Goal: Task Accomplishment & Management: Manage account settings

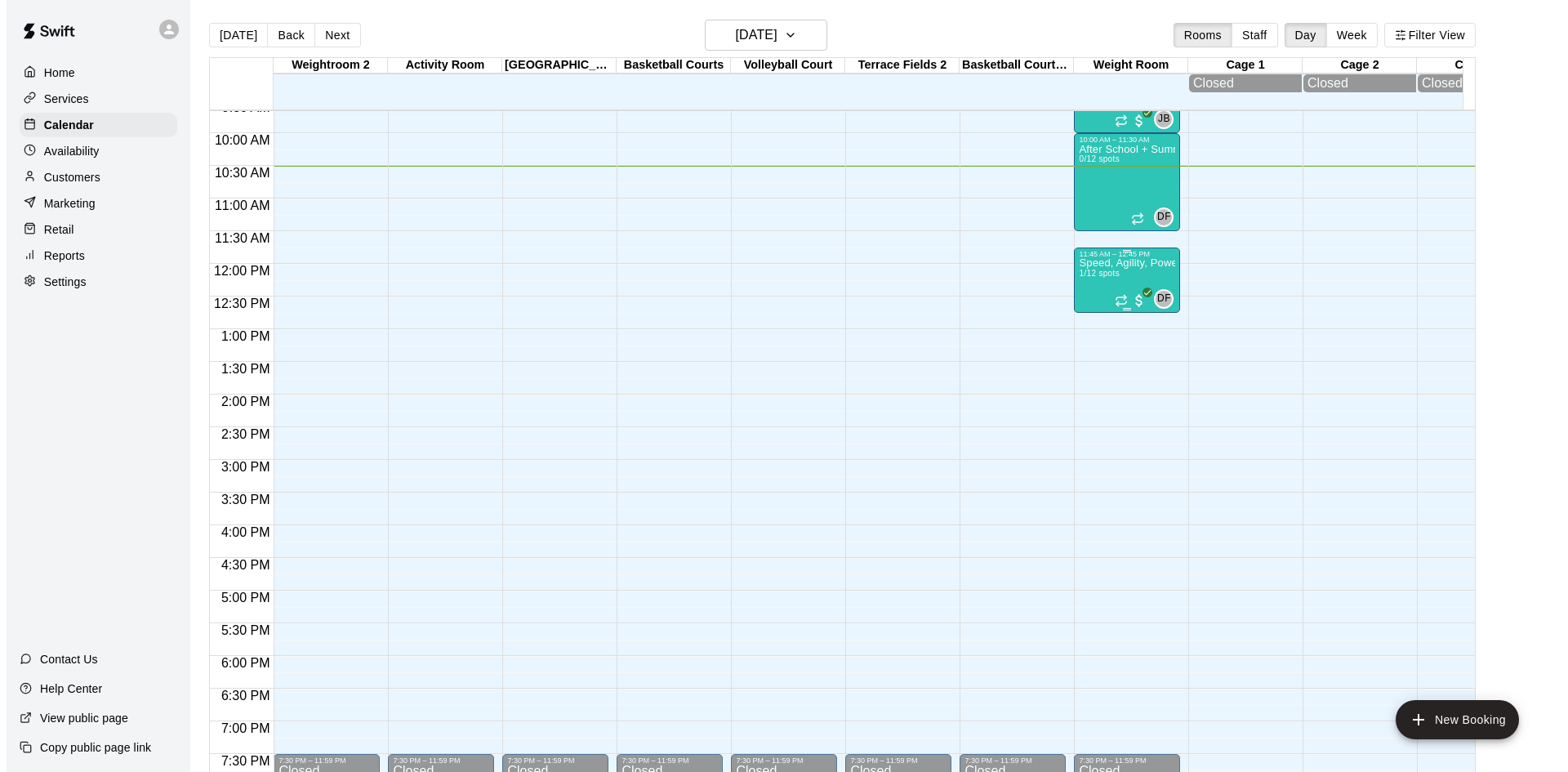
scroll to position [606, 0]
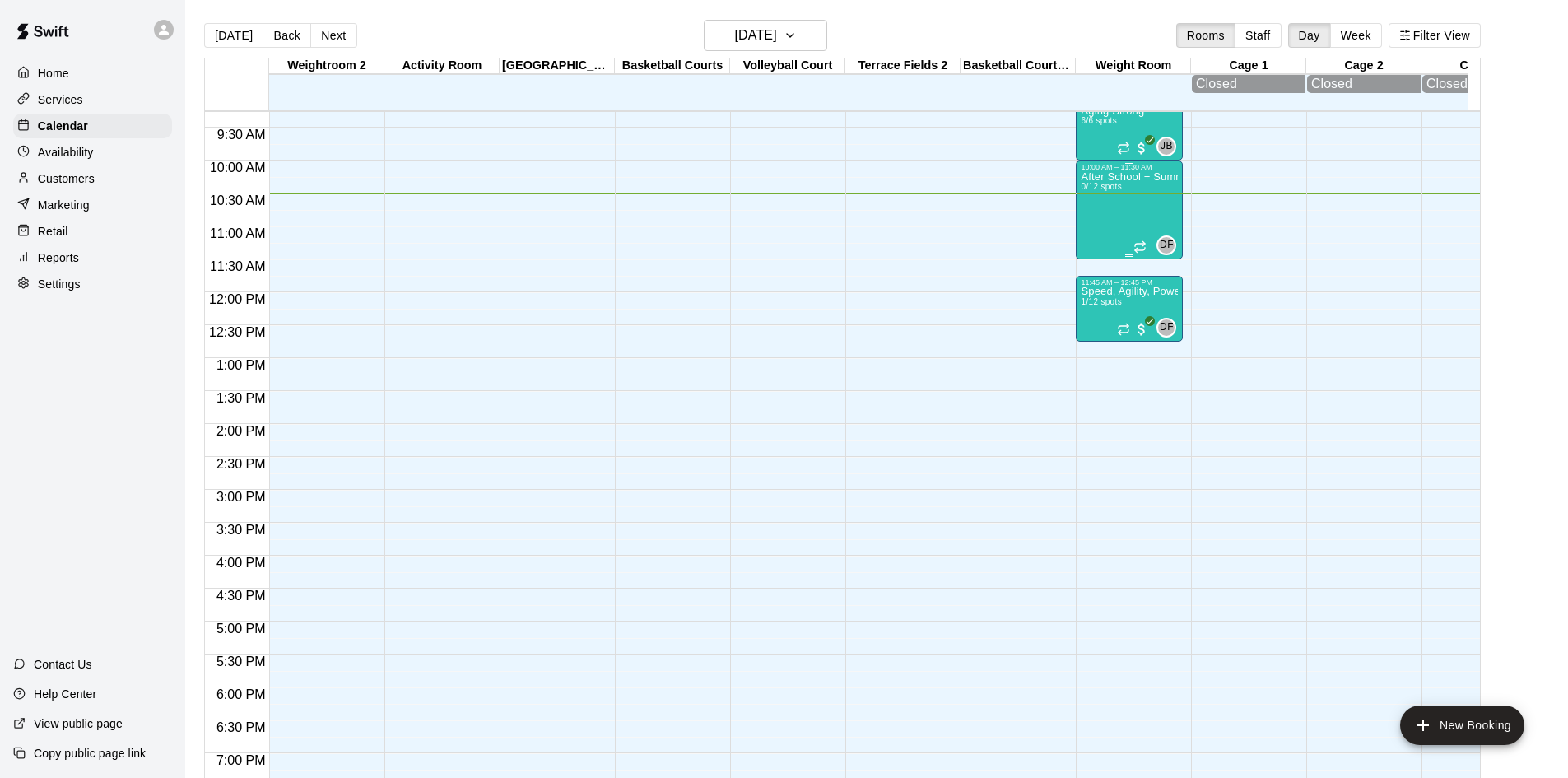
click at [1109, 203] on div "After School + Summer Fitness 0/12 spots" at bounding box center [1130, 560] width 97 height 778
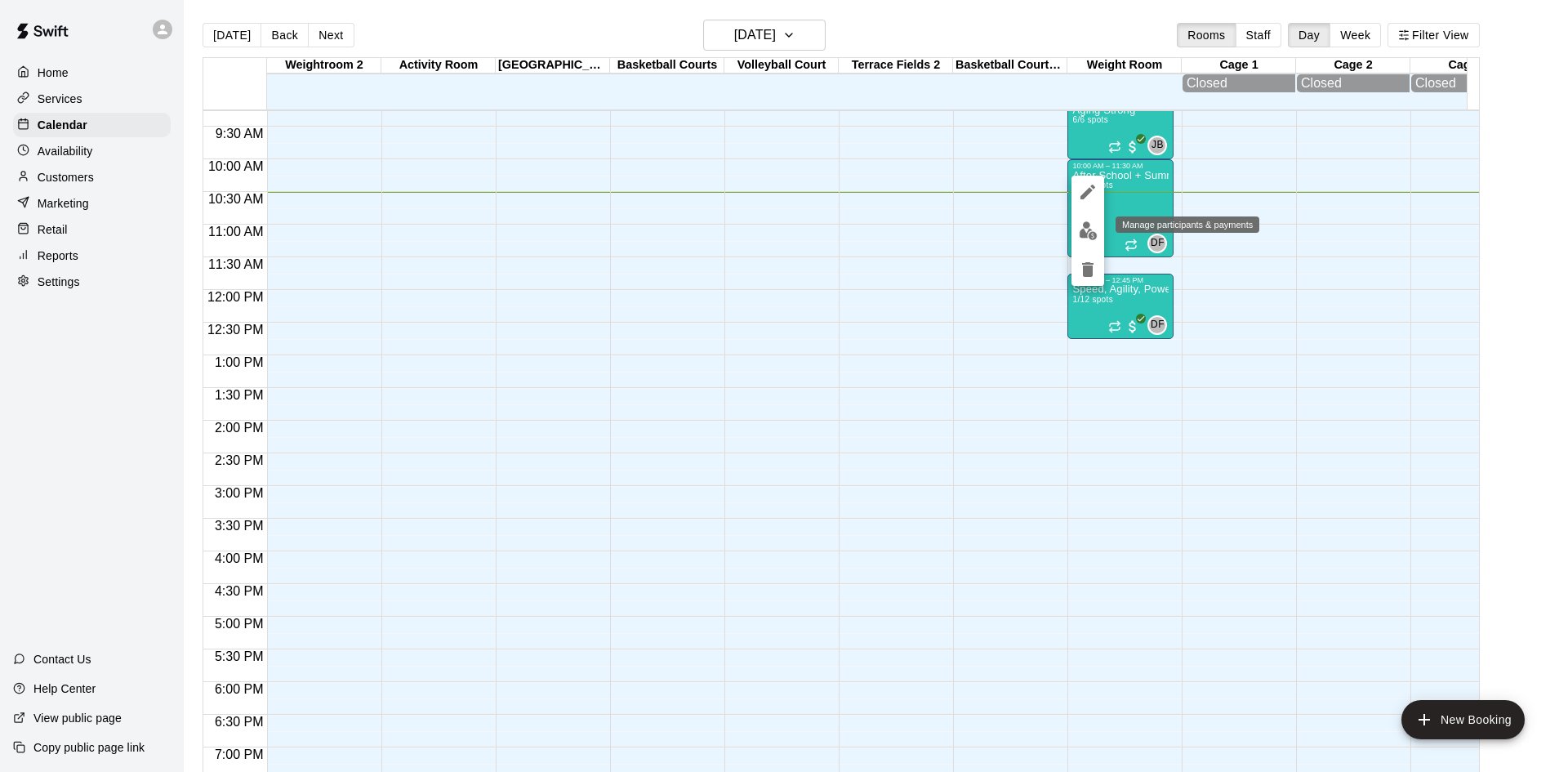
click at [1088, 231] on img "edit" at bounding box center [1088, 231] width 19 height 19
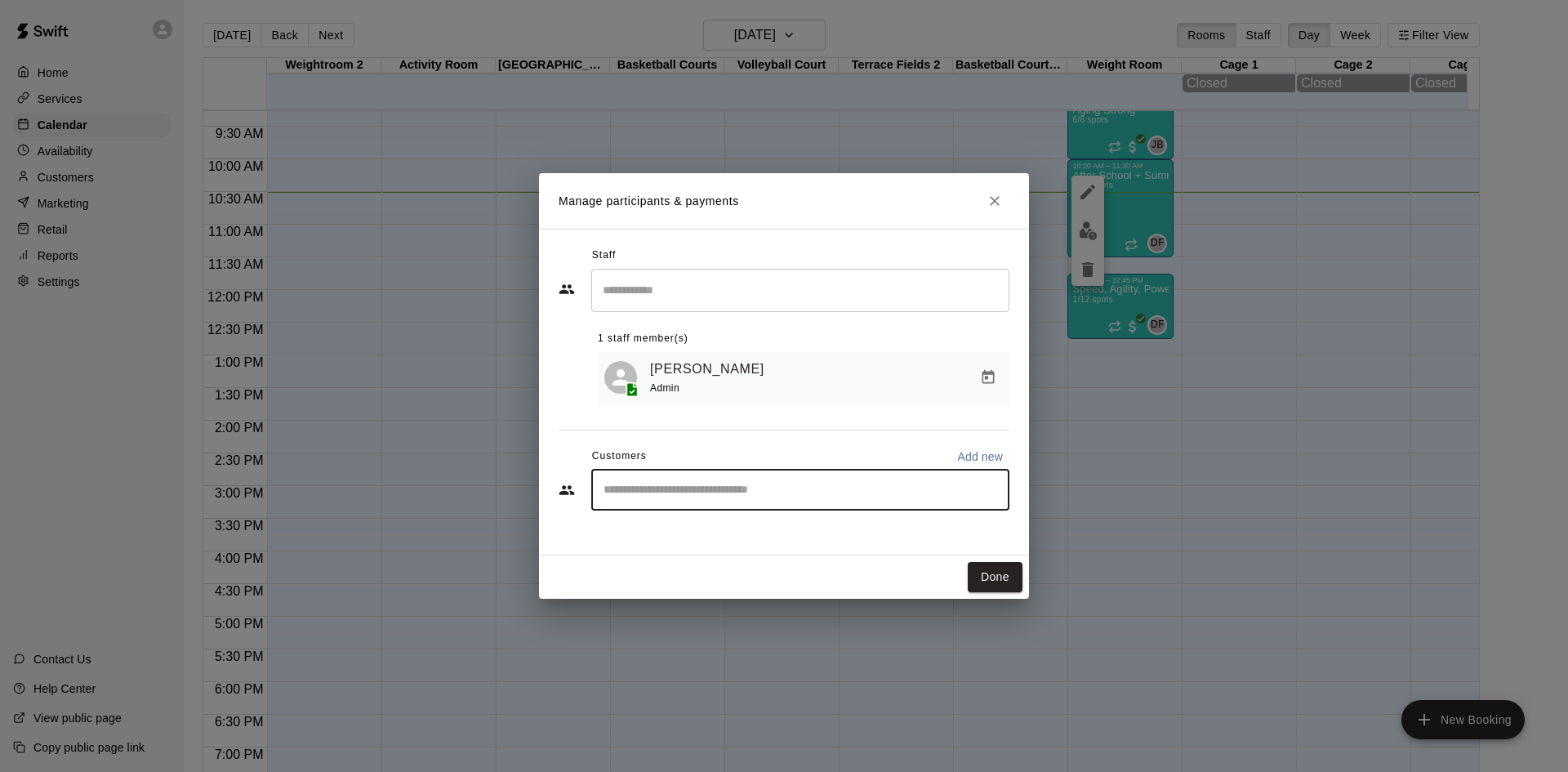
click at [681, 498] on input "Start typing to search customers..." at bounding box center [800, 490] width 404 height 16
type input "******"
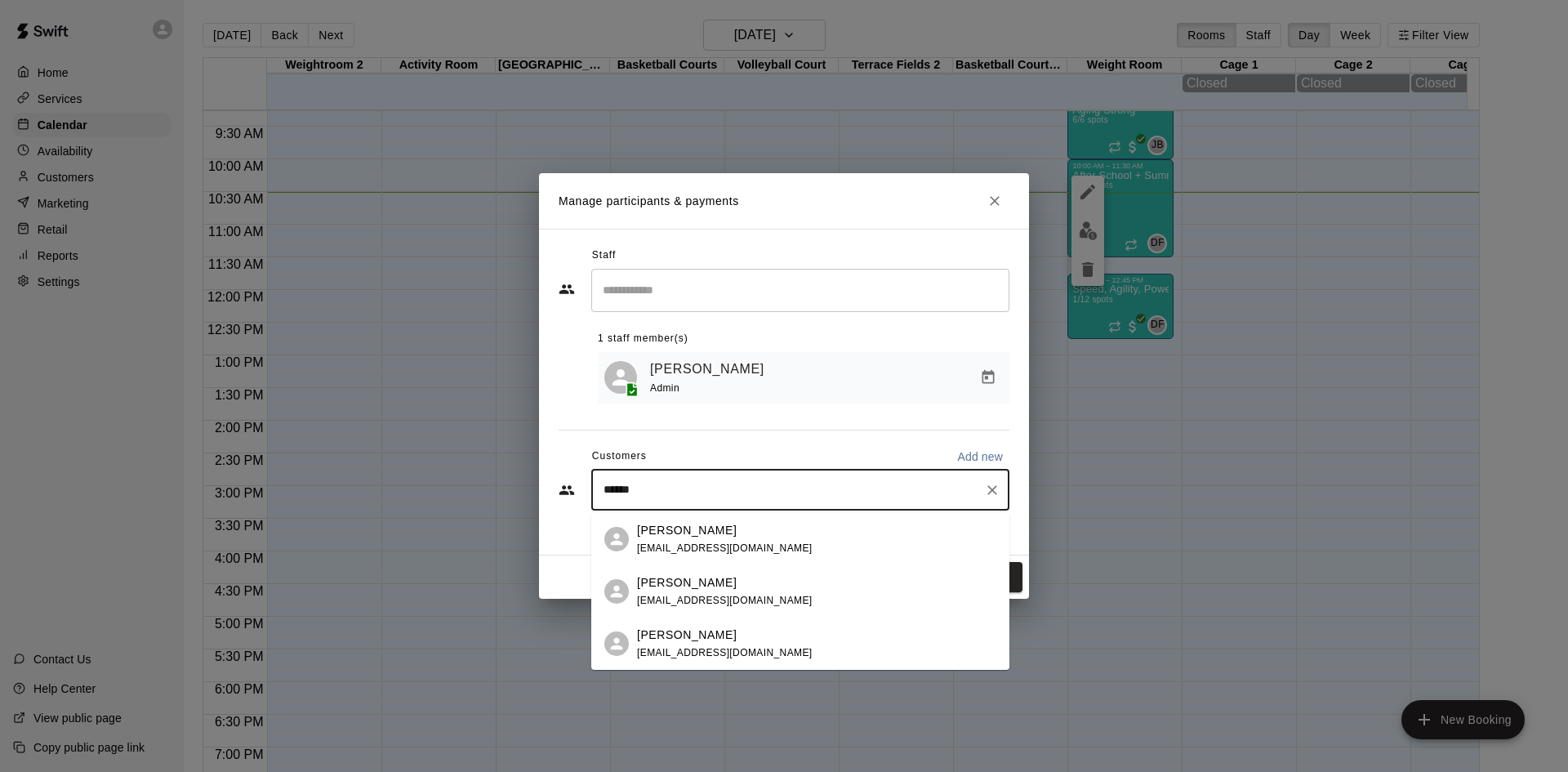
click at [697, 634] on p "[PERSON_NAME]" at bounding box center [686, 635] width 100 height 17
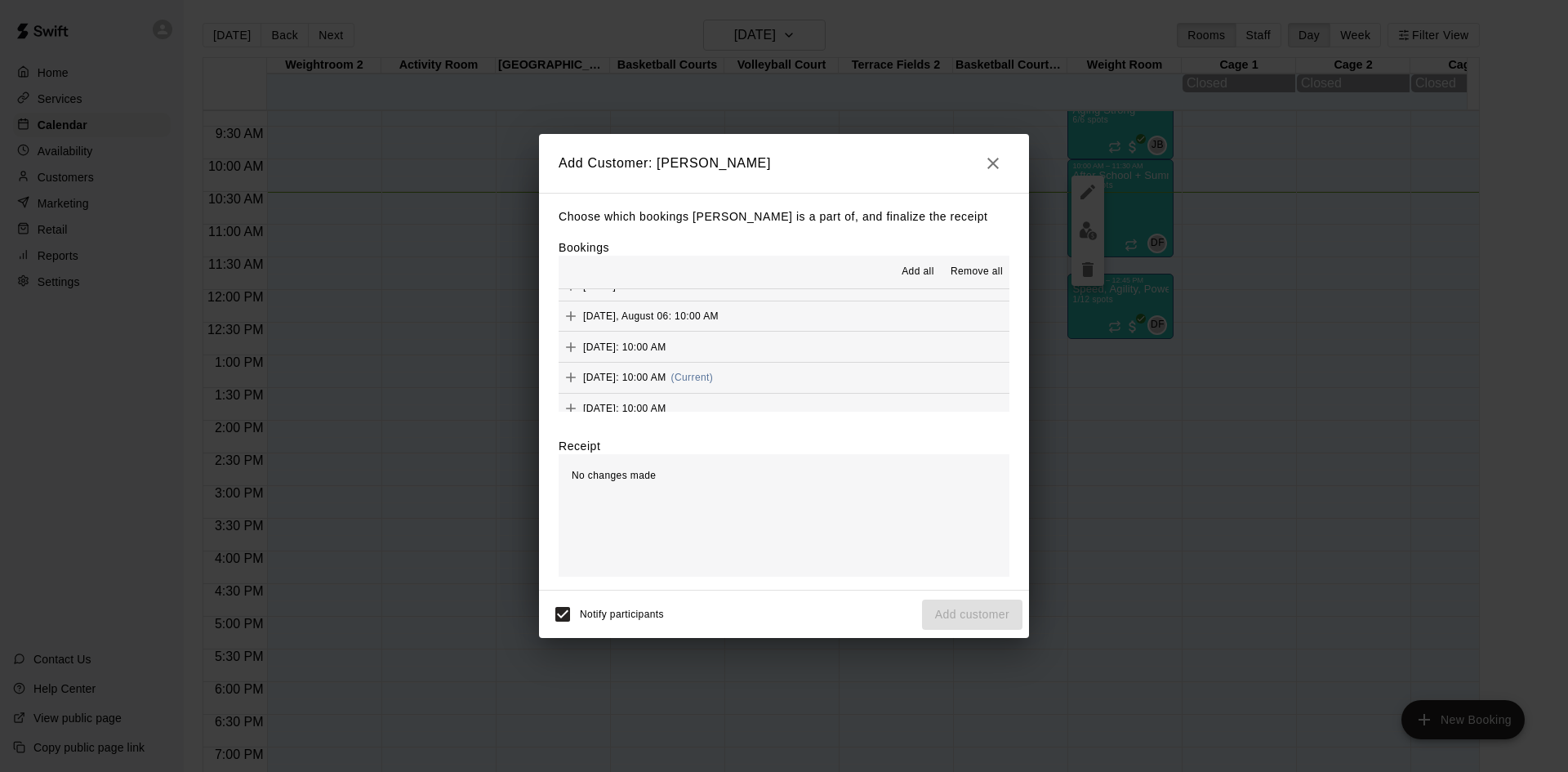
scroll to position [123, 0]
click at [697, 359] on div "[DATE]: 10:00 AM (Current)" at bounding box center [635, 365] width 155 height 24
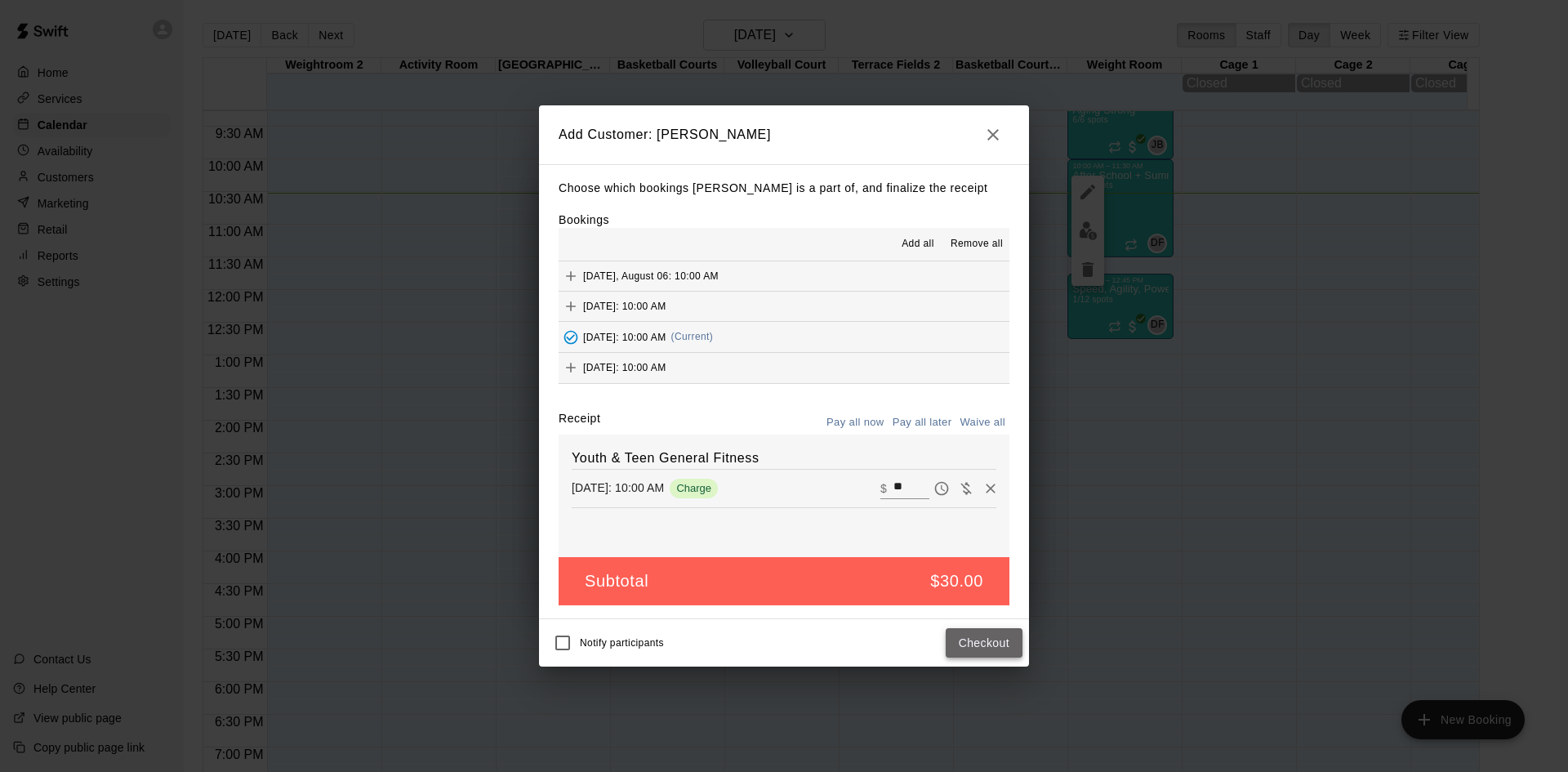
click at [963, 639] on button "Checkout" at bounding box center [984, 644] width 77 height 30
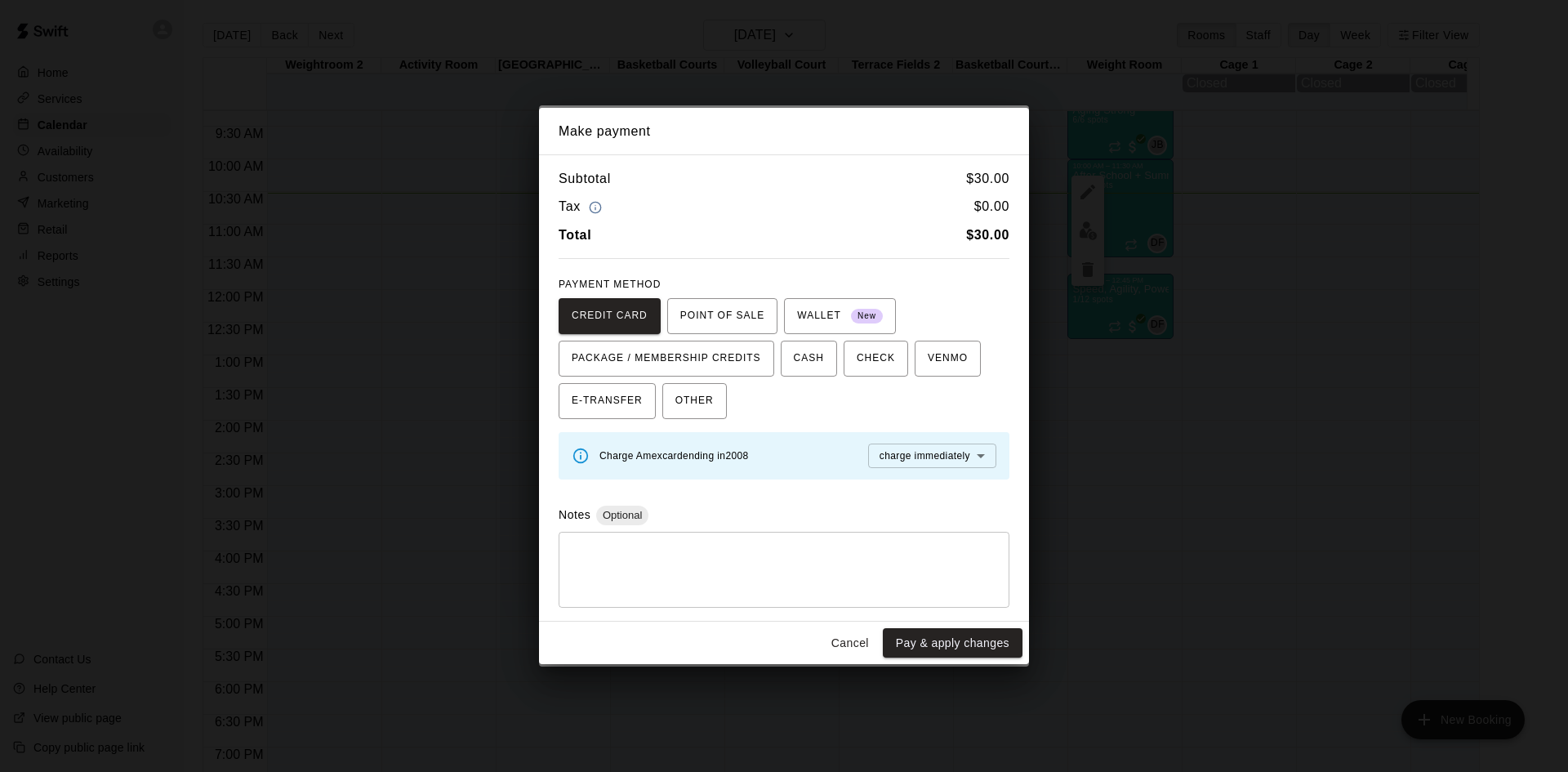
click at [853, 636] on button "Cancel" at bounding box center [850, 644] width 52 height 30
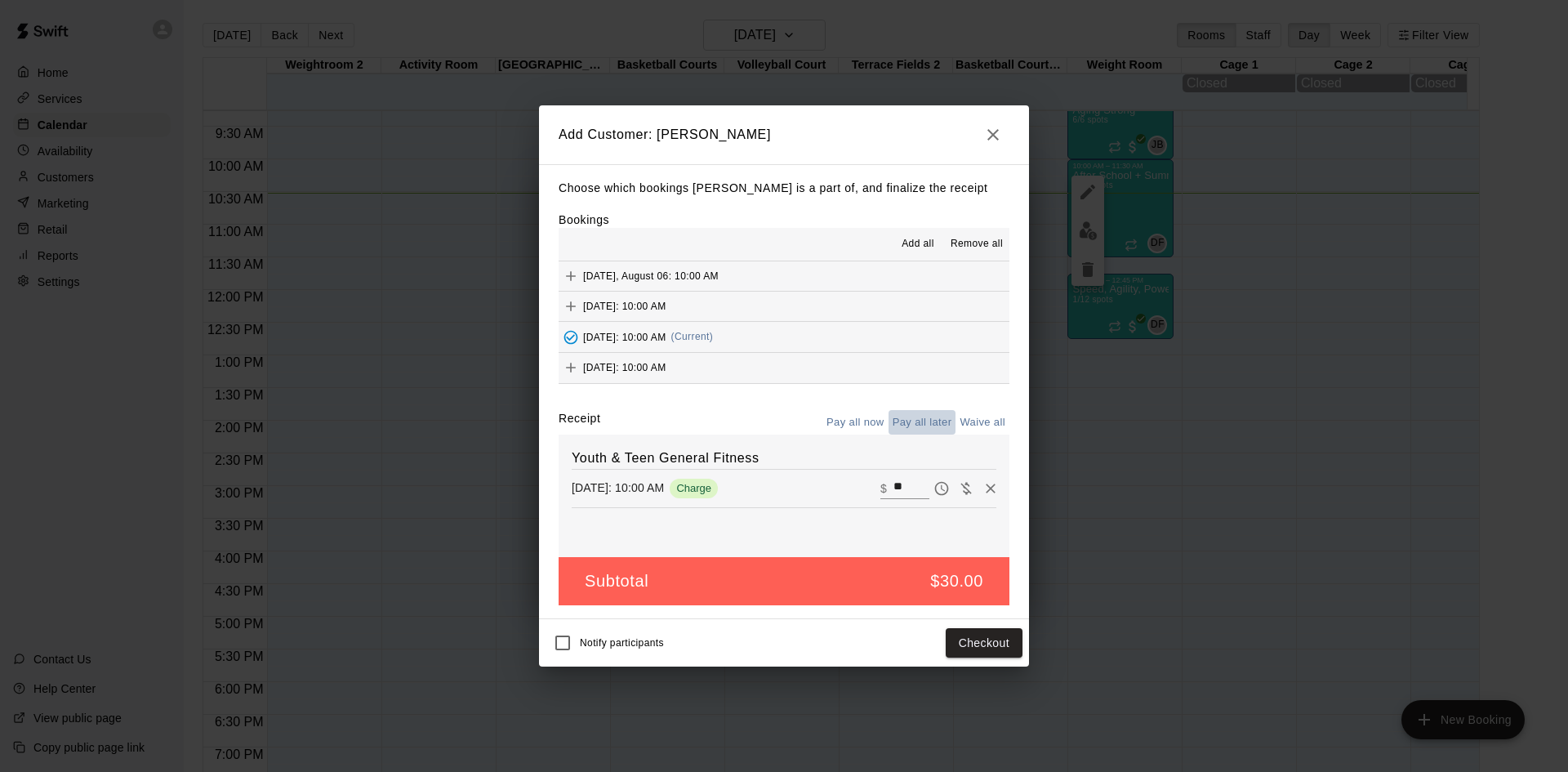
click at [920, 418] on button "Pay all later" at bounding box center [922, 422] width 68 height 25
click at [966, 649] on button "Add customer" at bounding box center [972, 644] width 100 height 30
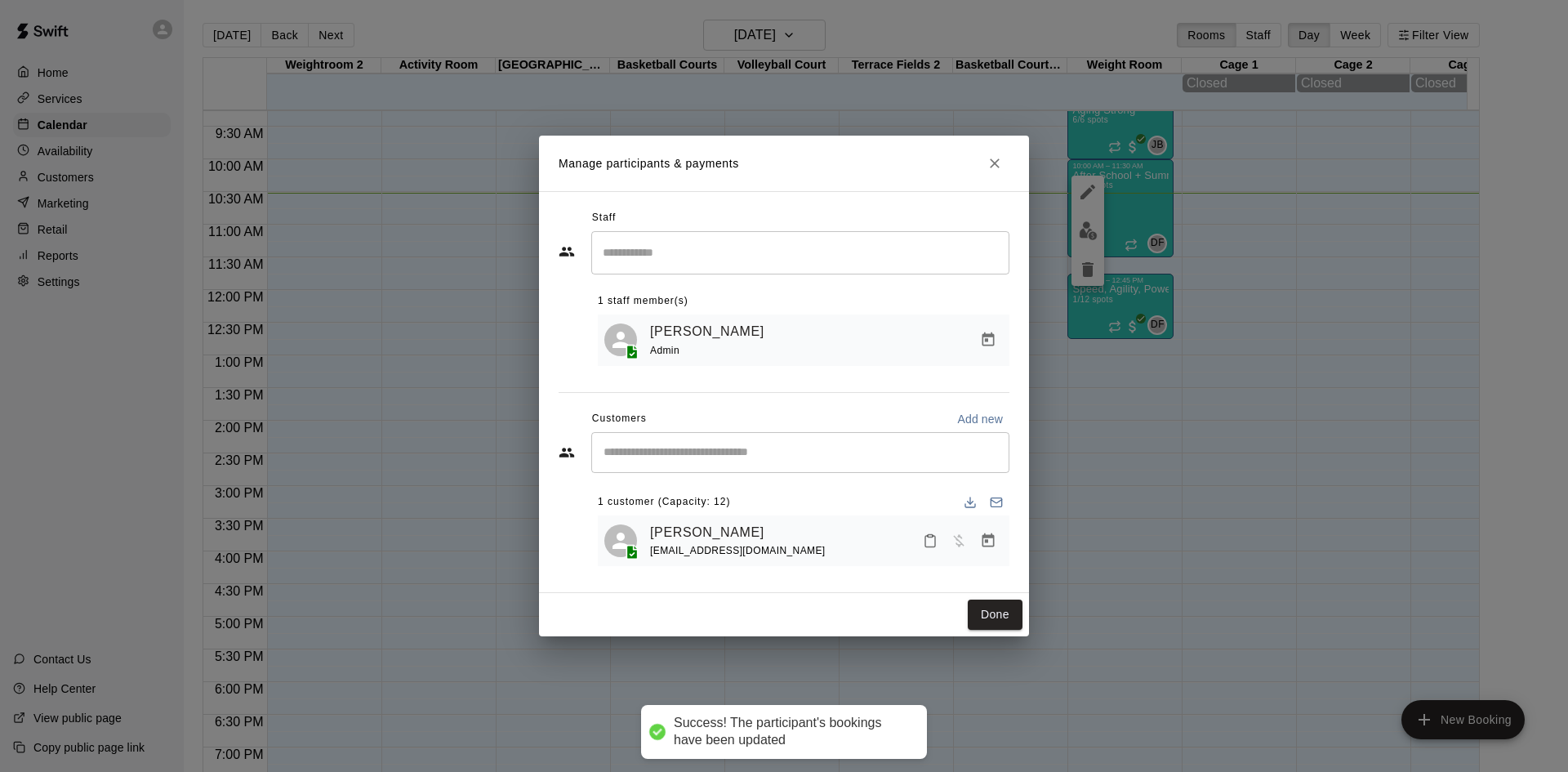
click at [759, 457] on input "Start typing to search customers..." at bounding box center [800, 452] width 404 height 16
type input "*******"
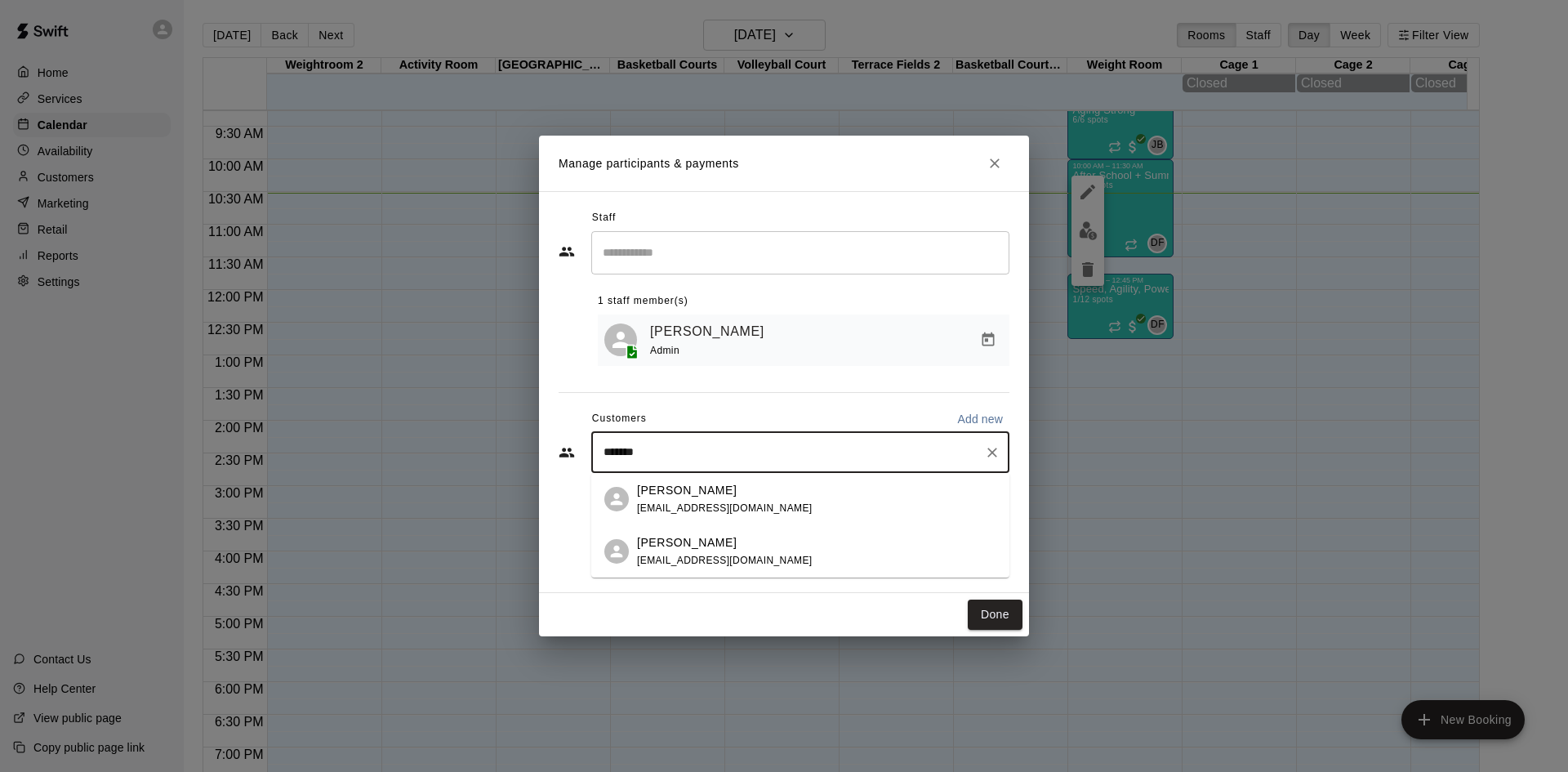
click at [730, 551] on div "[PERSON_NAME] [PERSON_NAME][EMAIL_ADDRESS][DOMAIN_NAME]" at bounding box center [724, 552] width 176 height 35
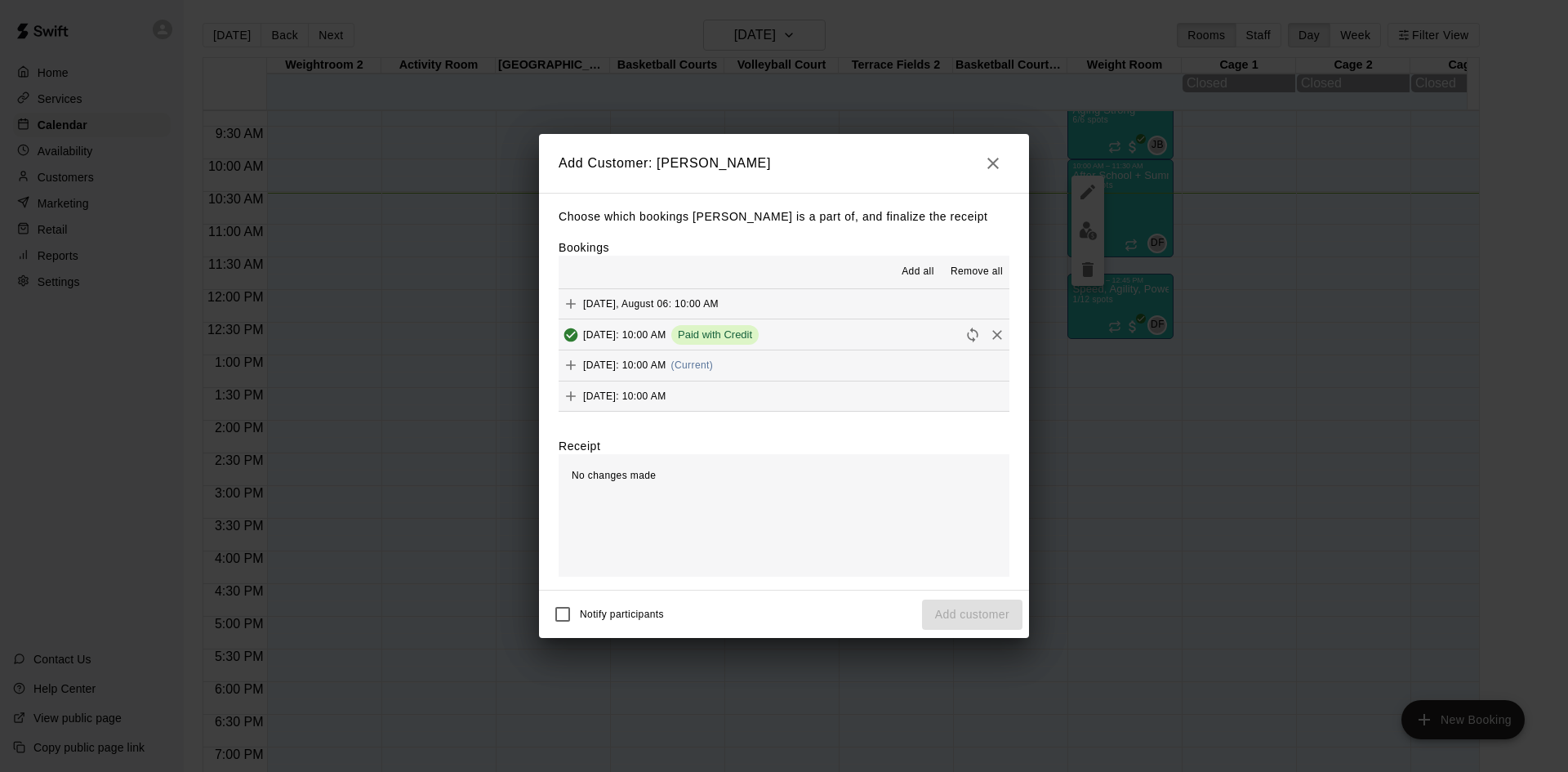
click at [713, 364] on span "(Current)" at bounding box center [692, 366] width 42 height 12
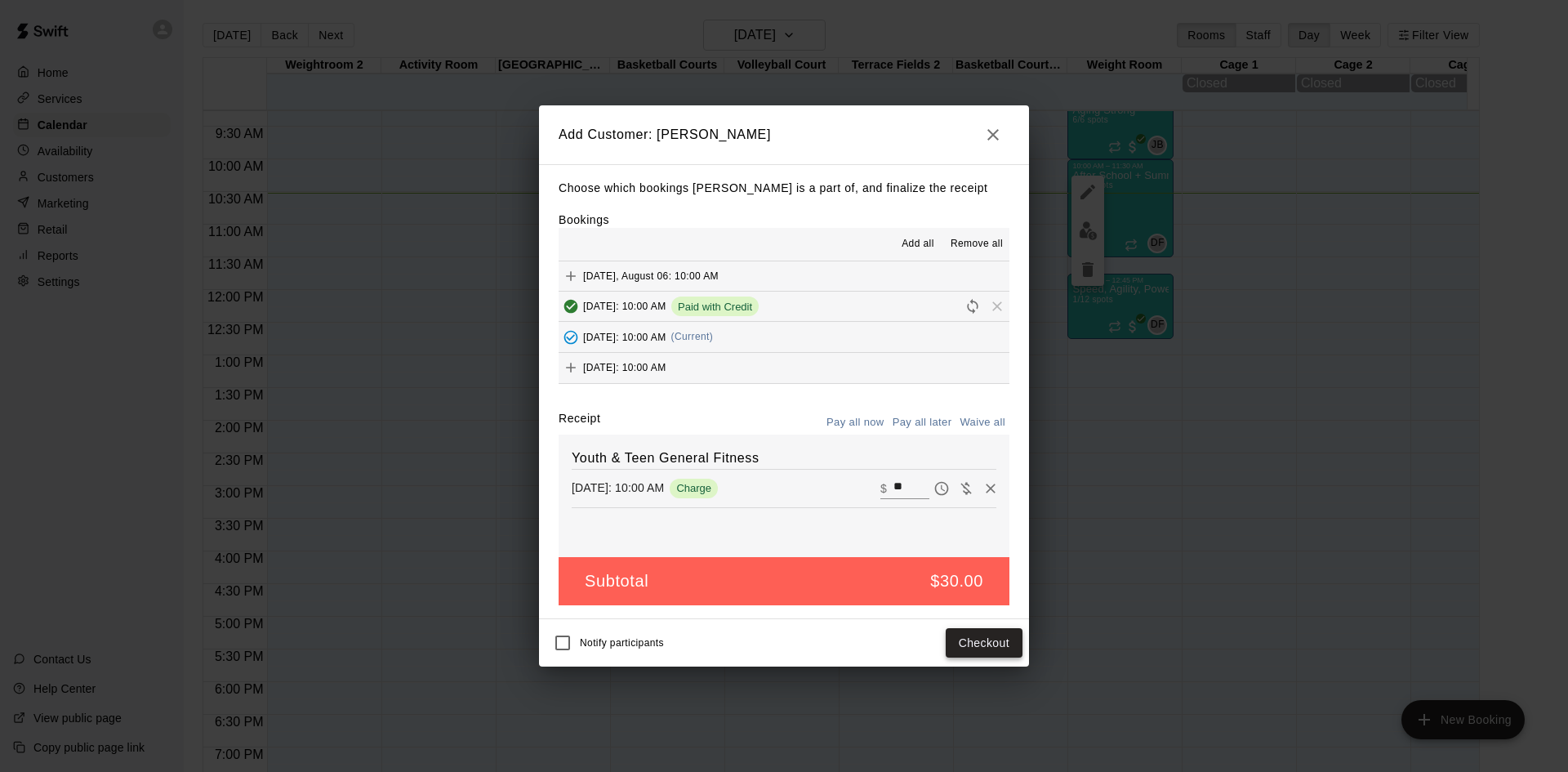
click at [996, 653] on button "Checkout" at bounding box center [984, 644] width 77 height 30
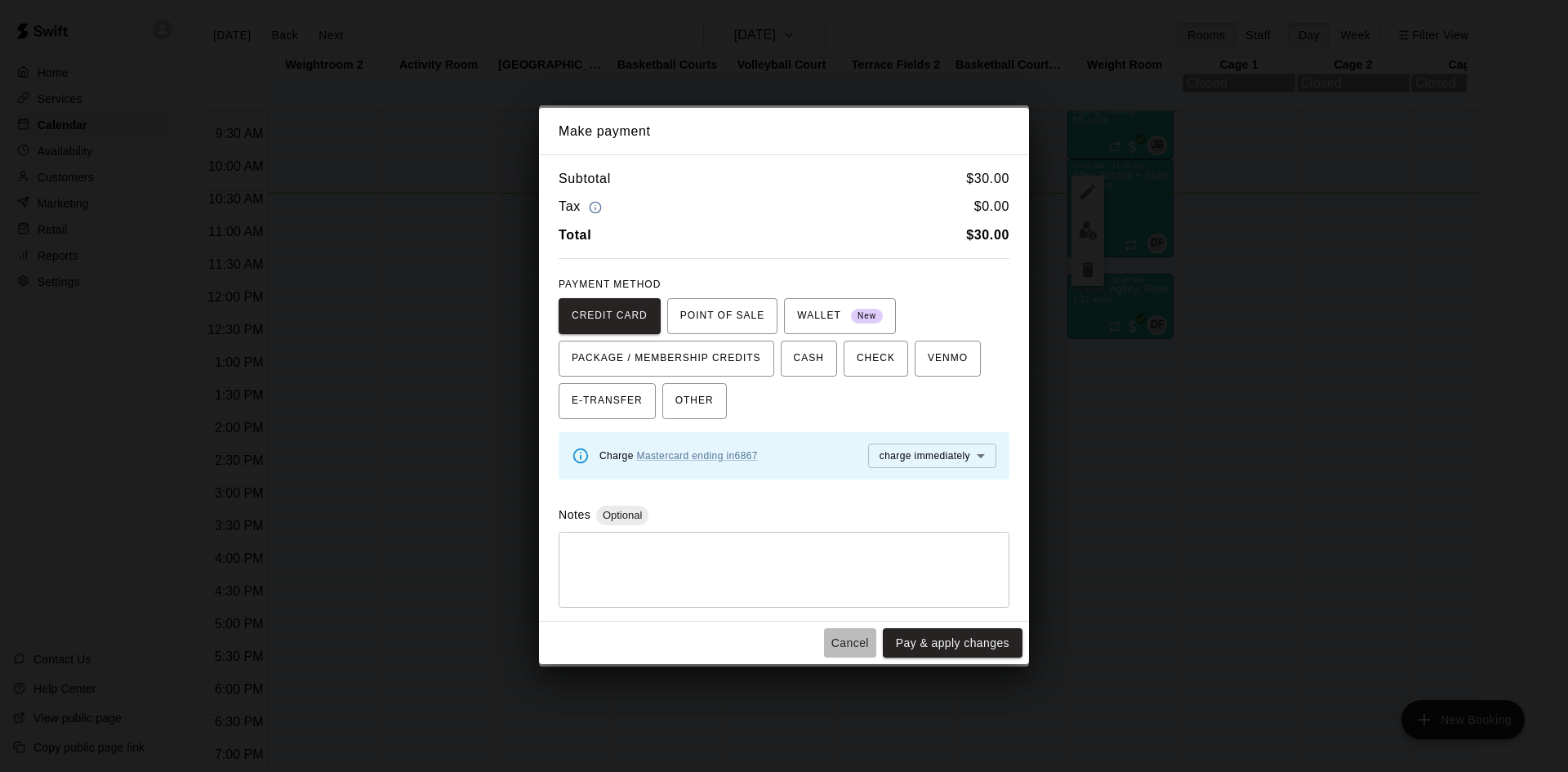
click at [844, 642] on button "Cancel" at bounding box center [850, 644] width 52 height 30
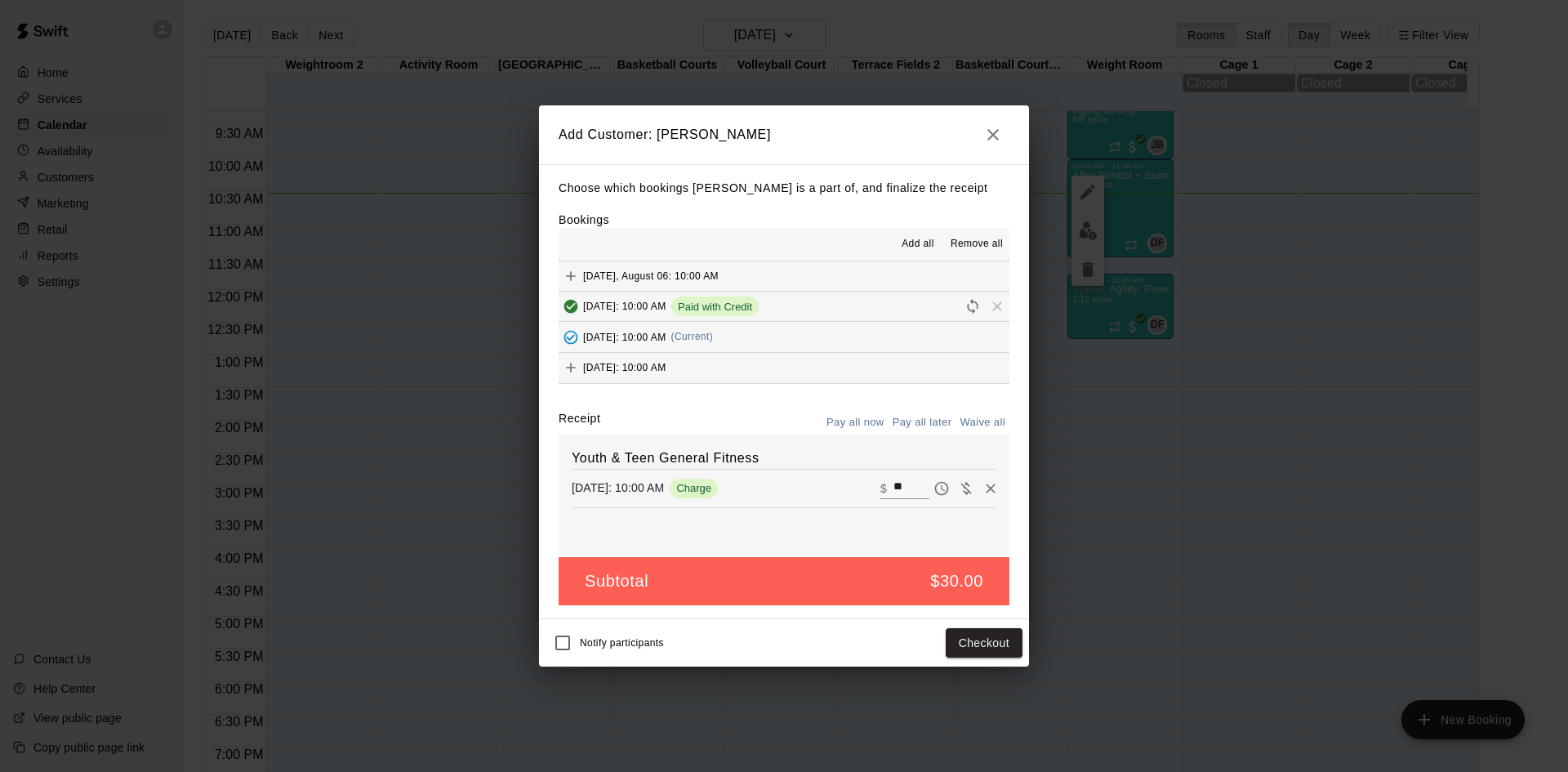
click at [929, 420] on button "Pay all later" at bounding box center [922, 422] width 68 height 25
click at [996, 641] on button "Add customer" at bounding box center [972, 644] width 100 height 30
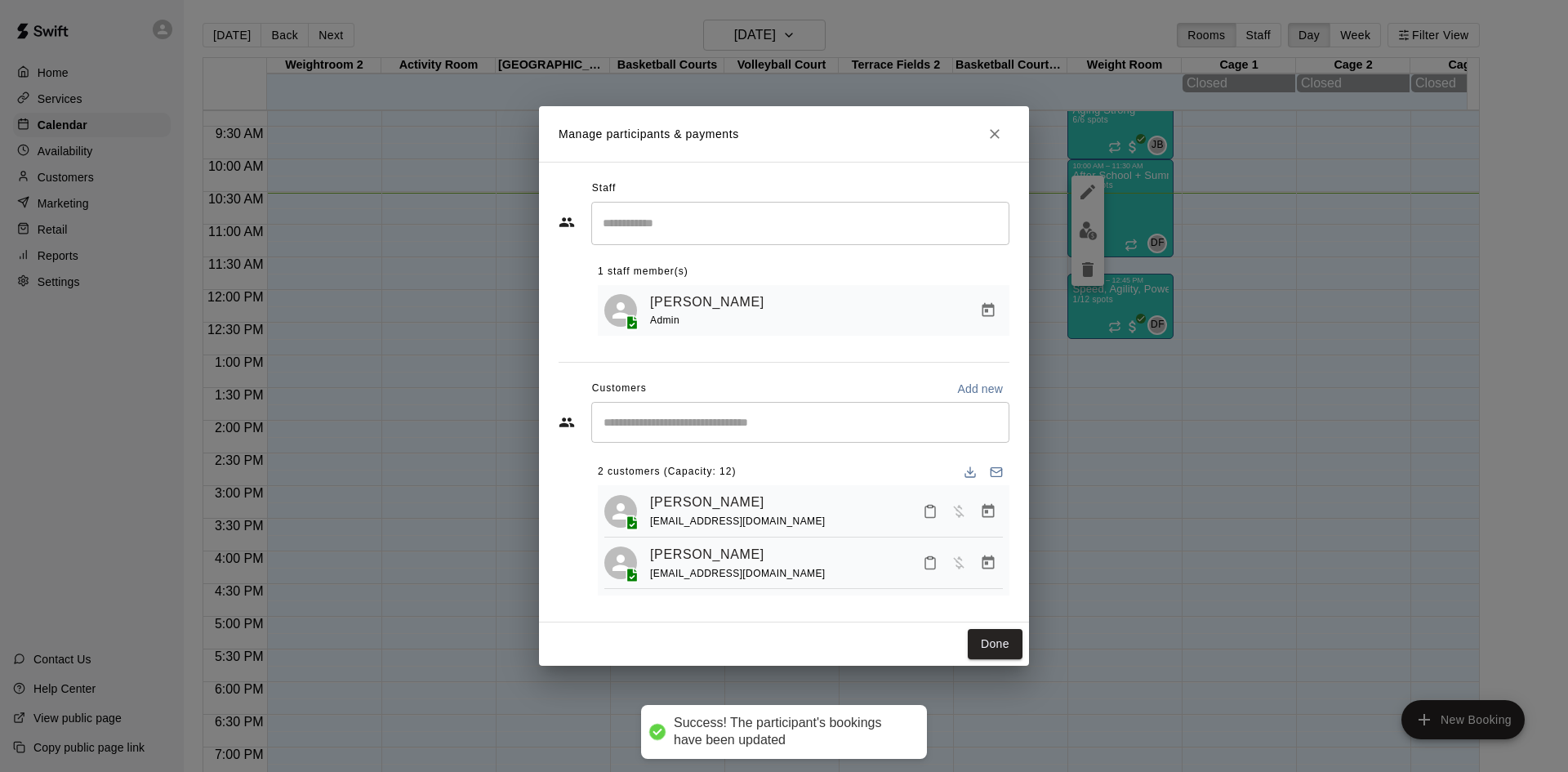
click at [714, 421] on input "Start typing to search customers..." at bounding box center [800, 421] width 404 height 16
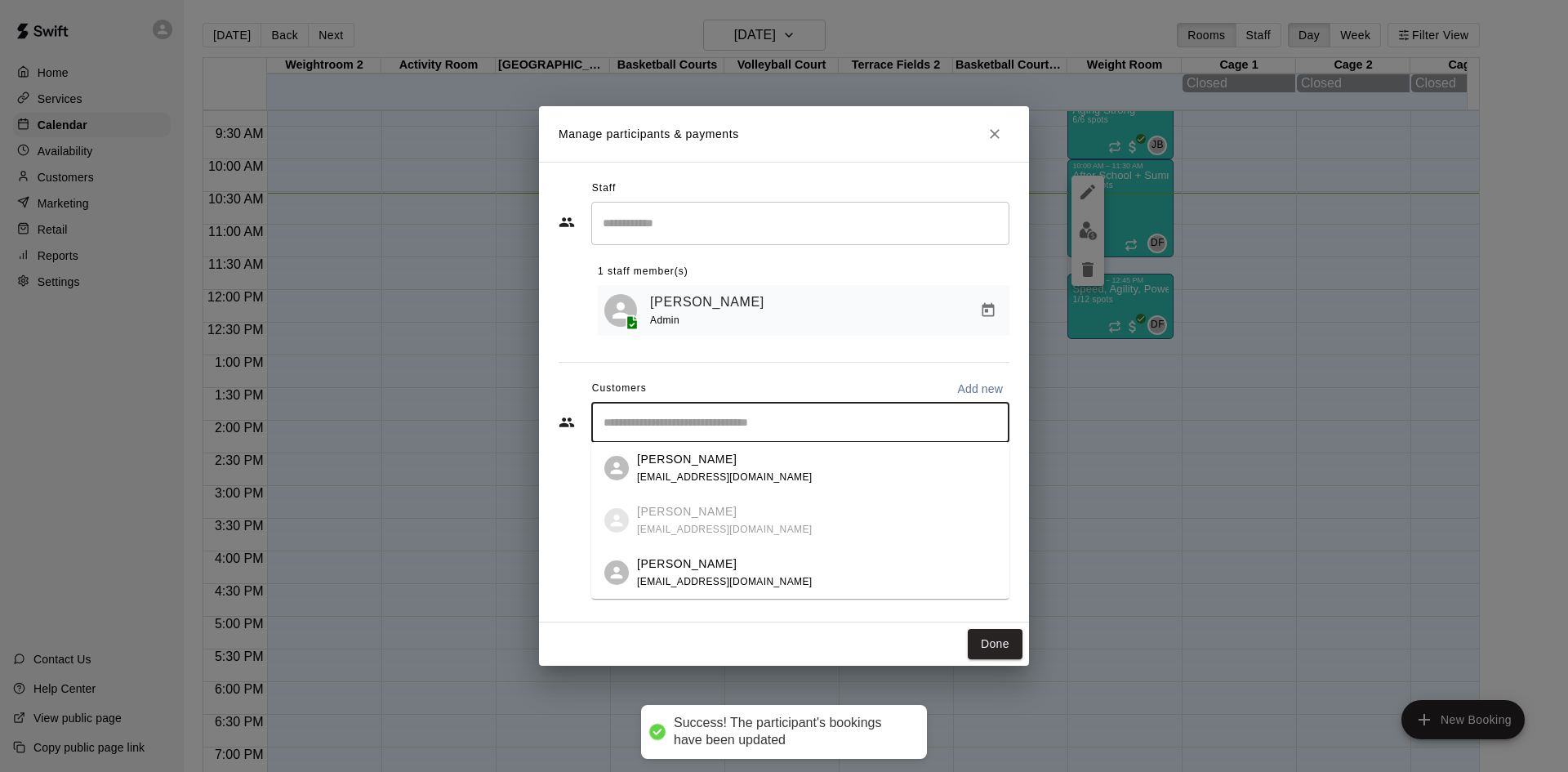
click at [712, 573] on div "[PERSON_NAME] [PERSON_NAME][EMAIL_ADDRESS][DOMAIN_NAME]" at bounding box center [724, 574] width 176 height 35
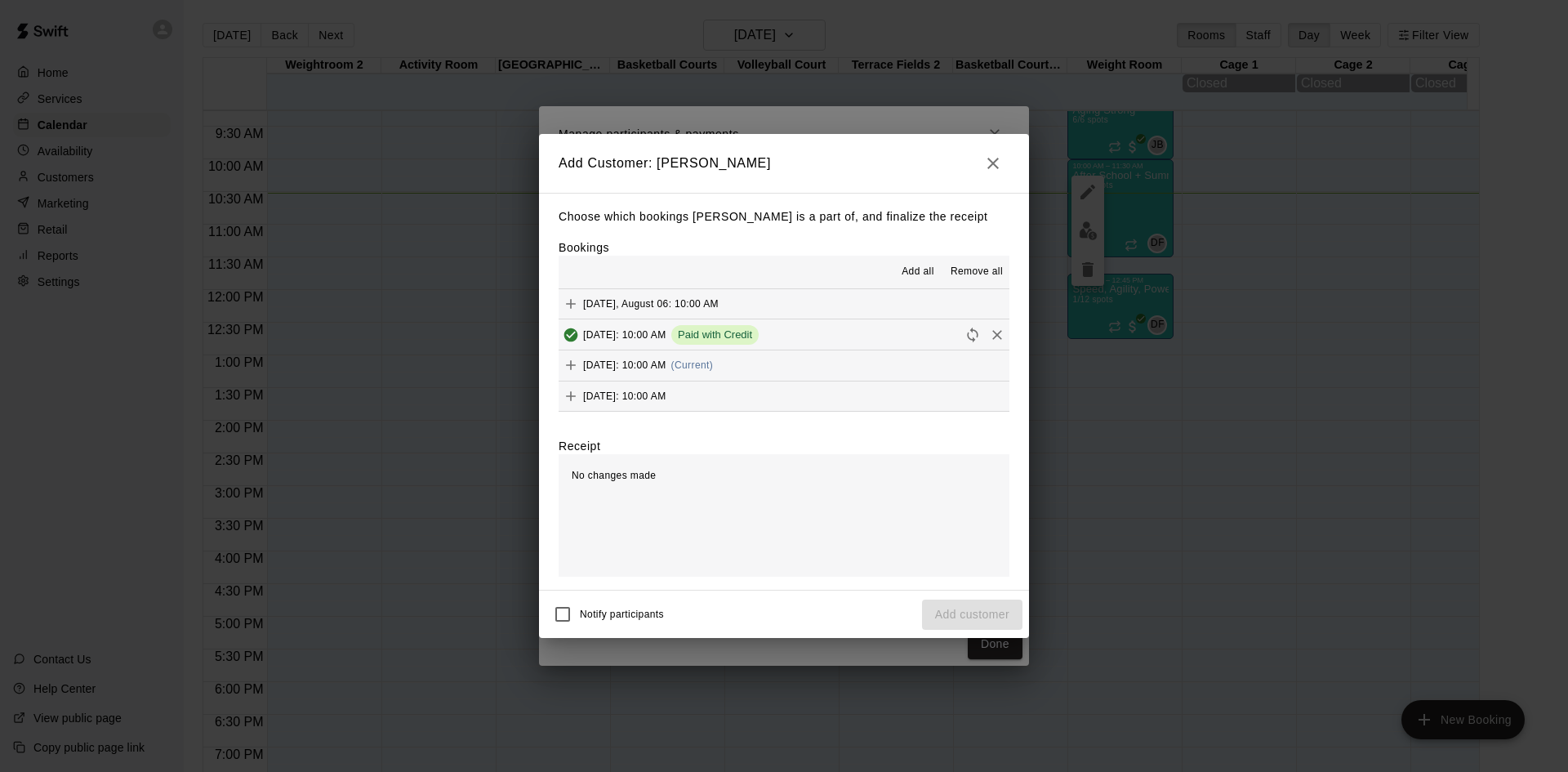
click at [666, 367] on span "[DATE]: 10:00 AM" at bounding box center [624, 366] width 84 height 12
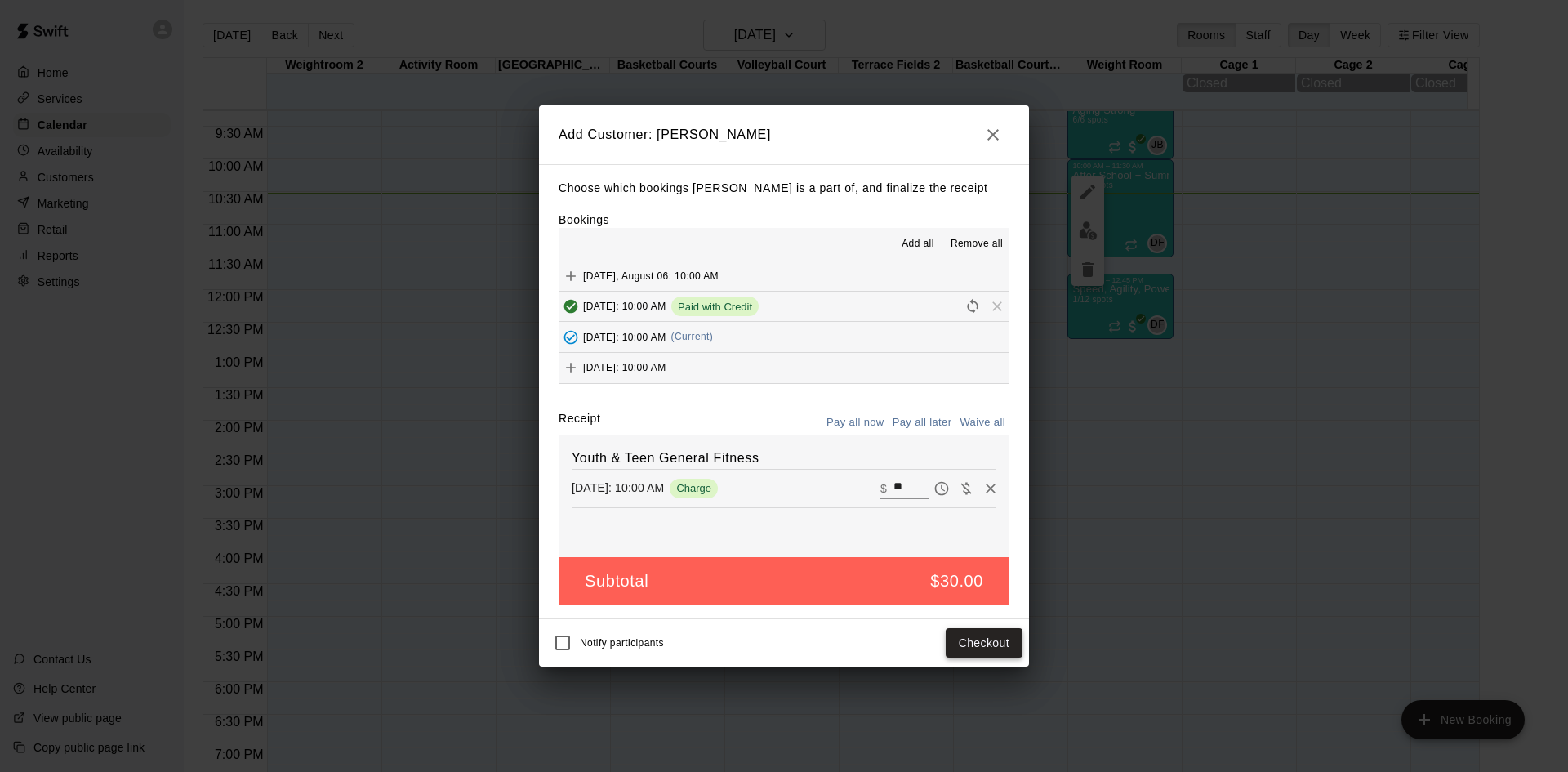
click at [972, 634] on button "Checkout" at bounding box center [984, 644] width 77 height 30
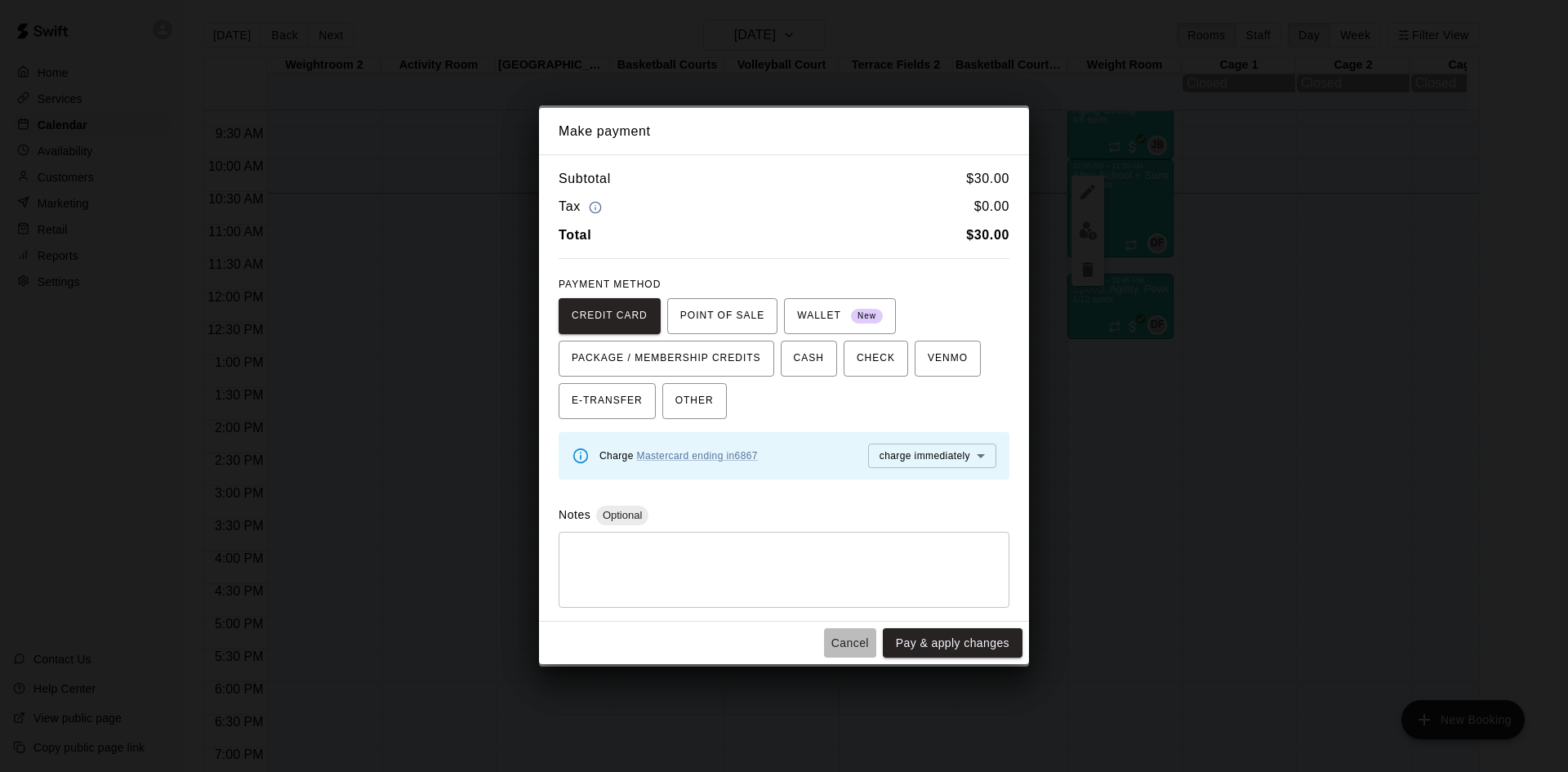
click at [873, 636] on button "Cancel" at bounding box center [850, 644] width 52 height 30
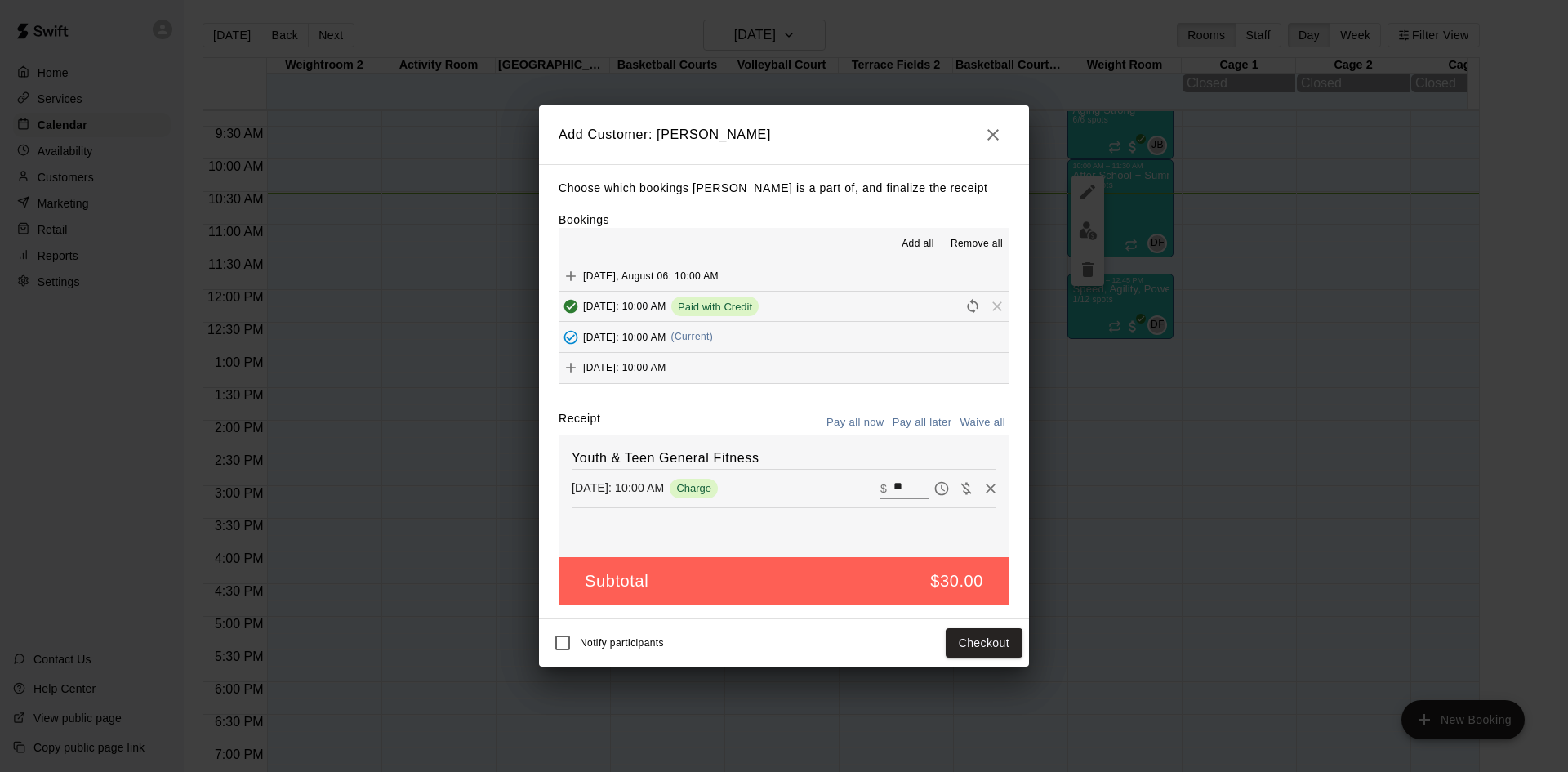
click at [907, 422] on button "Pay all later" at bounding box center [922, 422] width 68 height 25
click at [994, 642] on button "Add customer" at bounding box center [972, 644] width 100 height 30
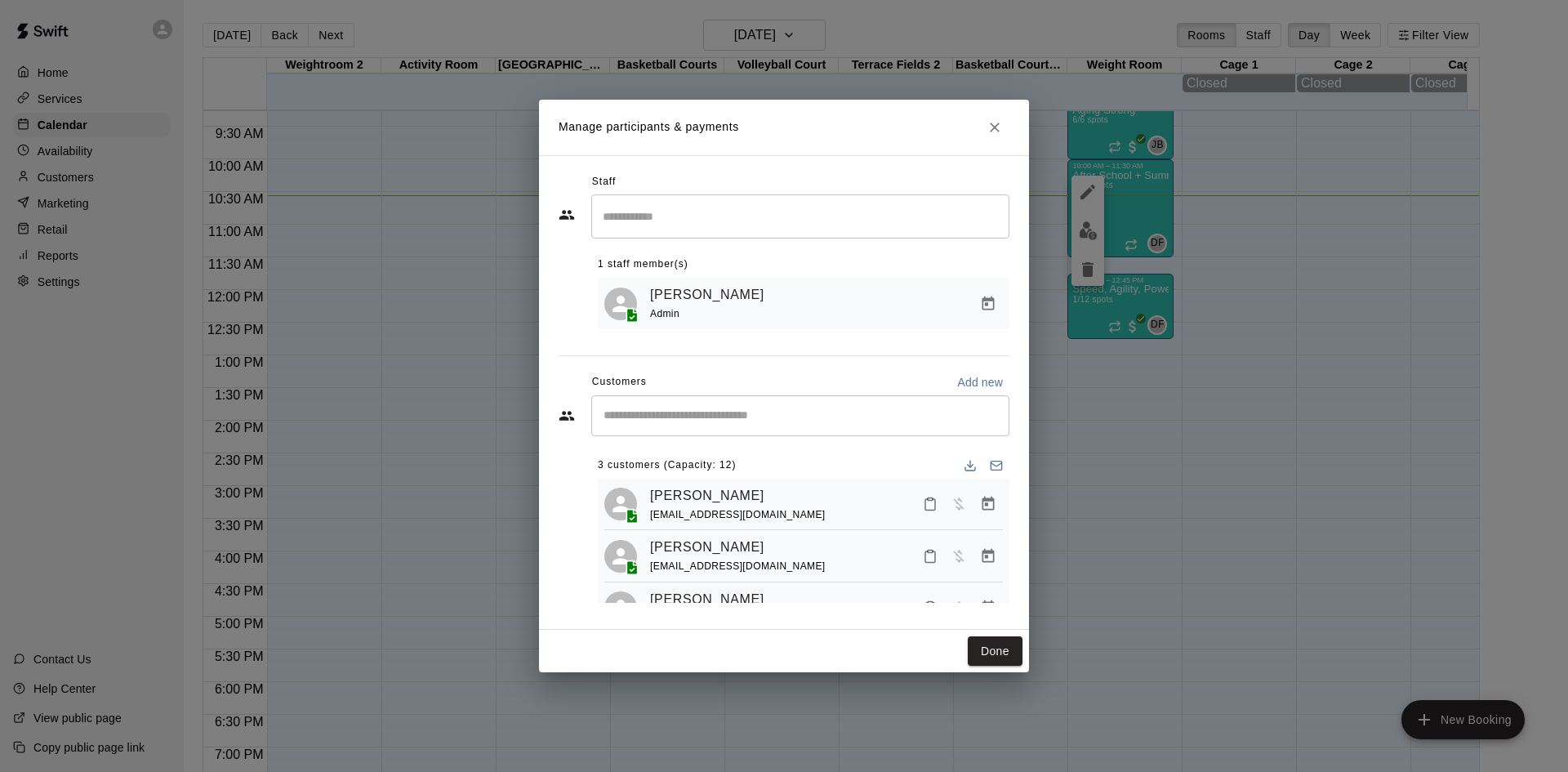
click at [774, 415] on input "Start typing to search customers..." at bounding box center [800, 416] width 404 height 16
type input "*****"
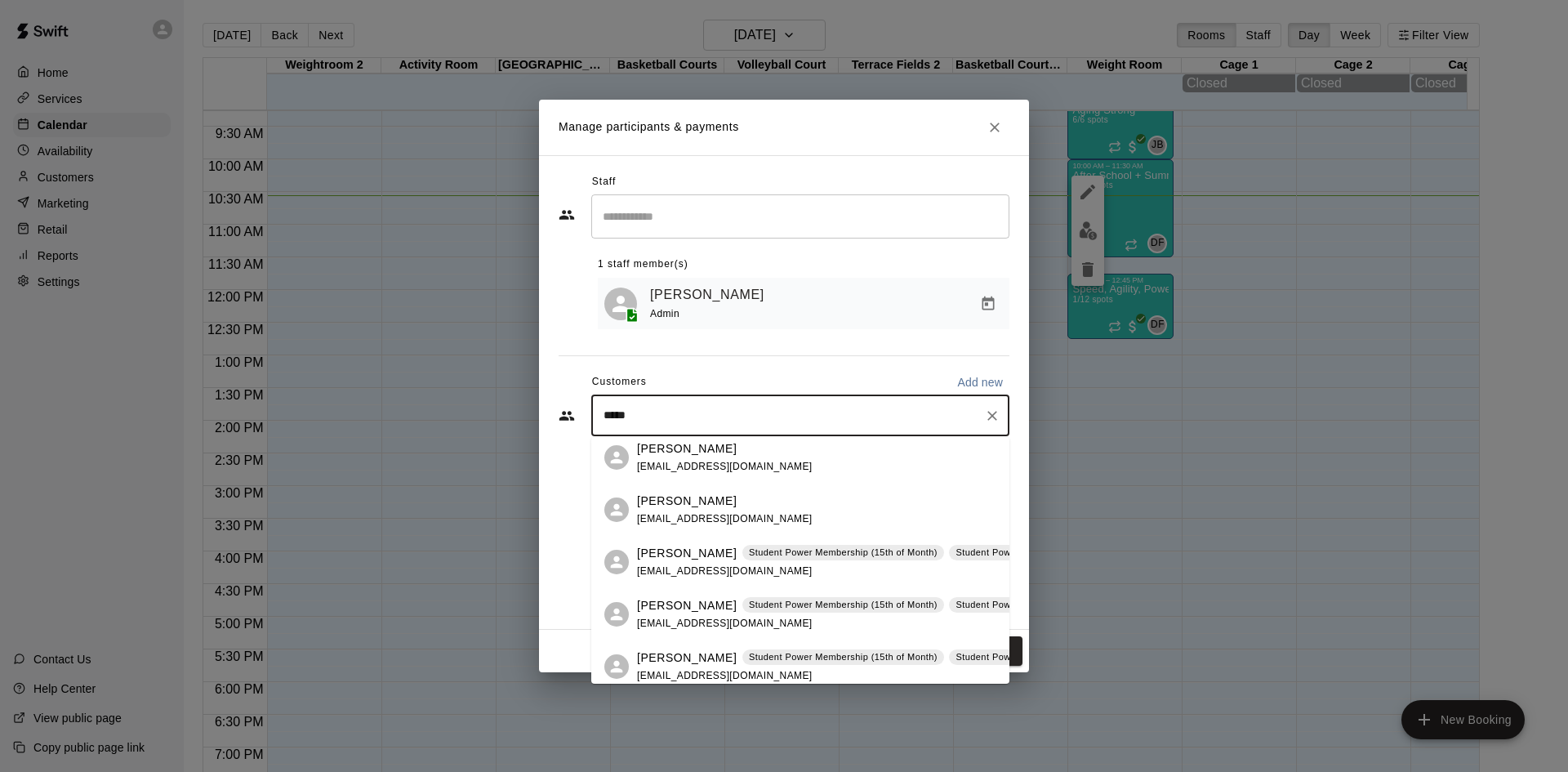
scroll to position [163, 0]
click at [674, 605] on p "[PERSON_NAME]" at bounding box center [686, 605] width 100 height 17
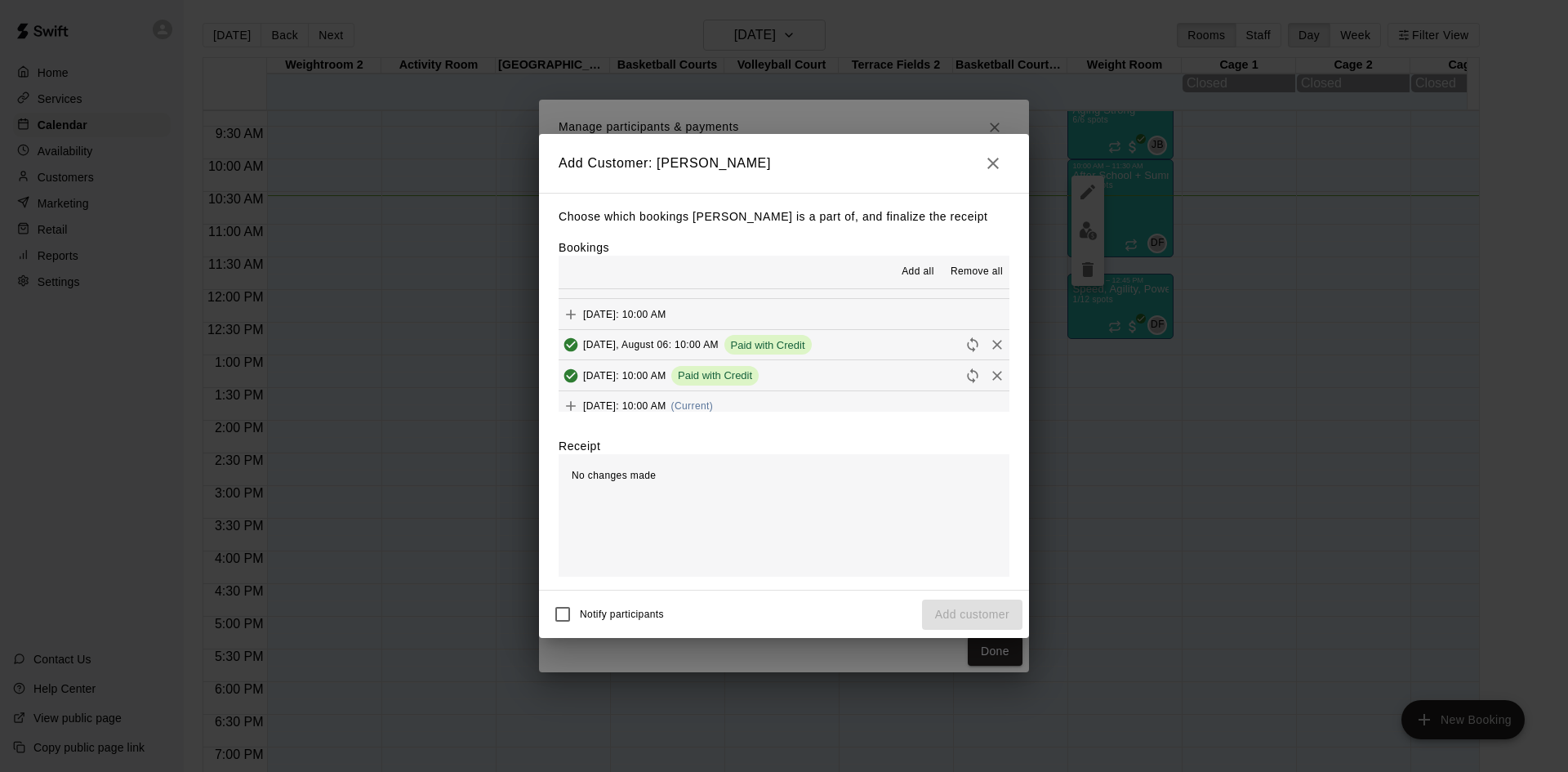
scroll to position [123, 0]
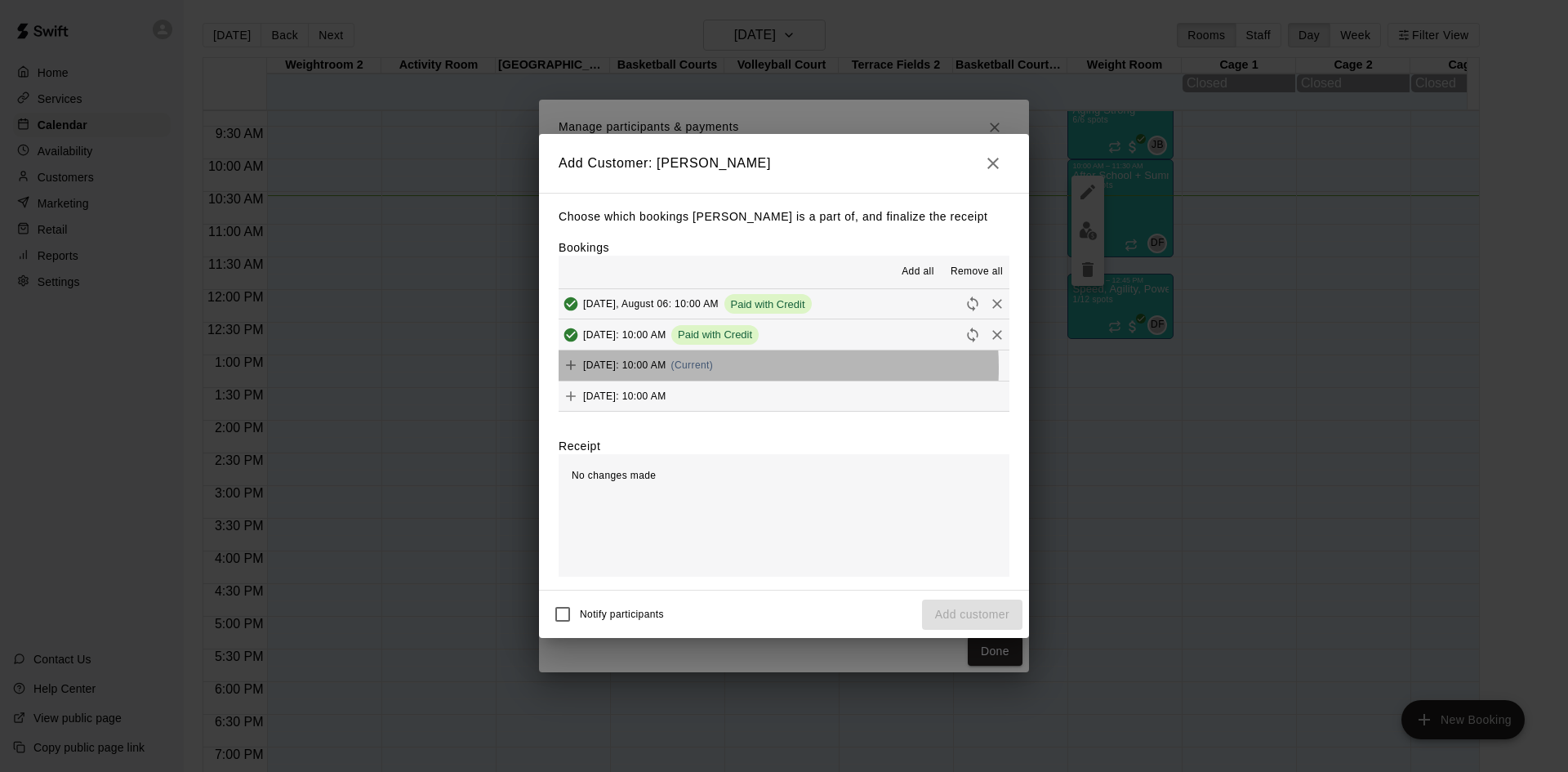
click at [666, 368] on span "[DATE]: 10:00 AM" at bounding box center [624, 366] width 84 height 12
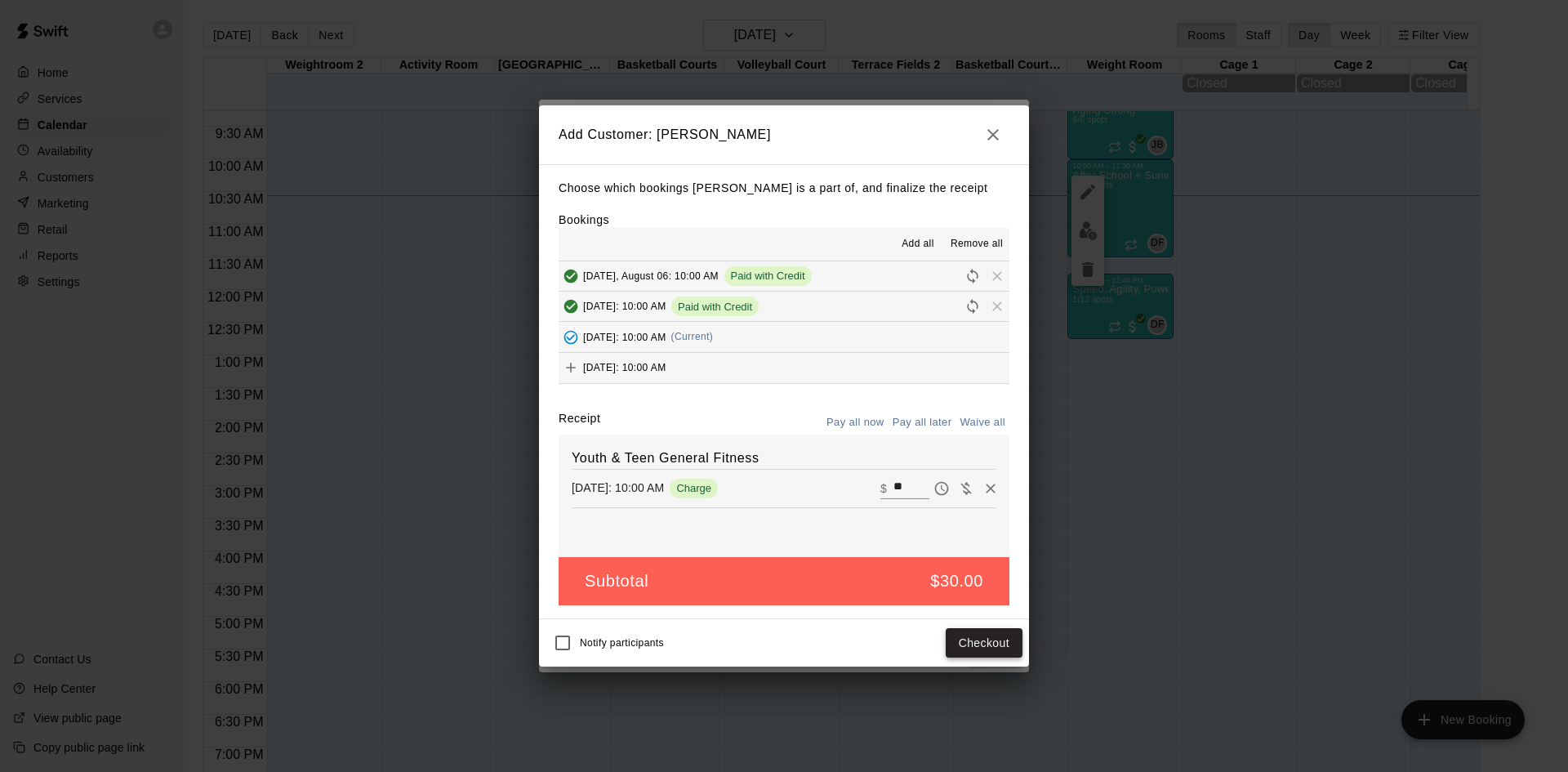
click at [1014, 647] on button "Checkout" at bounding box center [984, 644] width 77 height 30
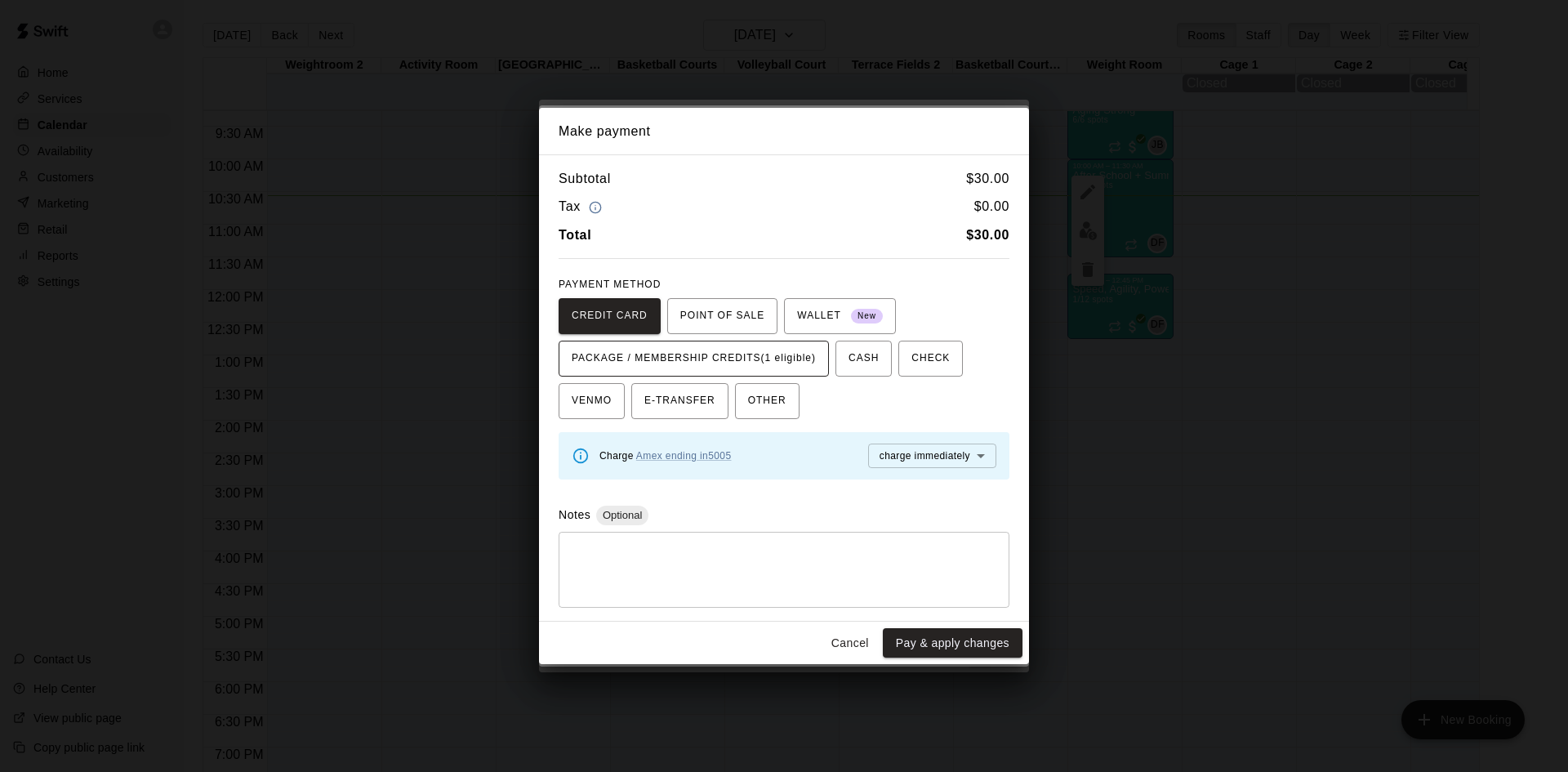
click at [776, 353] on span "PACKAGE / MEMBERSHIP CREDITS (1 eligible)" at bounding box center [693, 358] width 244 height 26
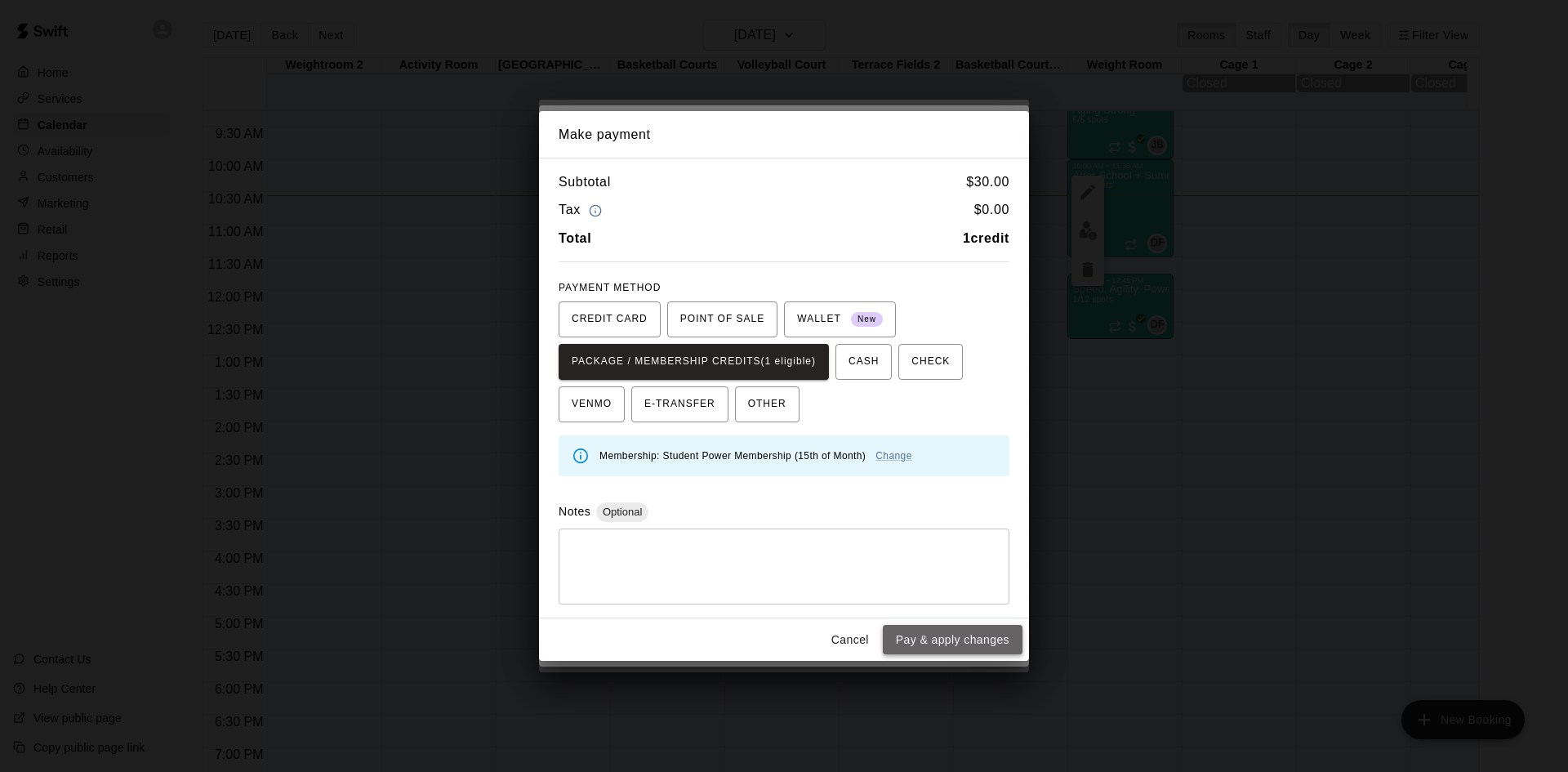
click at [953, 626] on button "Pay & apply changes" at bounding box center [952, 640] width 139 height 30
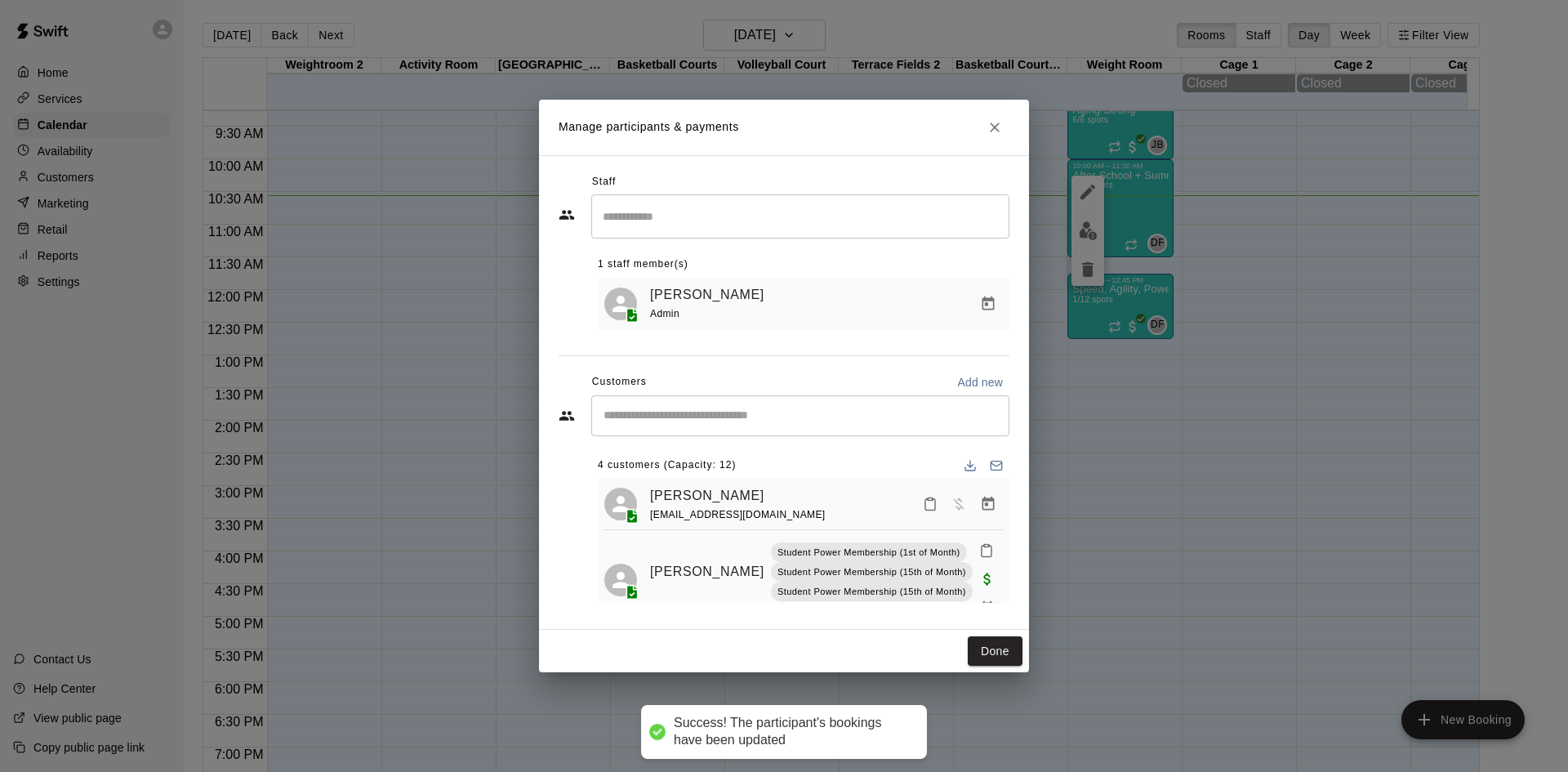
click at [768, 421] on input "Start typing to search customers..." at bounding box center [800, 416] width 404 height 16
type input "*****"
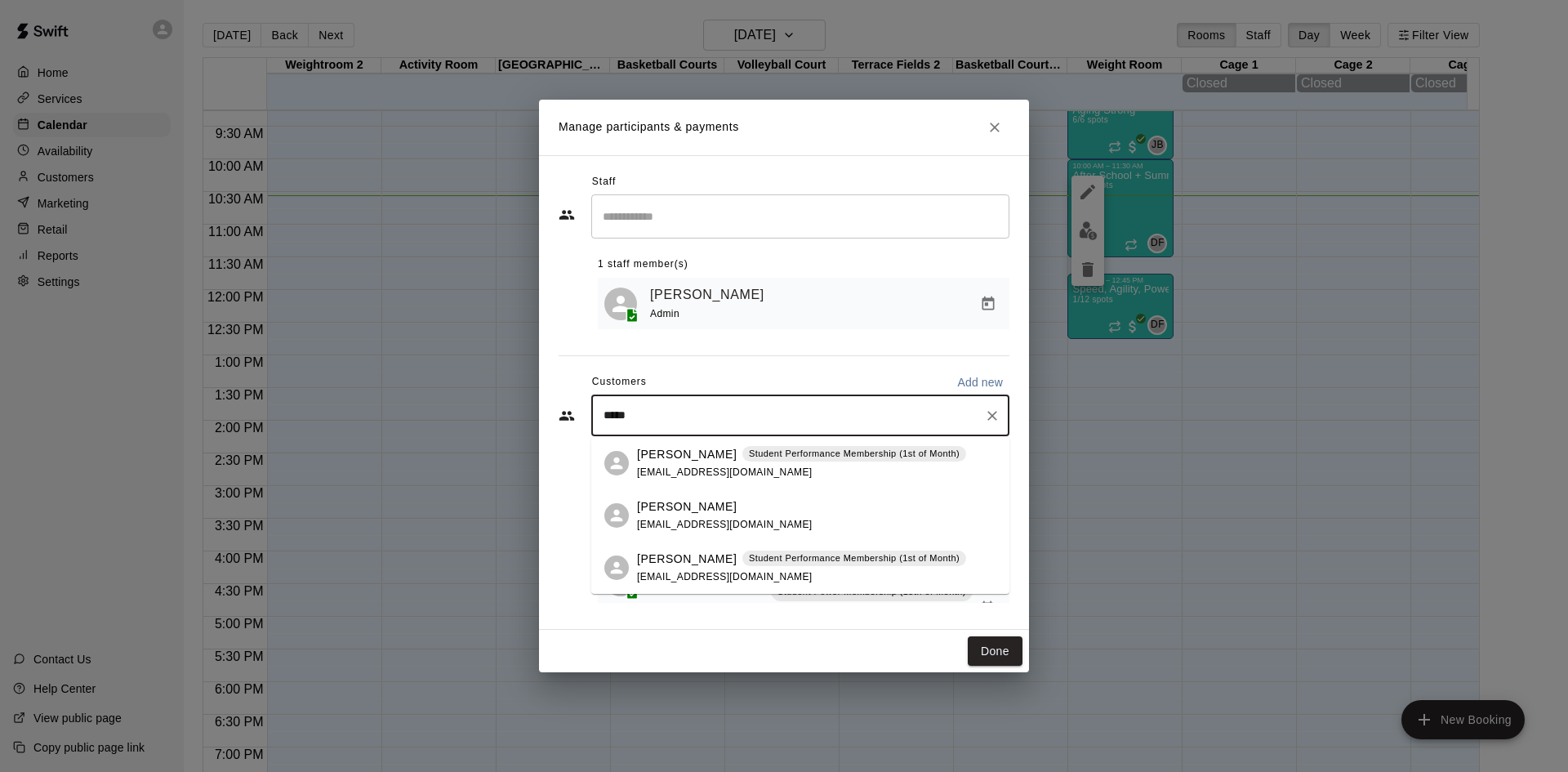
click at [675, 583] on div "[PERSON_NAME] Student Performance Membership (1st of Month) [EMAIL_ADDRESS][DOM…" at bounding box center [801, 568] width 329 height 35
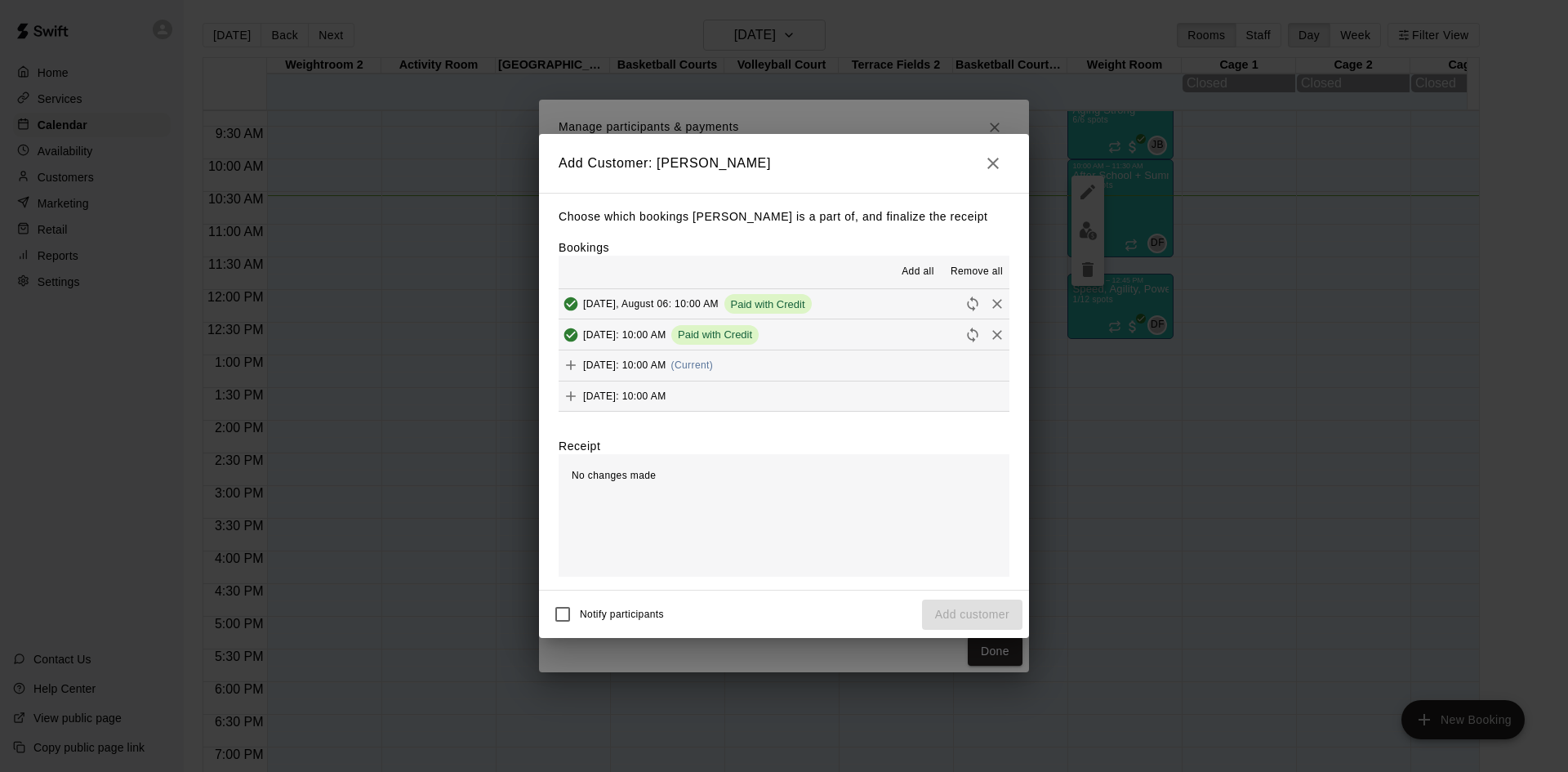
click at [713, 375] on div "[DATE]: 10:00 AM (Current)" at bounding box center [635, 365] width 155 height 24
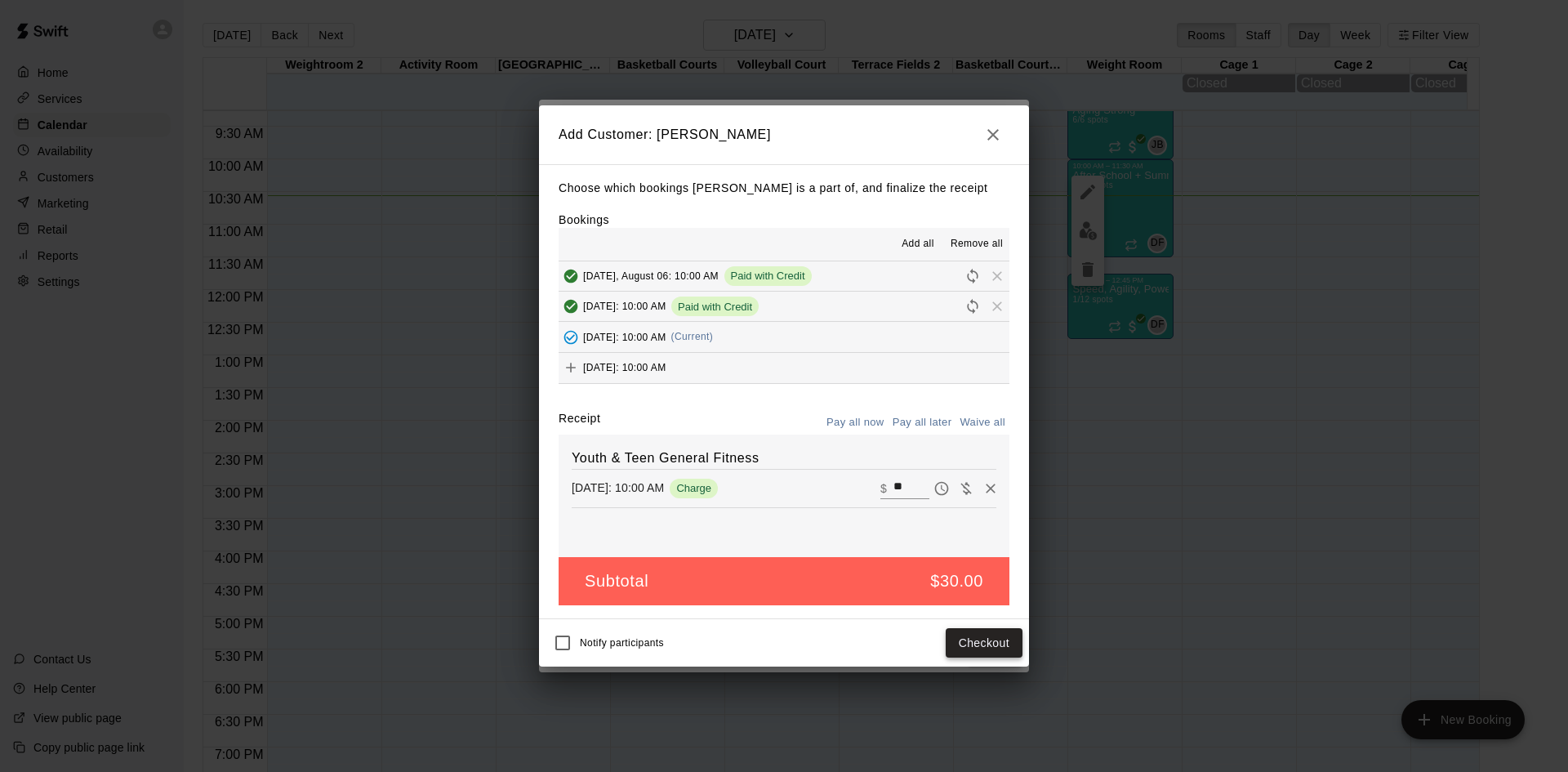
click at [974, 633] on button "Checkout" at bounding box center [984, 644] width 77 height 30
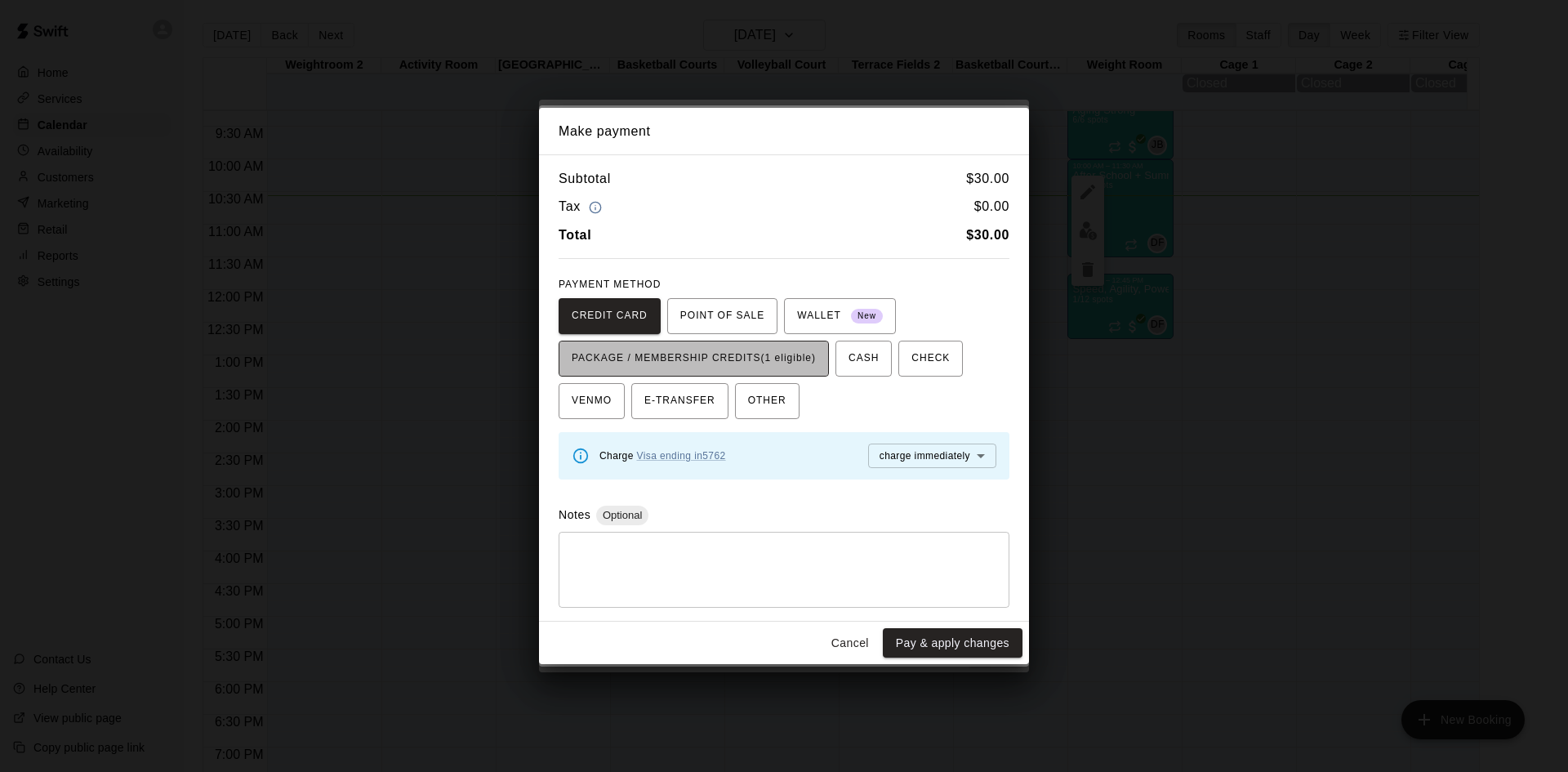
click at [773, 362] on span "PACKAGE / MEMBERSHIP CREDITS (1 eligible)" at bounding box center [693, 358] width 244 height 26
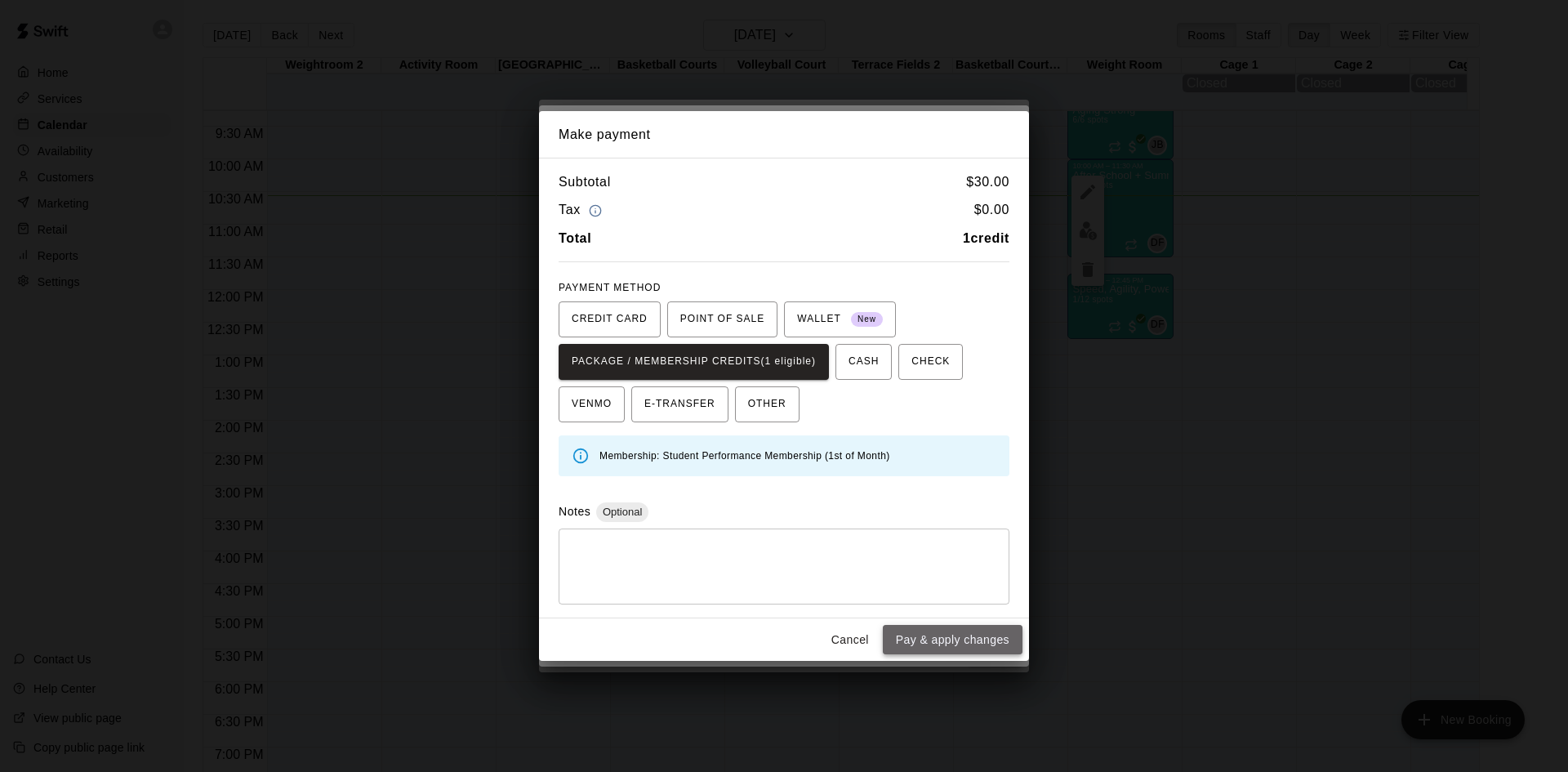
click at [926, 646] on button "Pay & apply changes" at bounding box center [952, 640] width 139 height 30
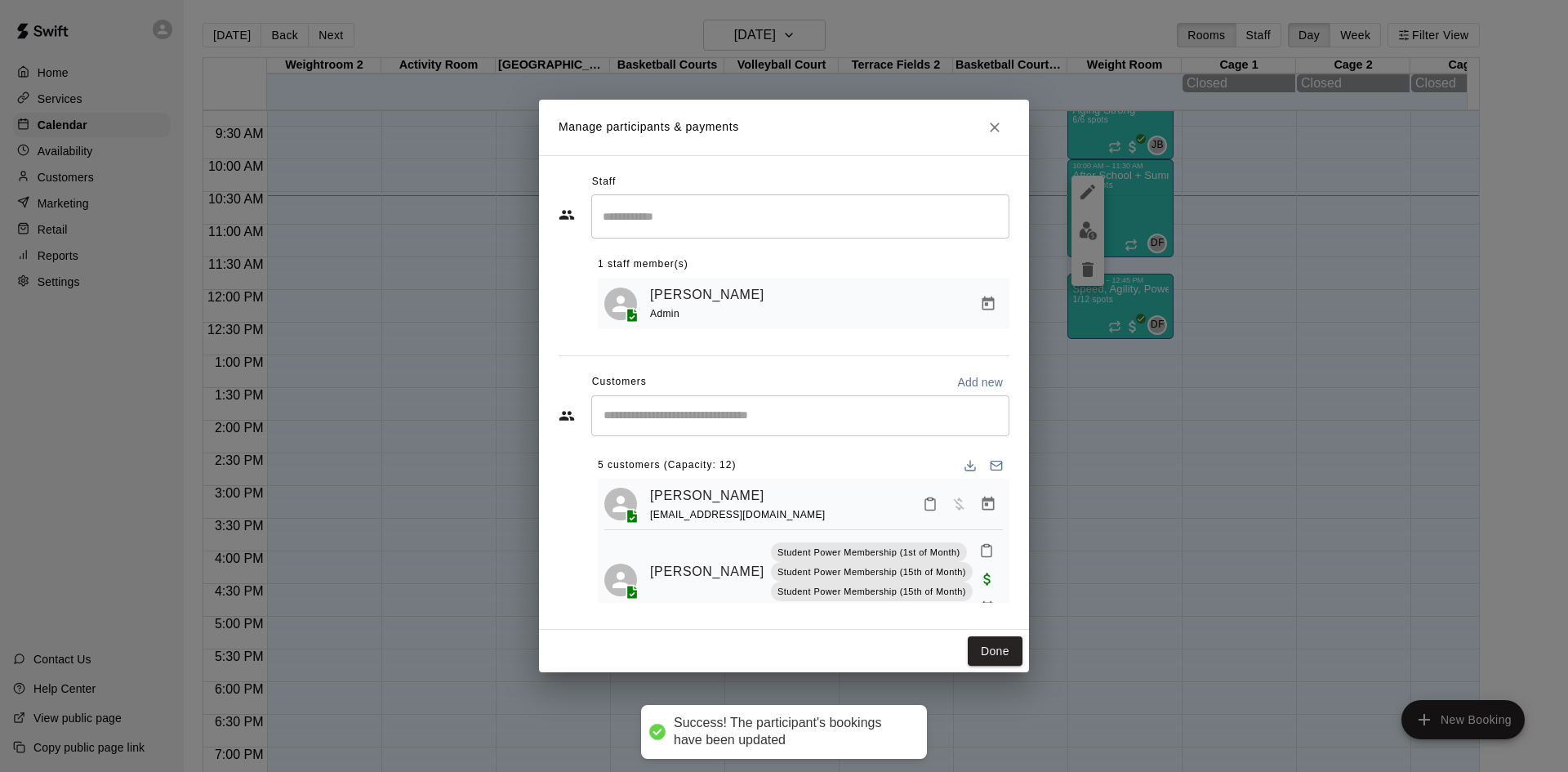
click at [699, 410] on input "Start typing to search customers..." at bounding box center [800, 416] width 404 height 16
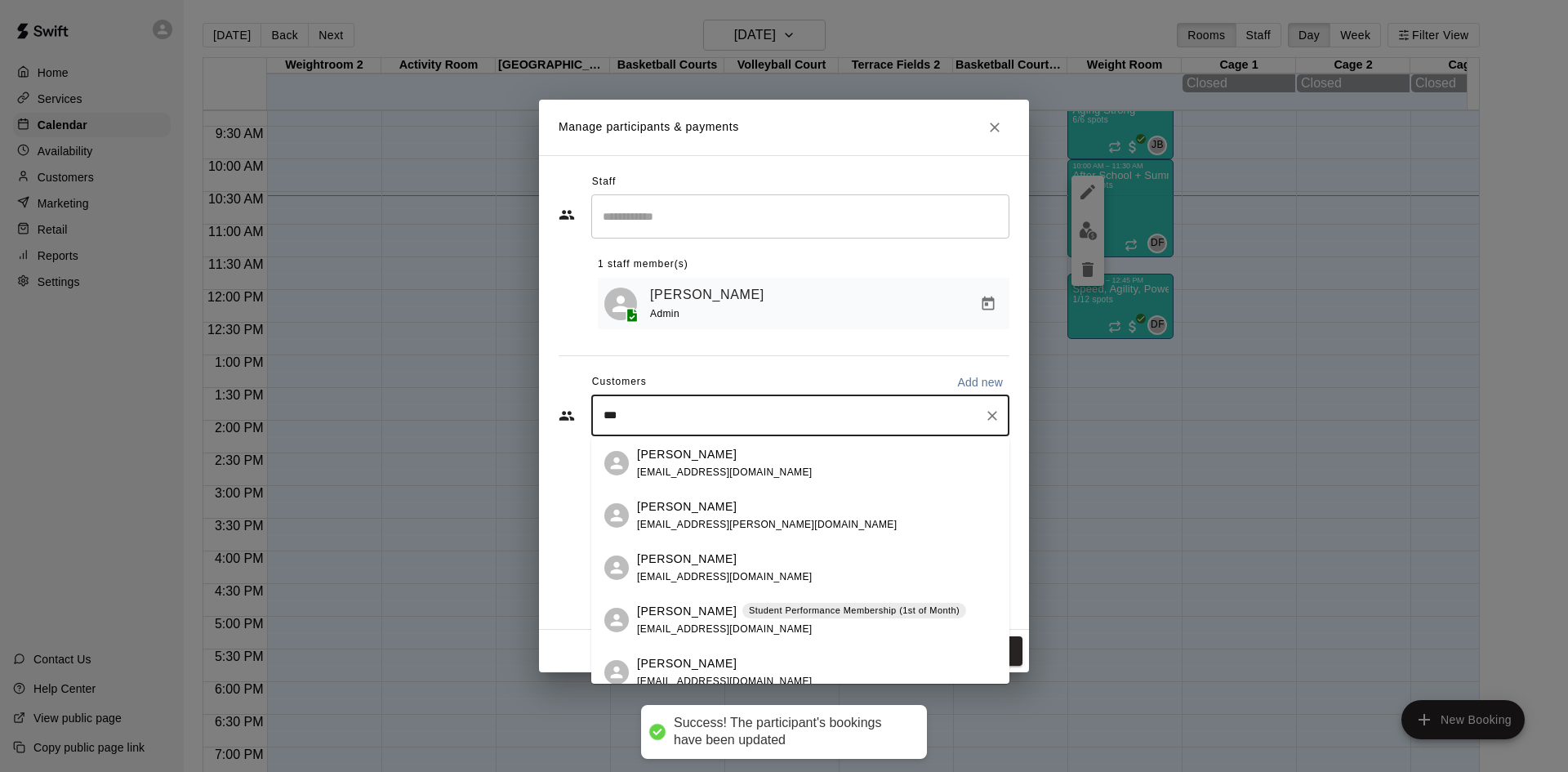
type input "****"
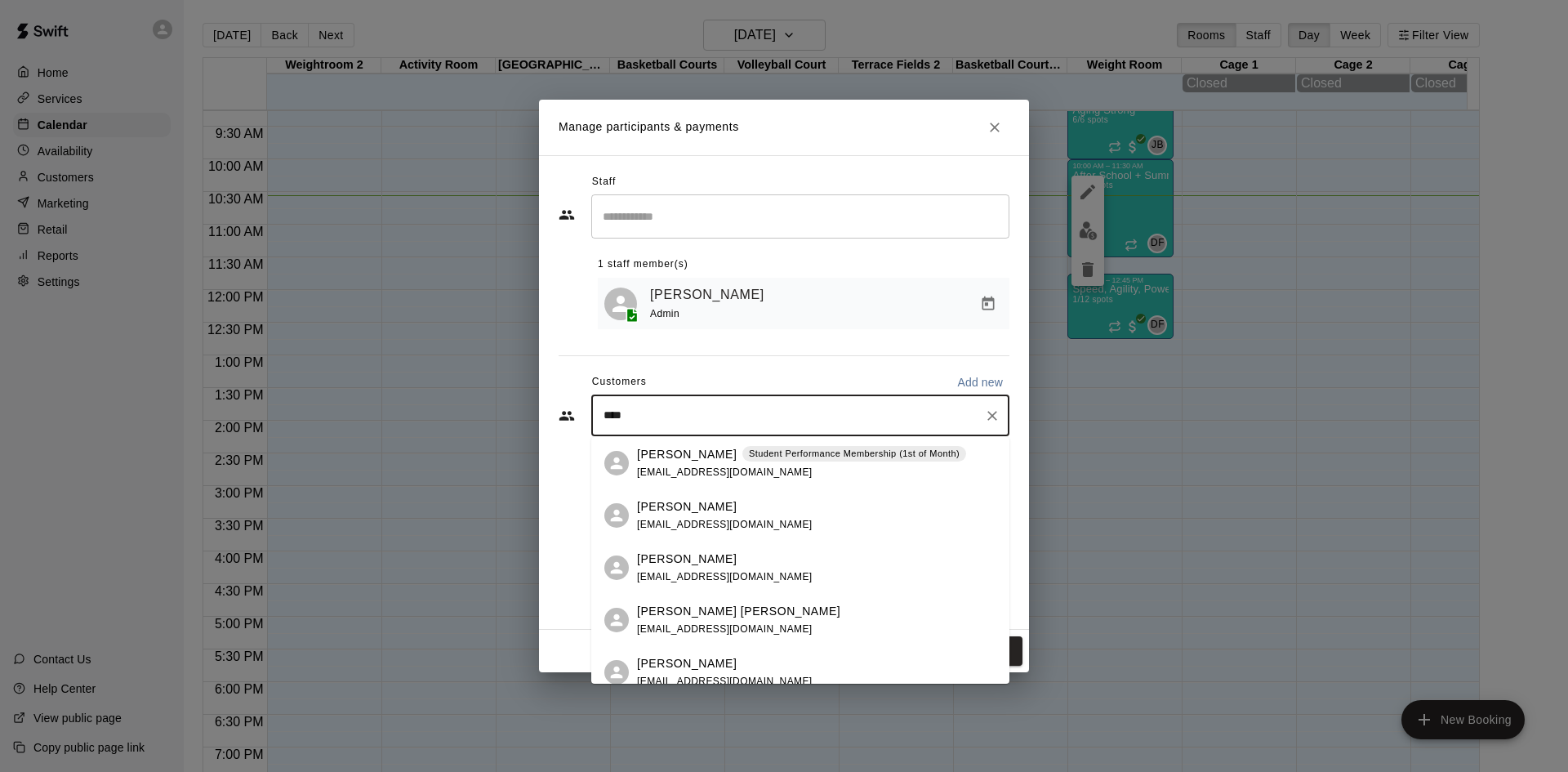
click at [736, 463] on div "[PERSON_NAME] Student Performance Membership (1st of Month) [EMAIL_ADDRESS][DOM…" at bounding box center [801, 464] width 329 height 35
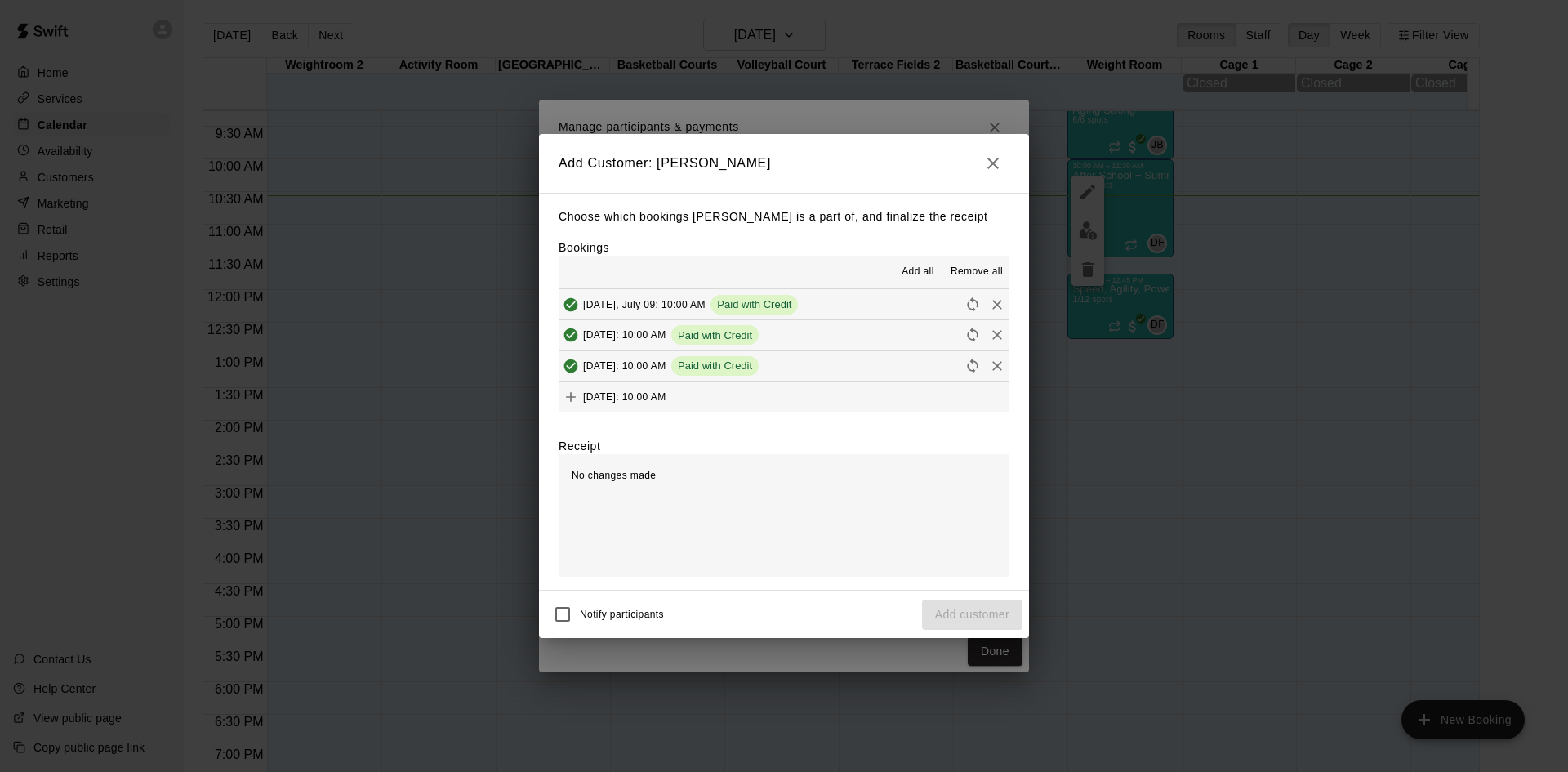
scroll to position [82, 0]
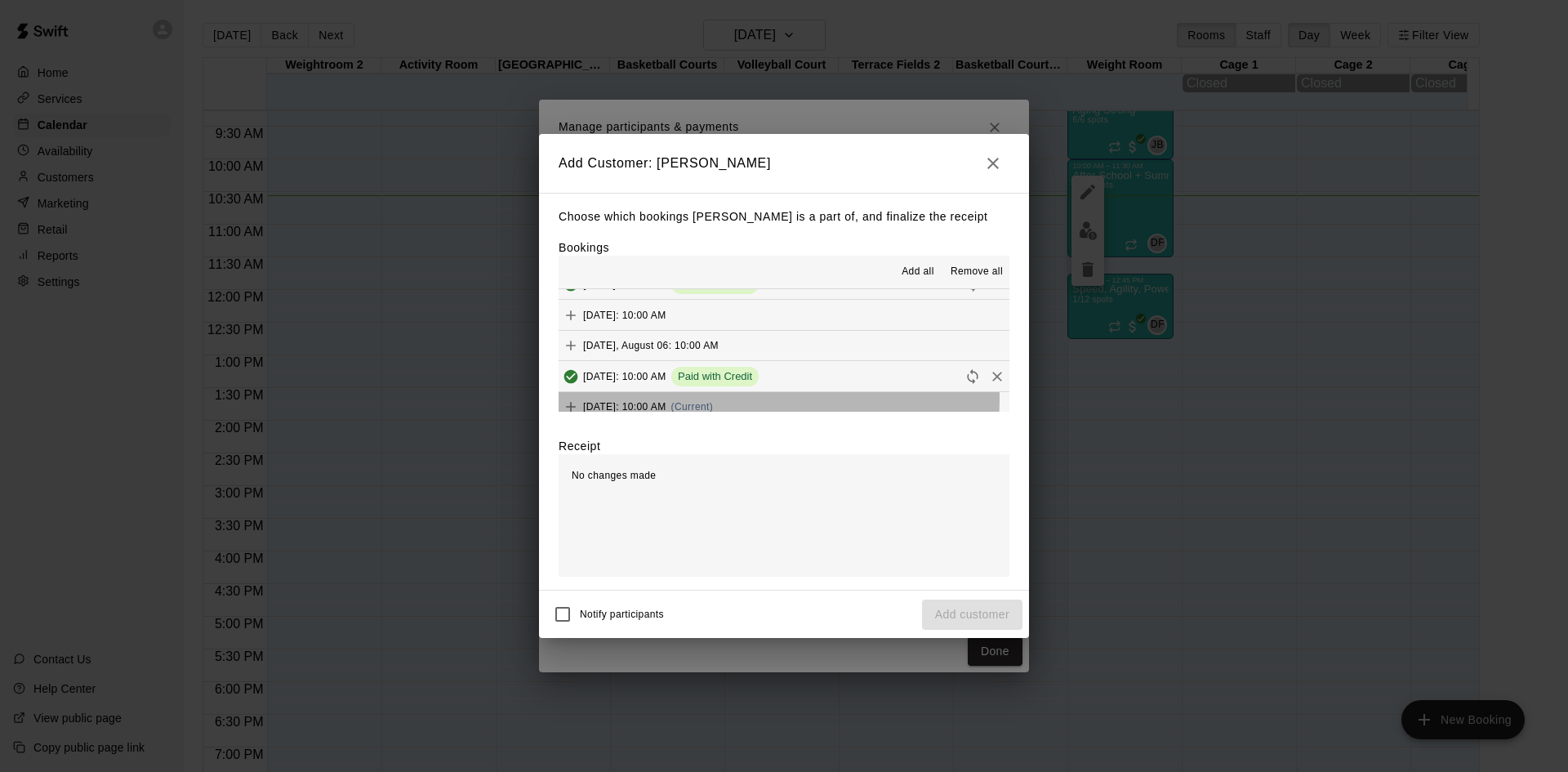
click at [713, 400] on div "[DATE]: 10:00 AM (Current)" at bounding box center [635, 406] width 155 height 24
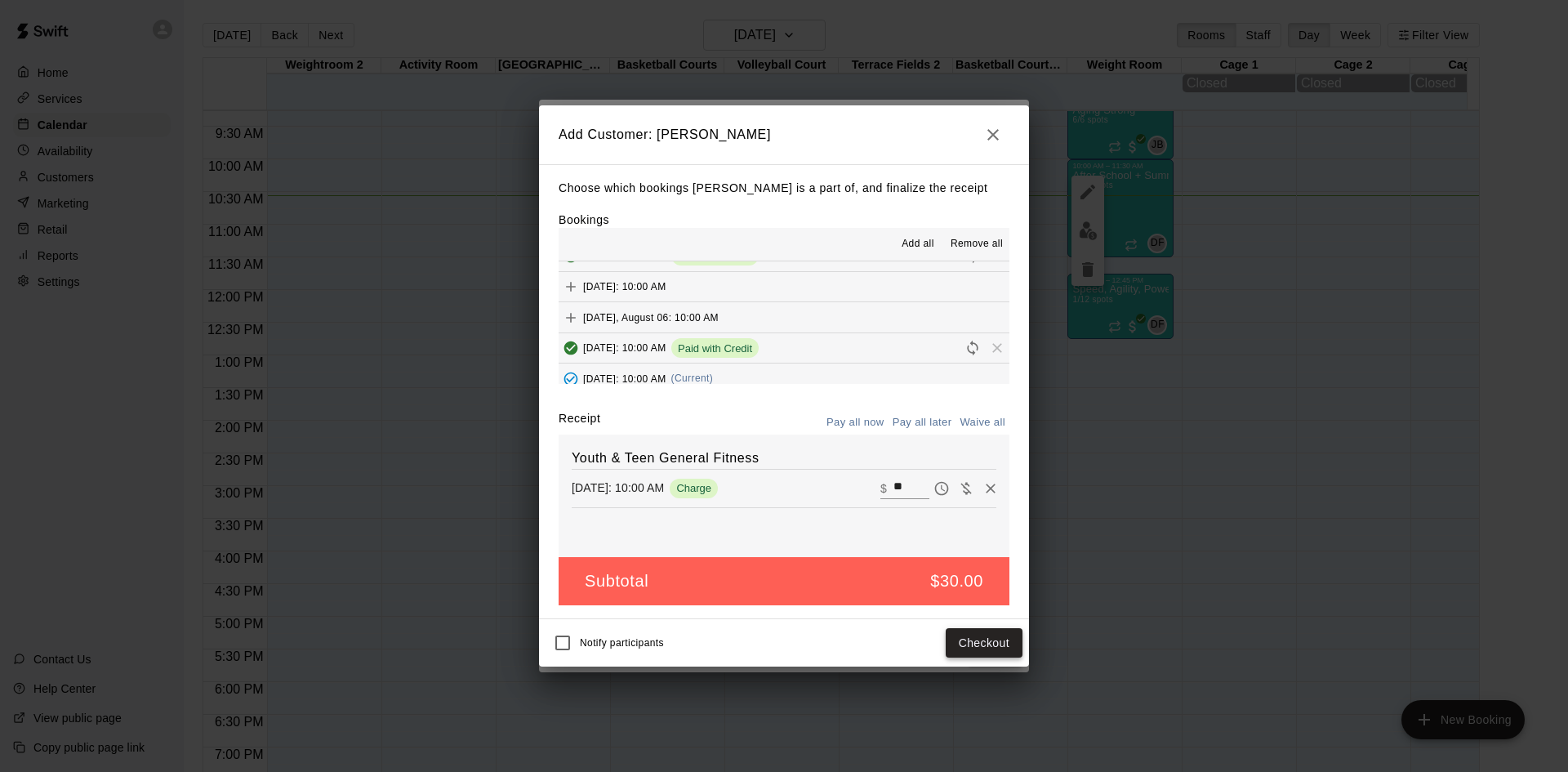
click at [972, 635] on button "Checkout" at bounding box center [984, 644] width 77 height 30
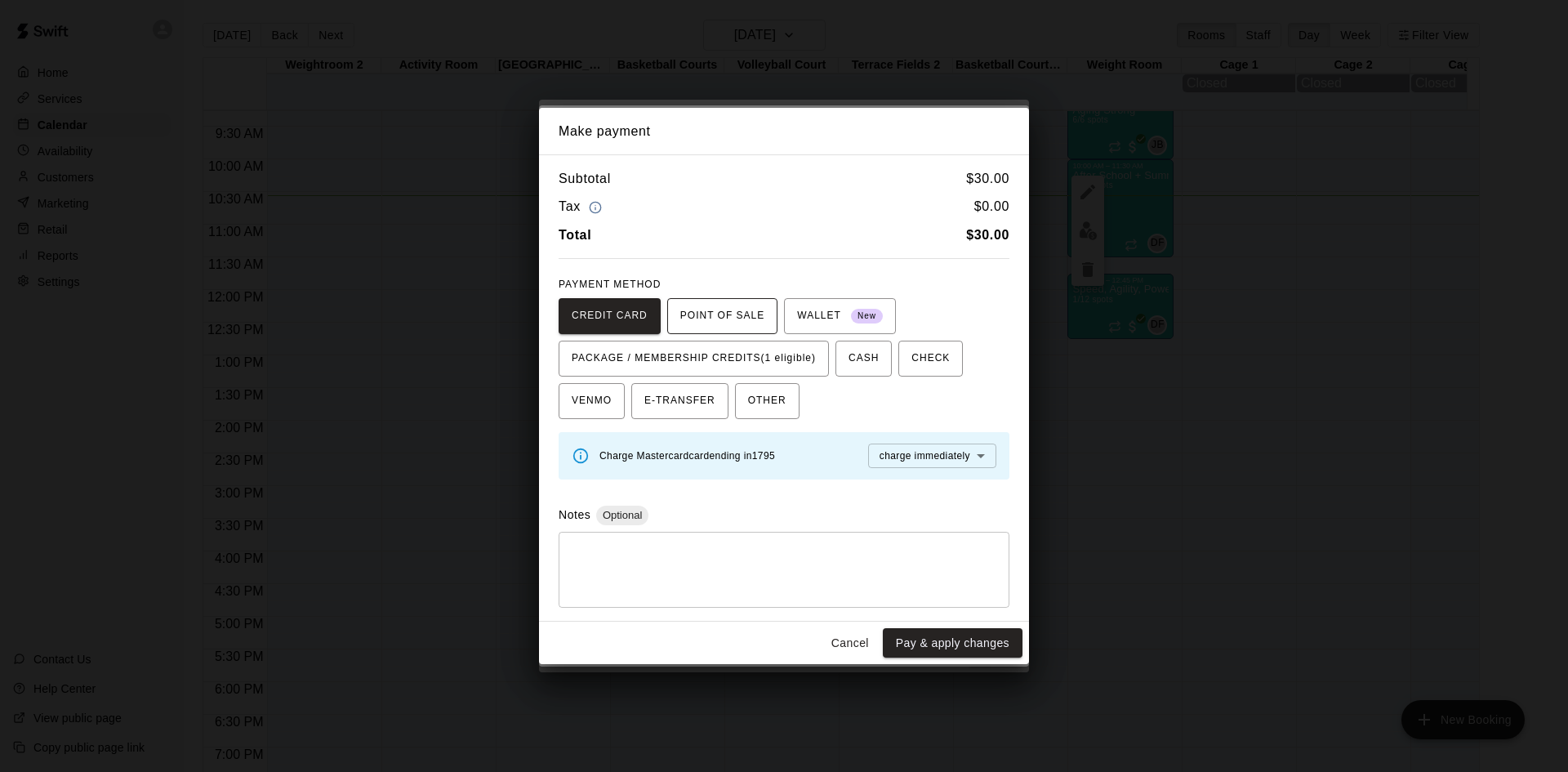
drag, startPoint x: 688, startPoint y: 328, endPoint x: 692, endPoint y: 346, distance: 18.4
click at [689, 331] on button "POINT OF SALE" at bounding box center [722, 316] width 111 height 36
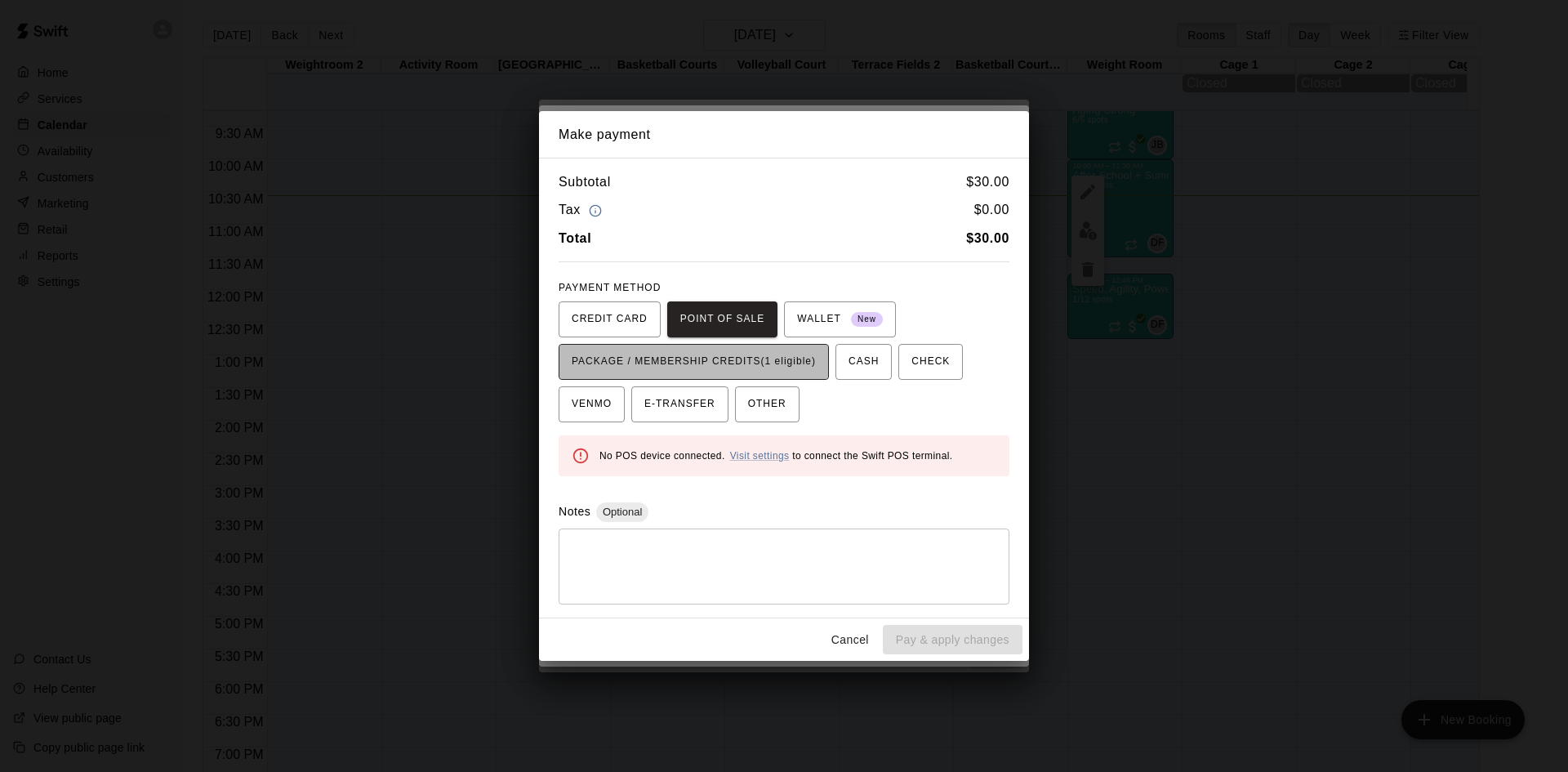
click at [697, 372] on span "PACKAGE / MEMBERSHIP CREDITS (1 eligible)" at bounding box center [693, 362] width 244 height 26
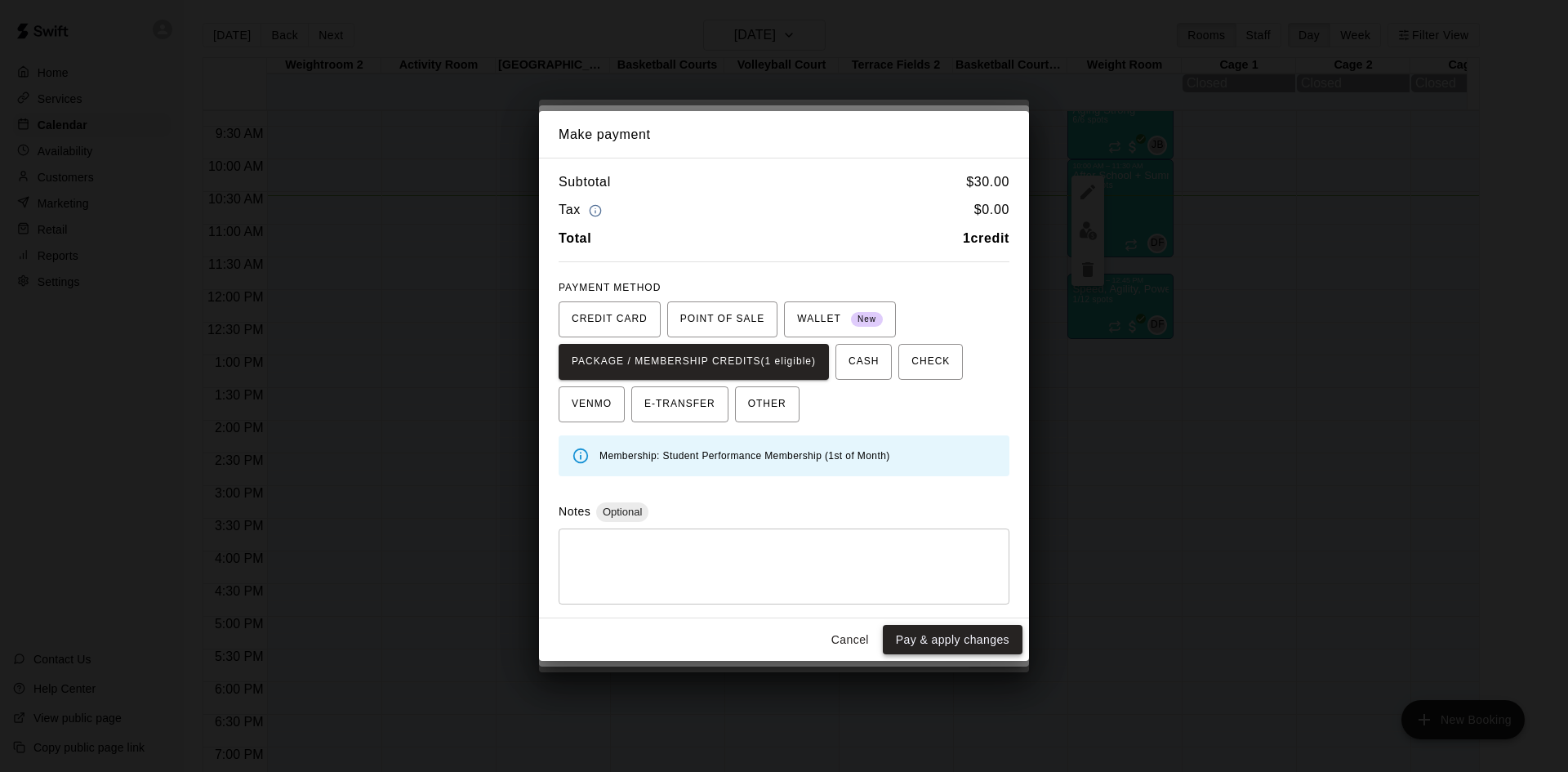
click at [952, 628] on button "Pay & apply changes" at bounding box center [952, 640] width 139 height 30
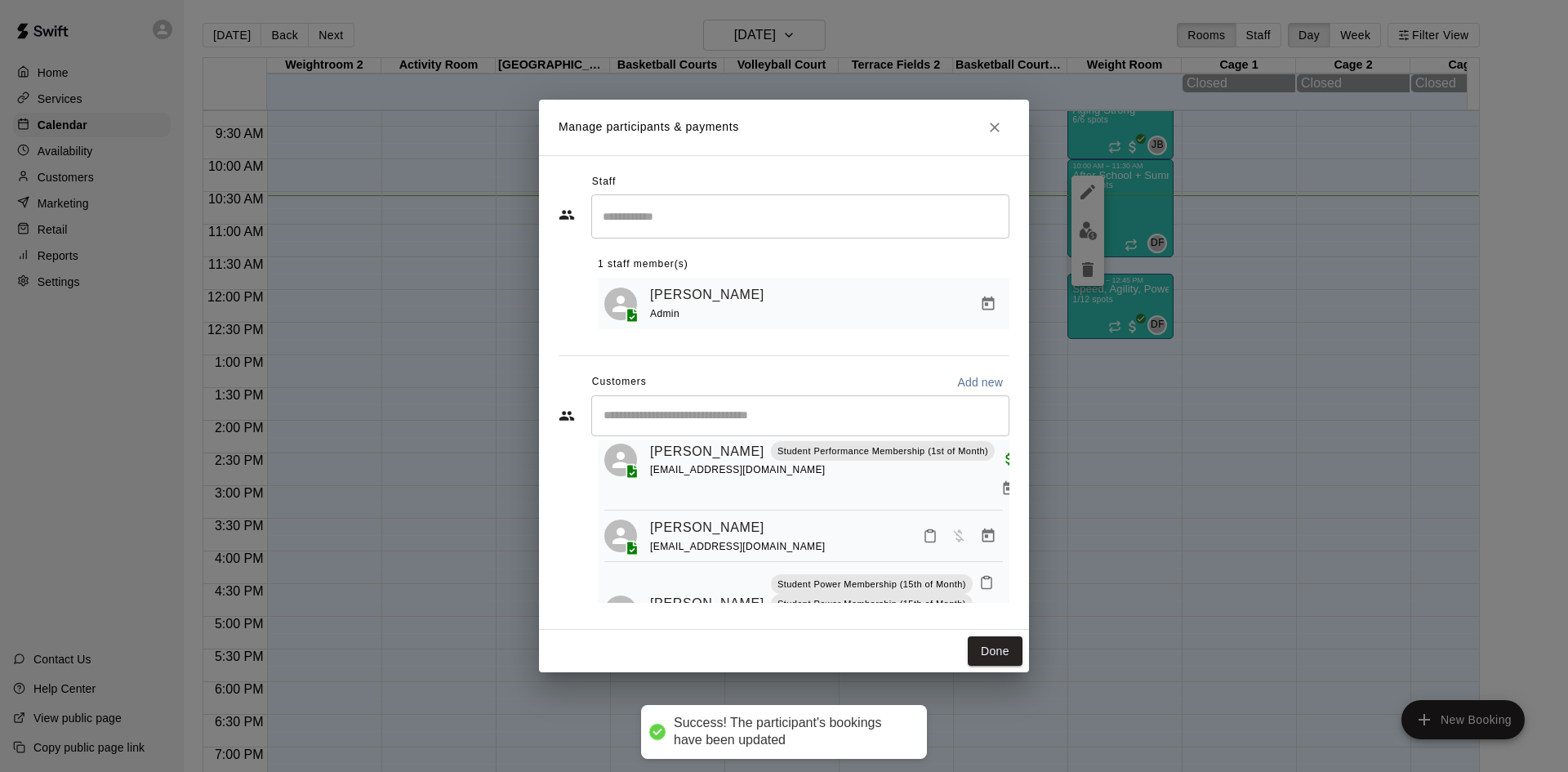
scroll to position [0, 0]
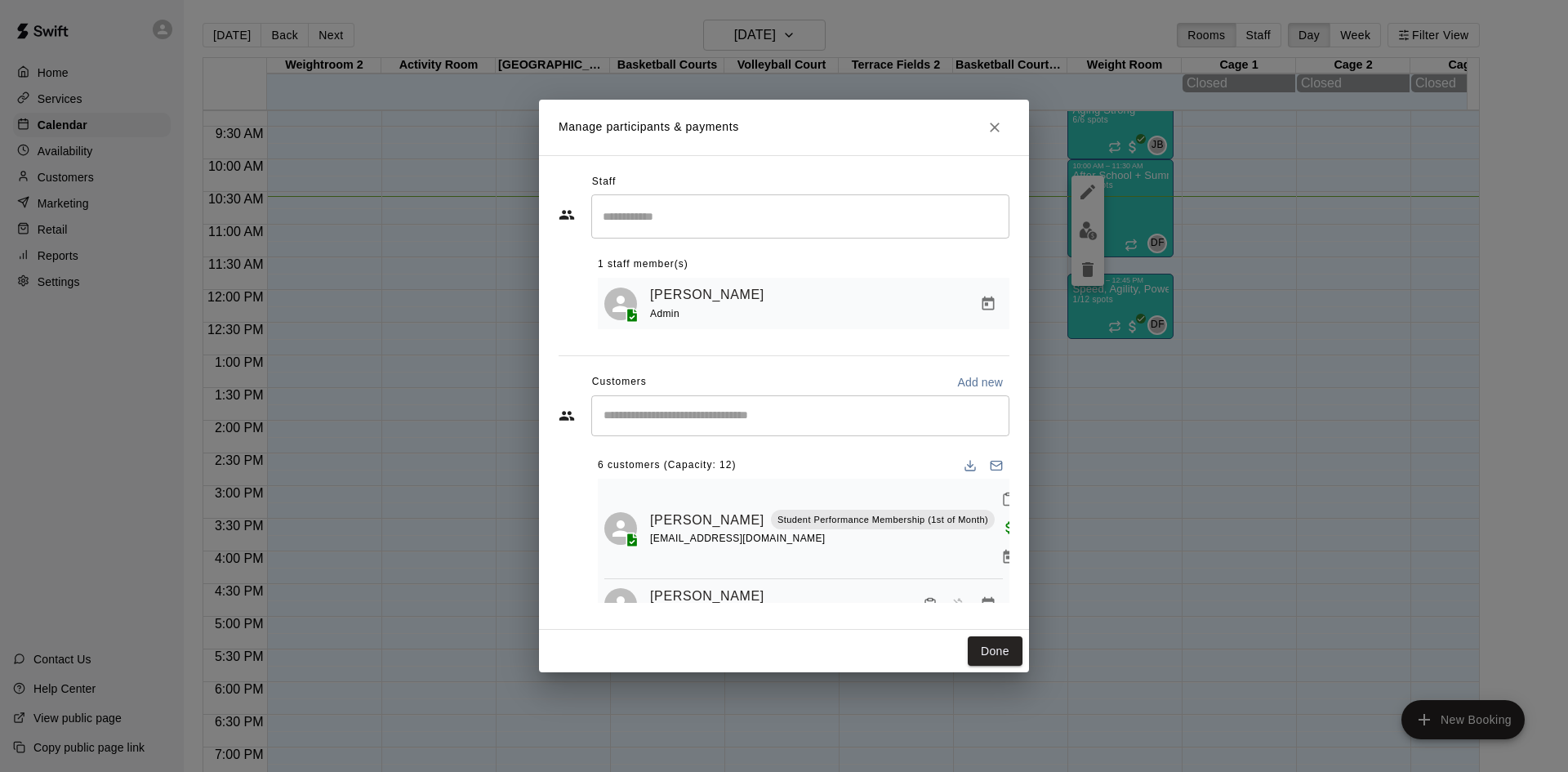
click at [703, 393] on div "Customers Add new" at bounding box center [784, 382] width 451 height 26
click at [700, 405] on div "​" at bounding box center [800, 416] width 418 height 41
type input "******"
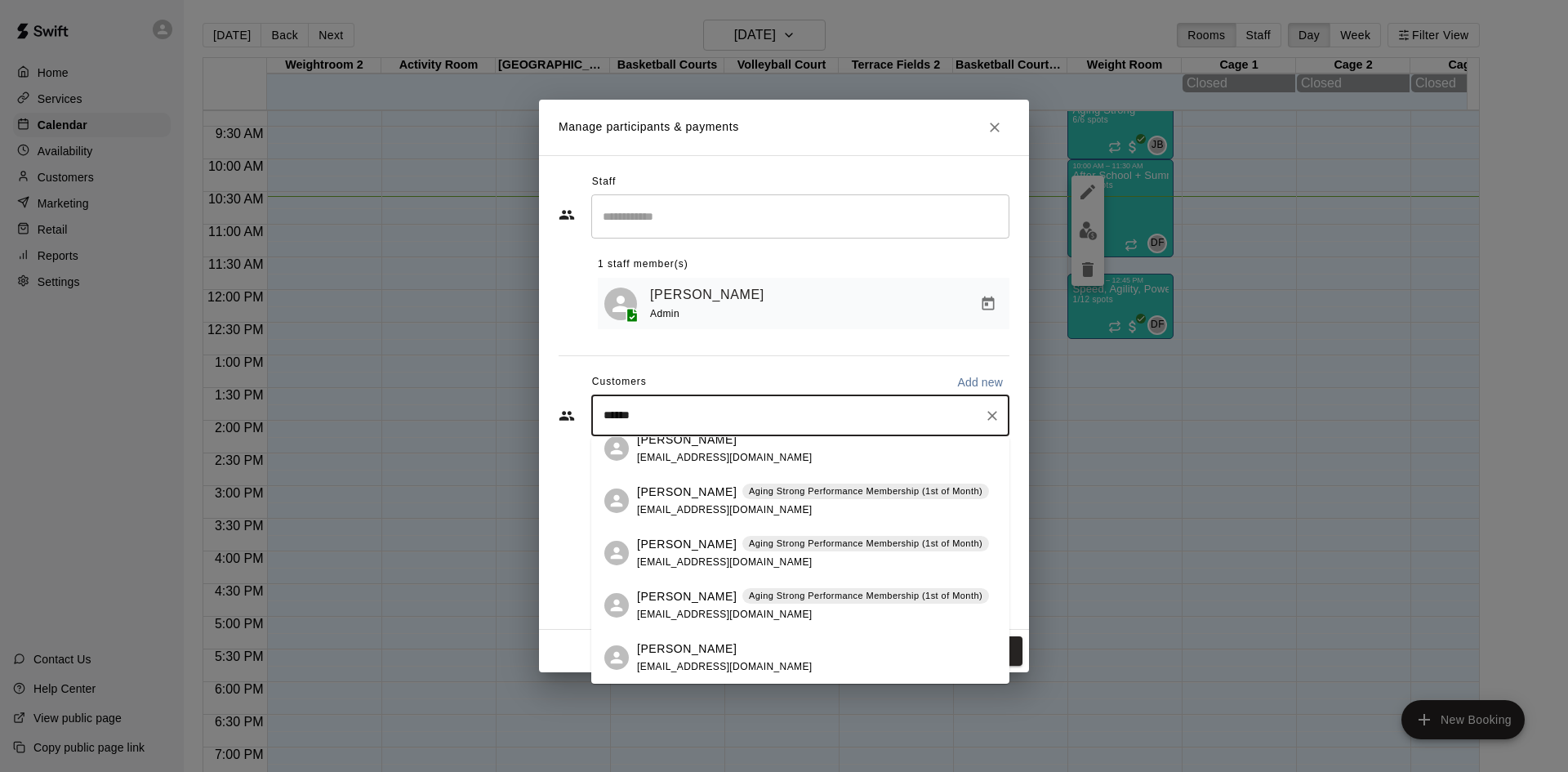
scroll to position [142, 0]
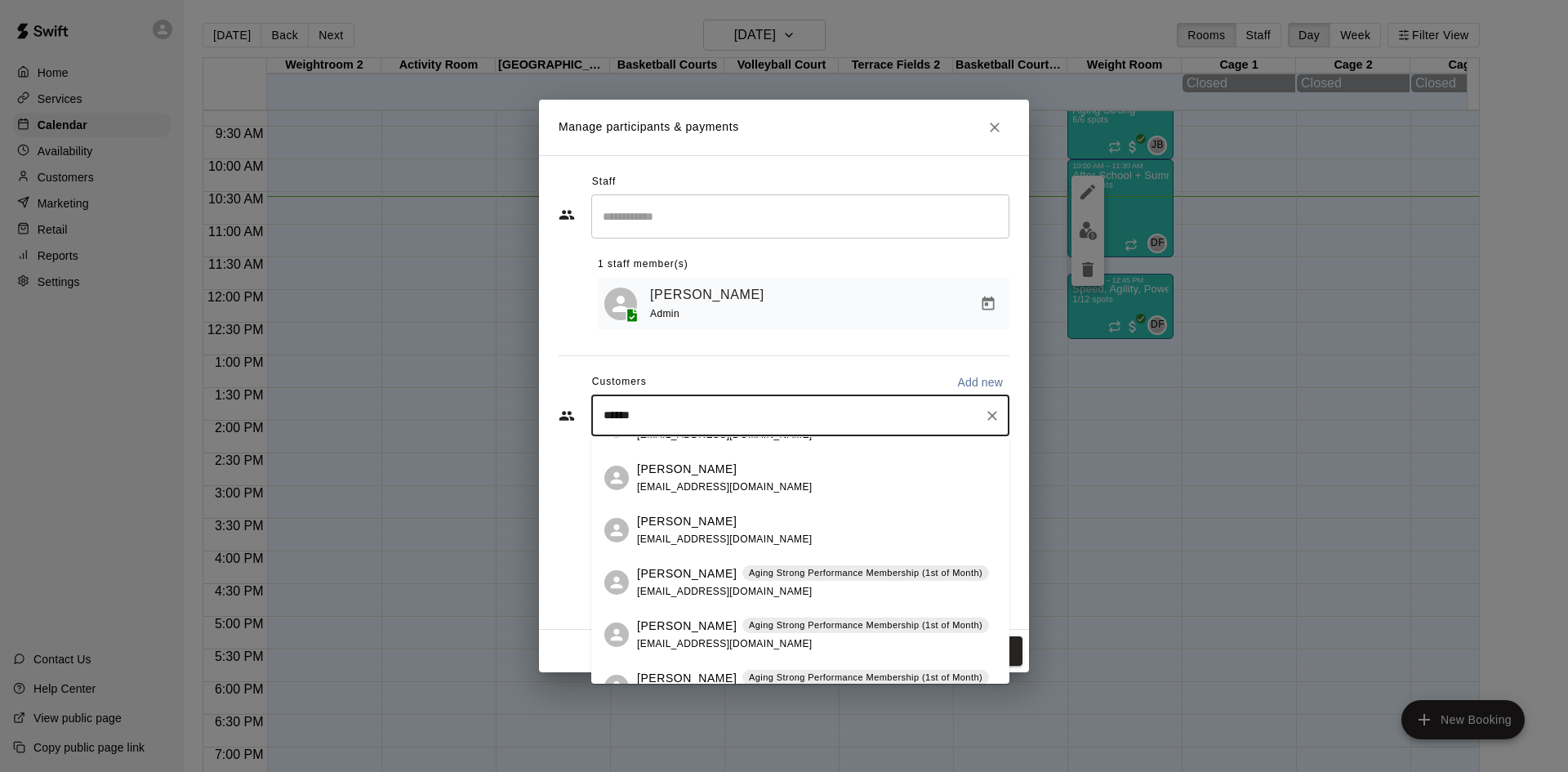
click at [709, 417] on input "******" at bounding box center [788, 416] width 379 height 16
click at [682, 519] on p "[PERSON_NAME]" at bounding box center [686, 521] width 100 height 17
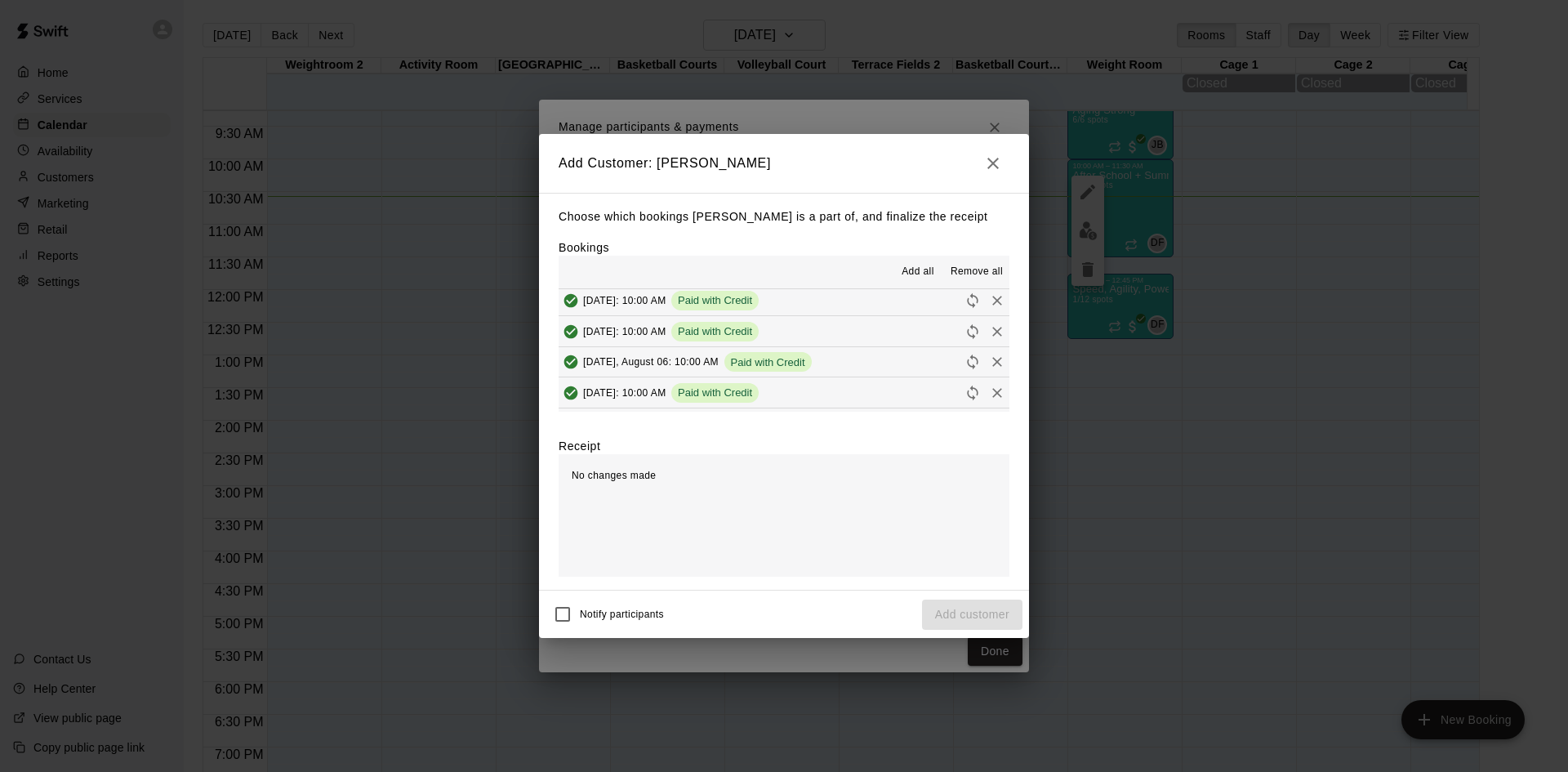
scroll to position [123, 0]
click at [713, 372] on div "[DATE]: 10:00 AM (Current)" at bounding box center [635, 365] width 155 height 24
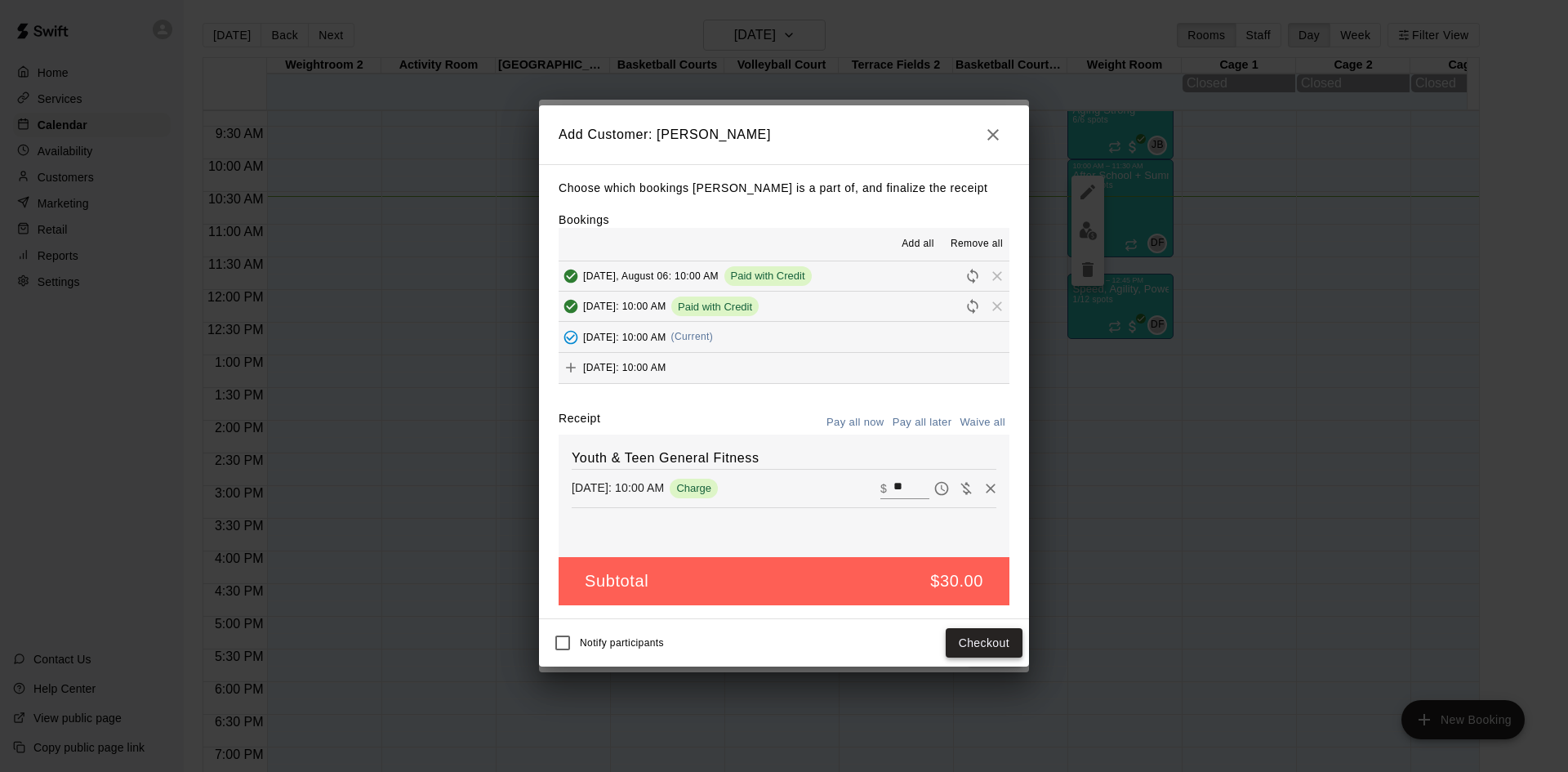
click at [971, 648] on button "Checkout" at bounding box center [984, 644] width 77 height 30
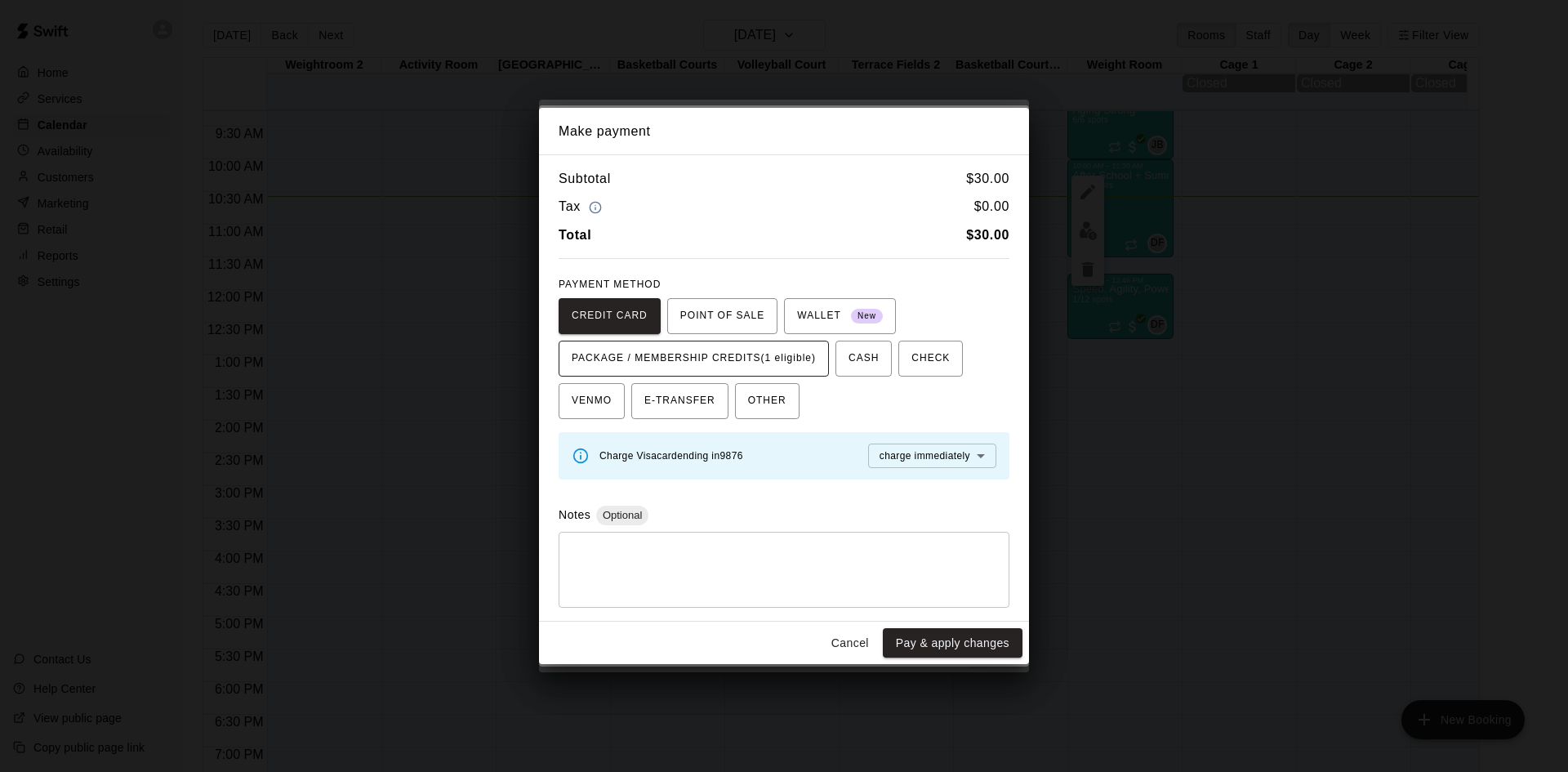
click at [768, 346] on span "PACKAGE / MEMBERSHIP CREDITS (1 eligible)" at bounding box center [693, 358] width 244 height 26
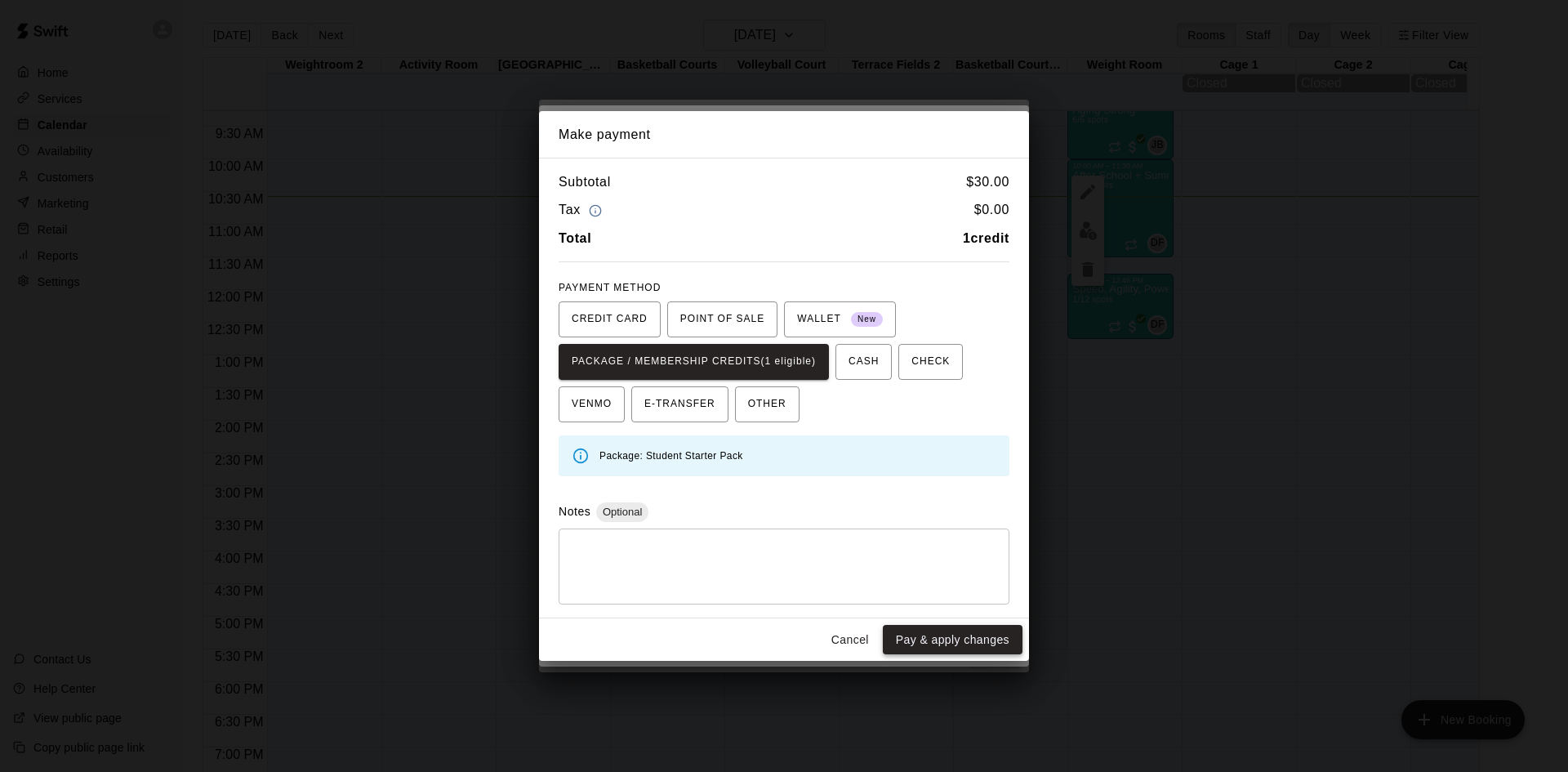
click at [957, 650] on button "Pay & apply changes" at bounding box center [952, 640] width 139 height 30
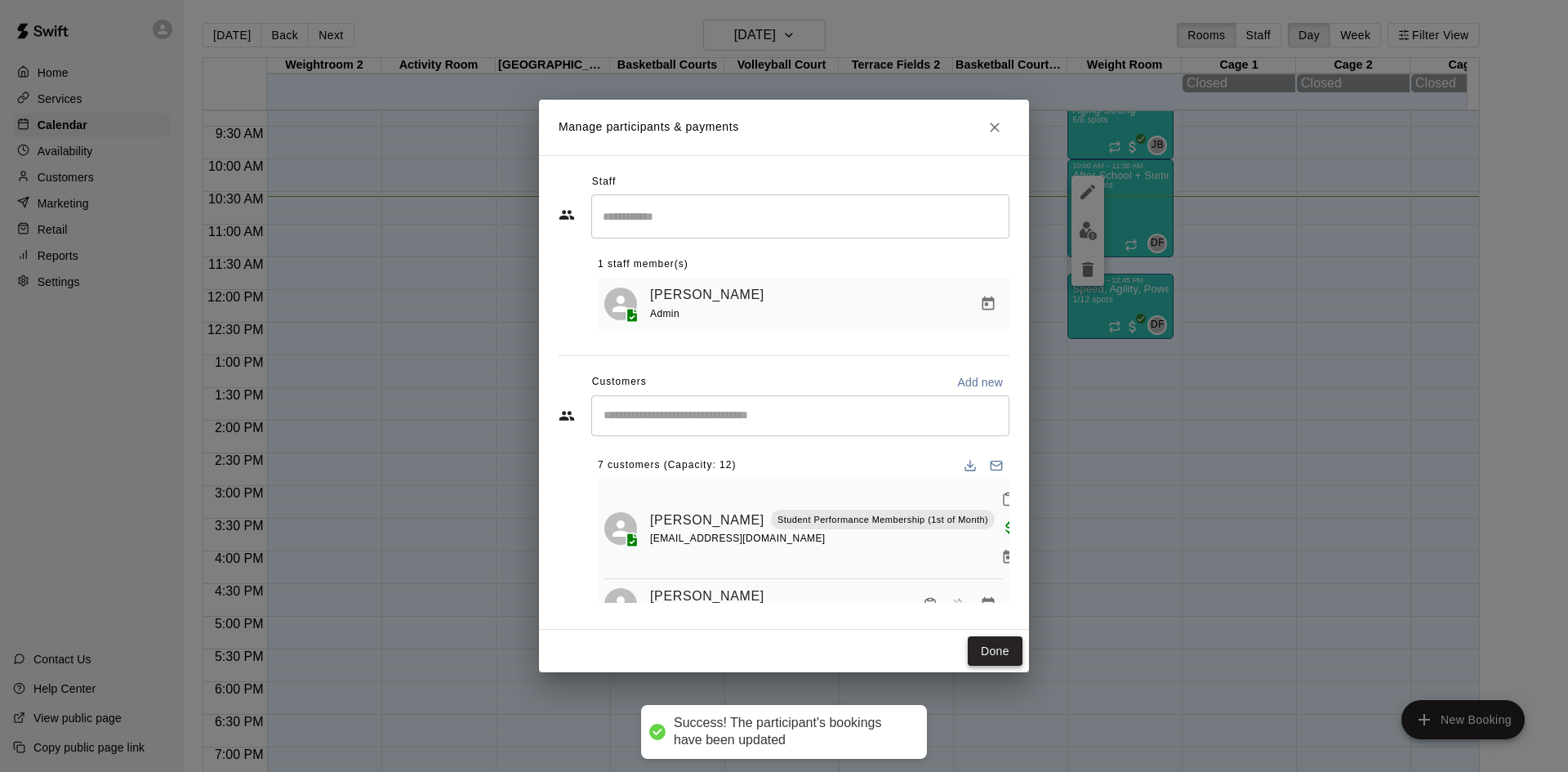
click at [982, 645] on button "Done" at bounding box center [995, 651] width 55 height 30
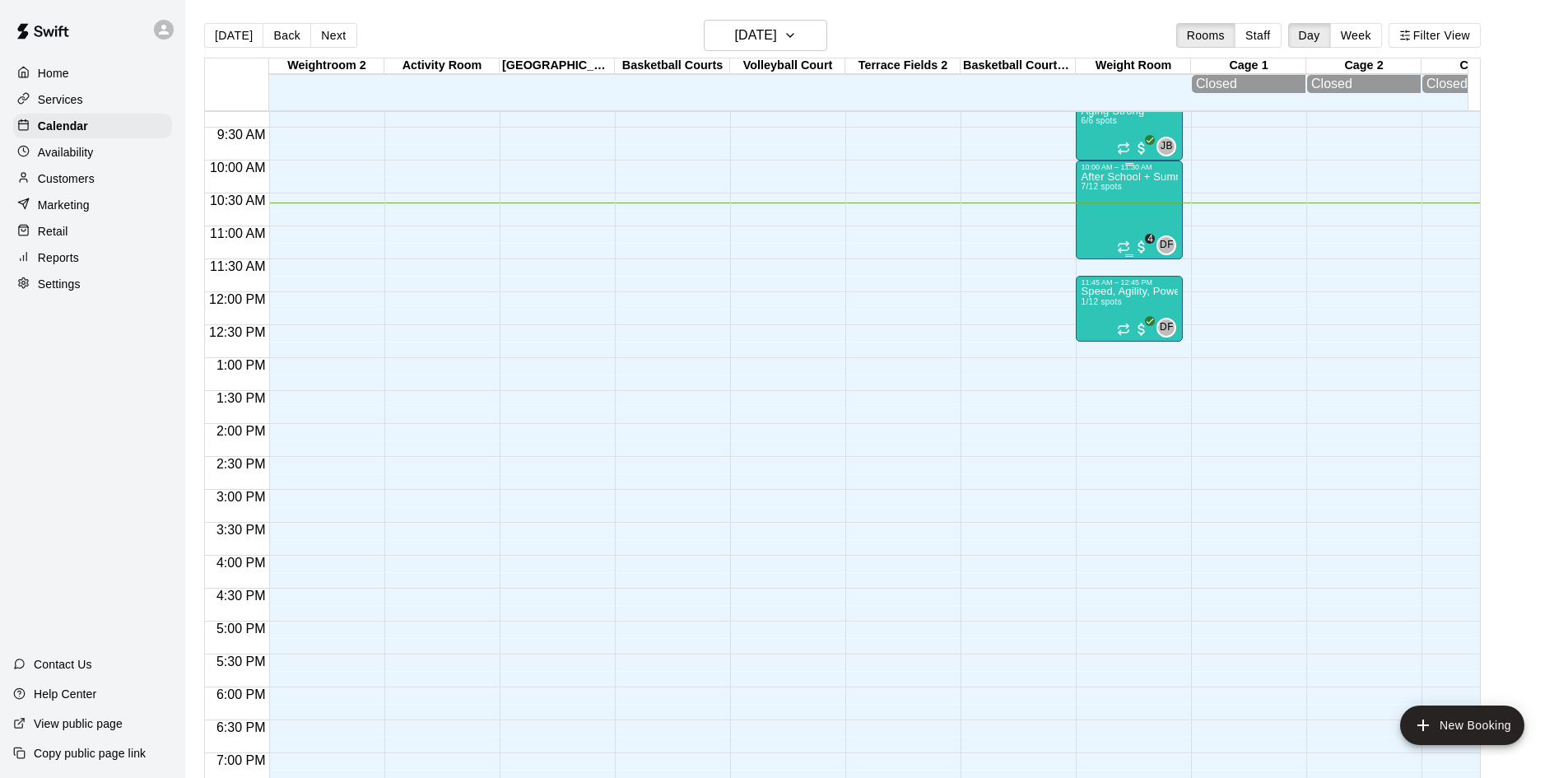
click at [1091, 200] on div "After School + Summer Fitness 7/12 spots" at bounding box center [1130, 560] width 97 height 778
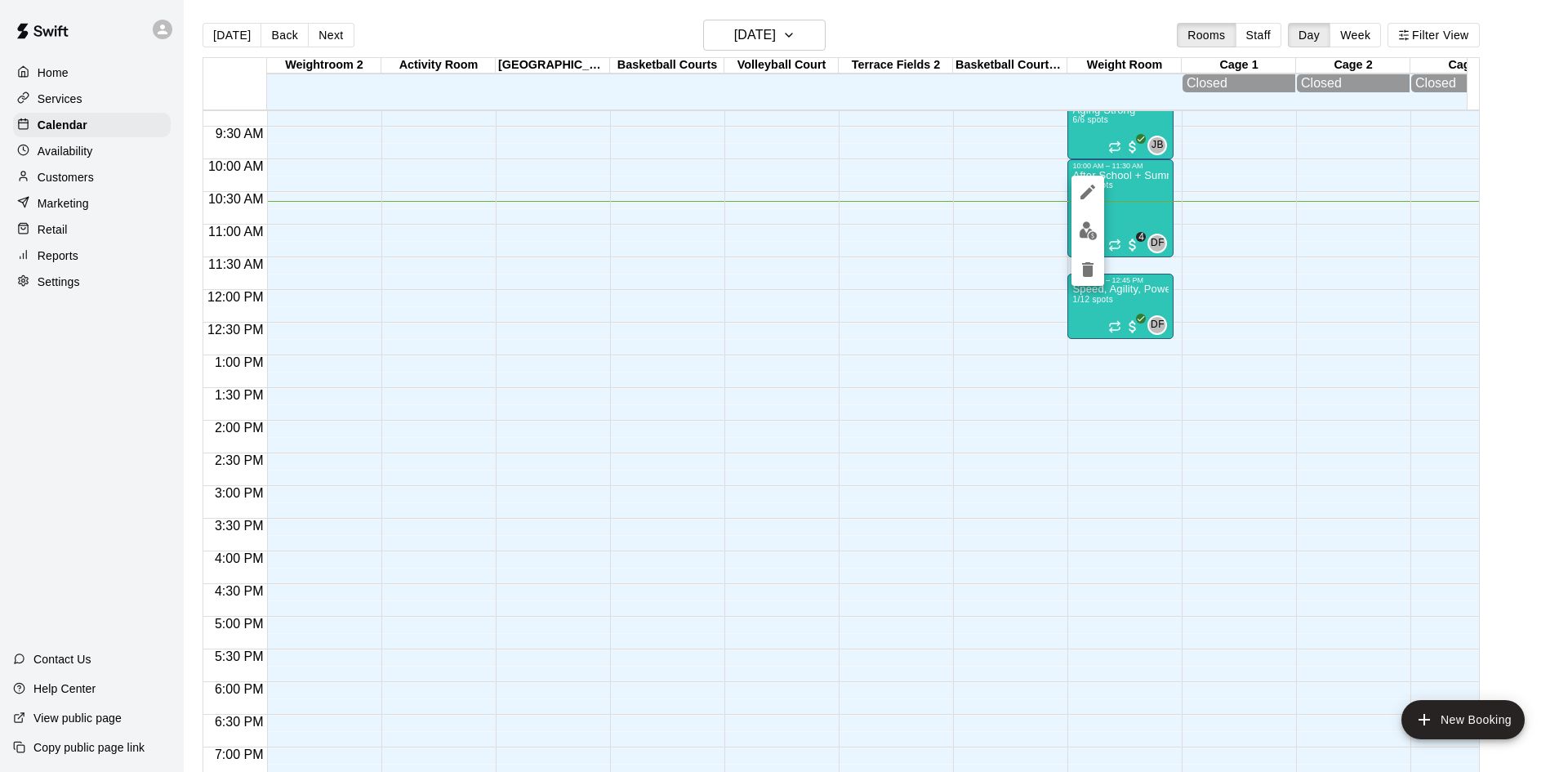
click at [1090, 234] on img "edit" at bounding box center [1088, 231] width 19 height 19
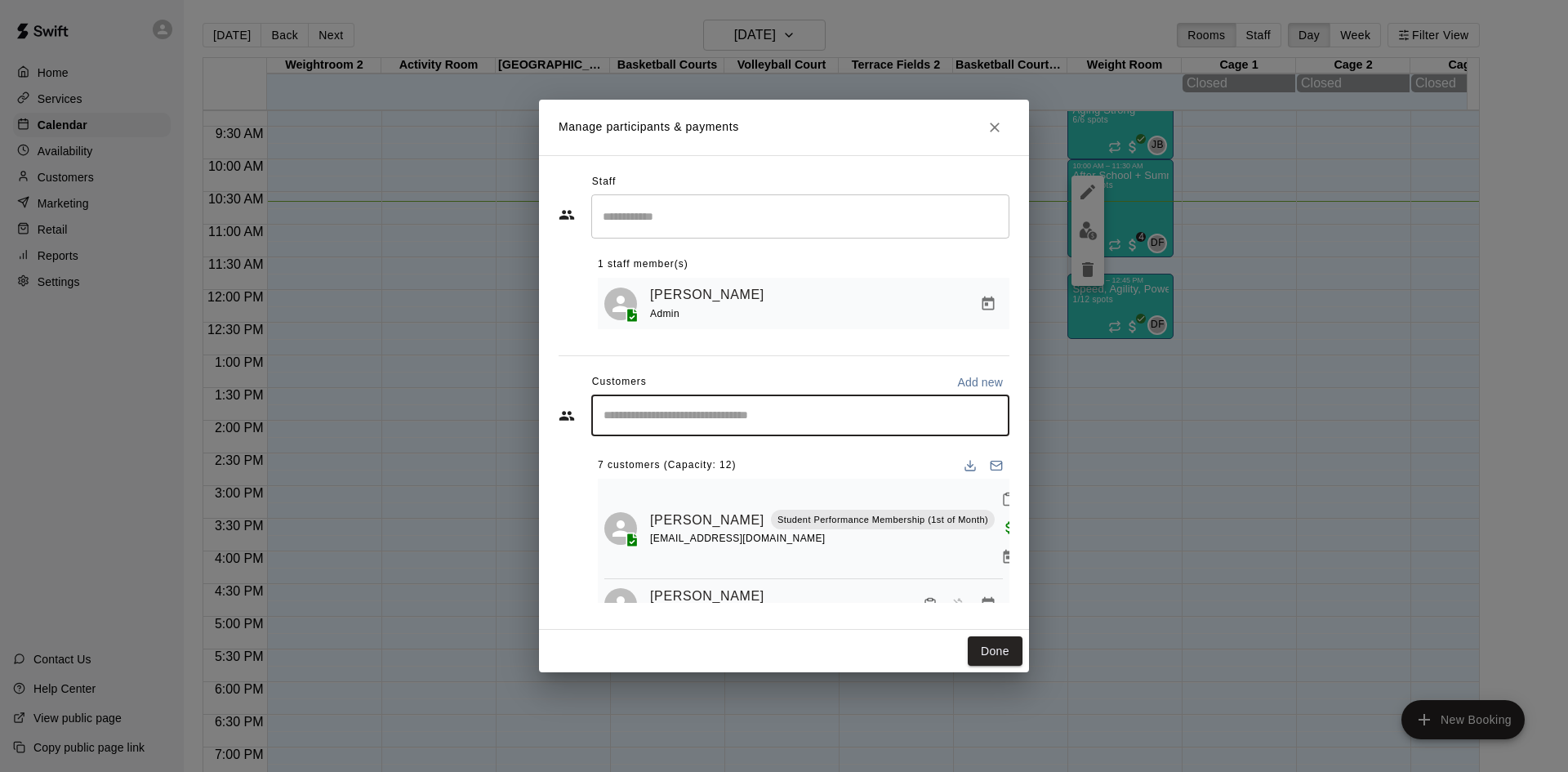
click at [760, 418] on input "Start typing to search customers..." at bounding box center [800, 416] width 404 height 16
type input "****"
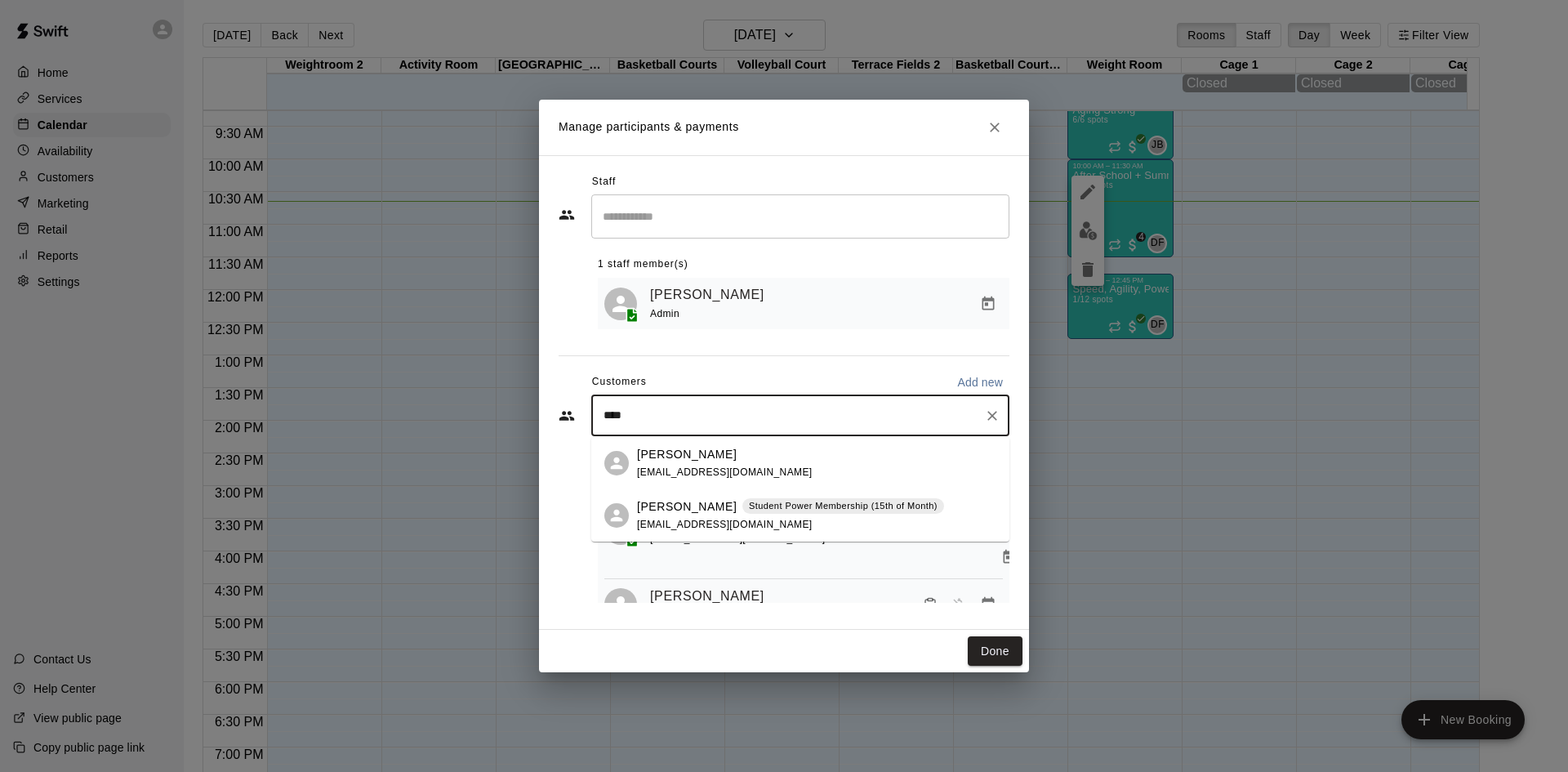
click at [686, 502] on p "[PERSON_NAME]" at bounding box center [686, 507] width 100 height 17
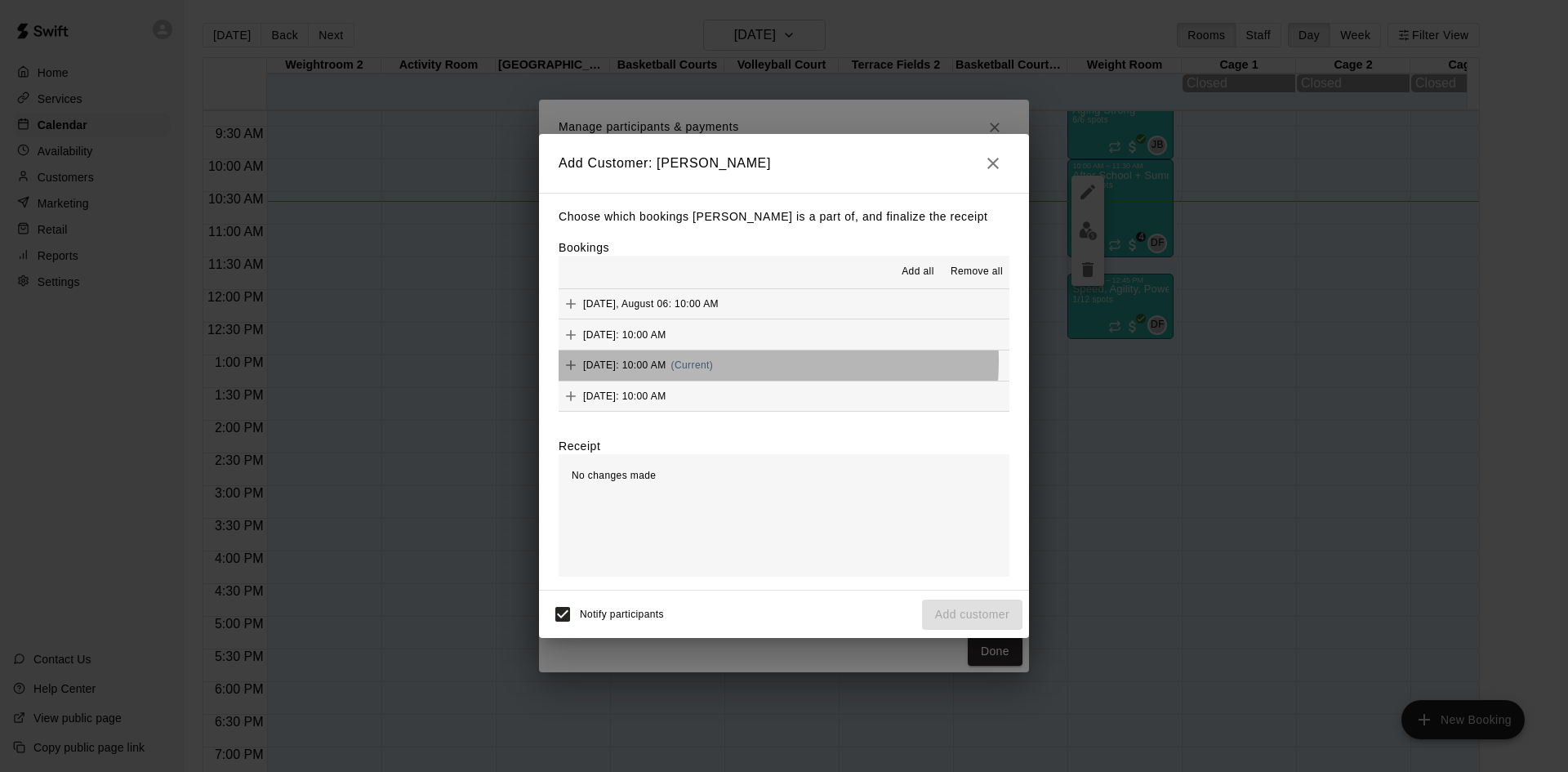
click at [713, 362] on span "(Current)" at bounding box center [692, 366] width 42 height 12
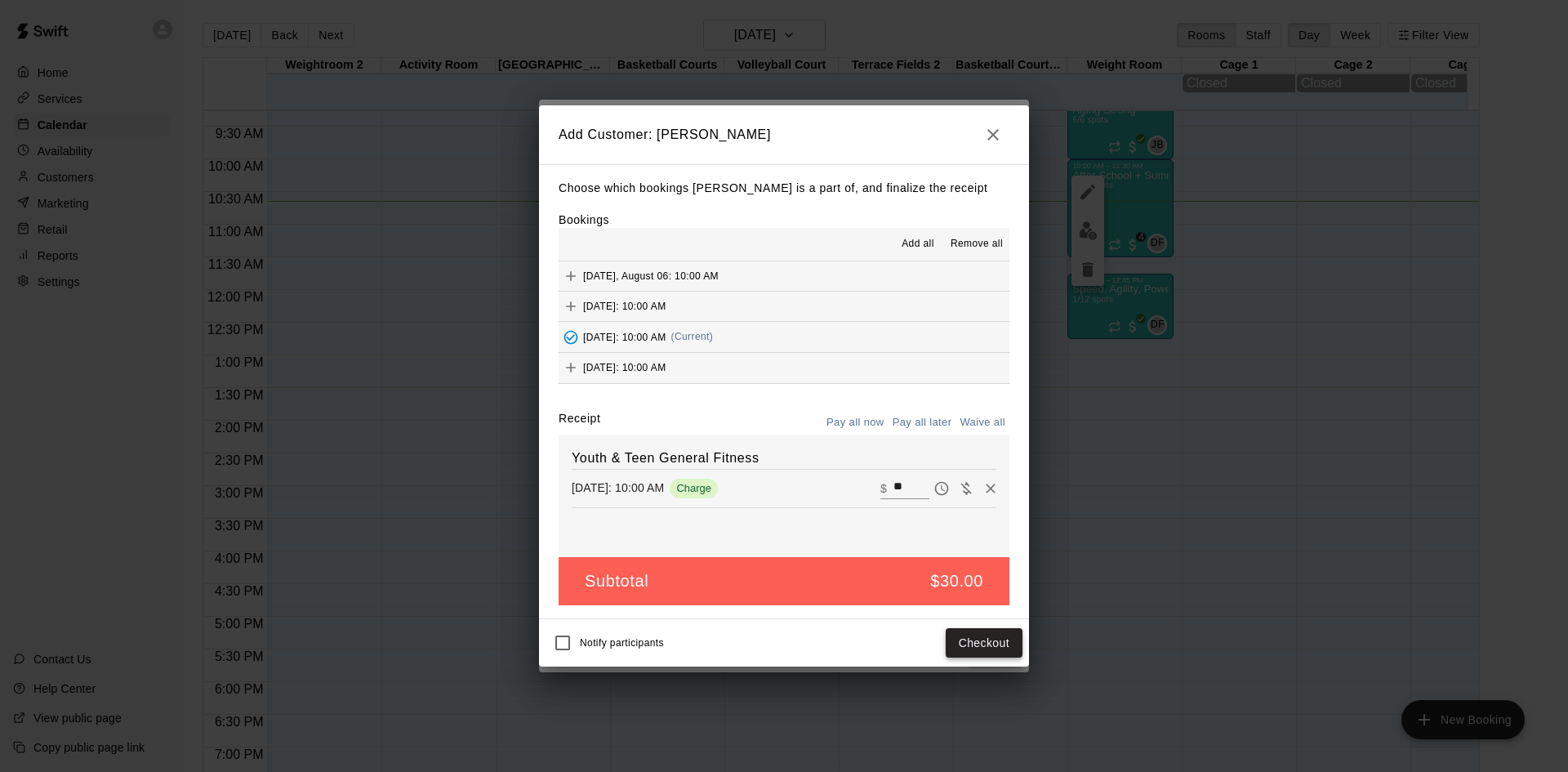
click at [1001, 643] on button "Checkout" at bounding box center [984, 644] width 77 height 30
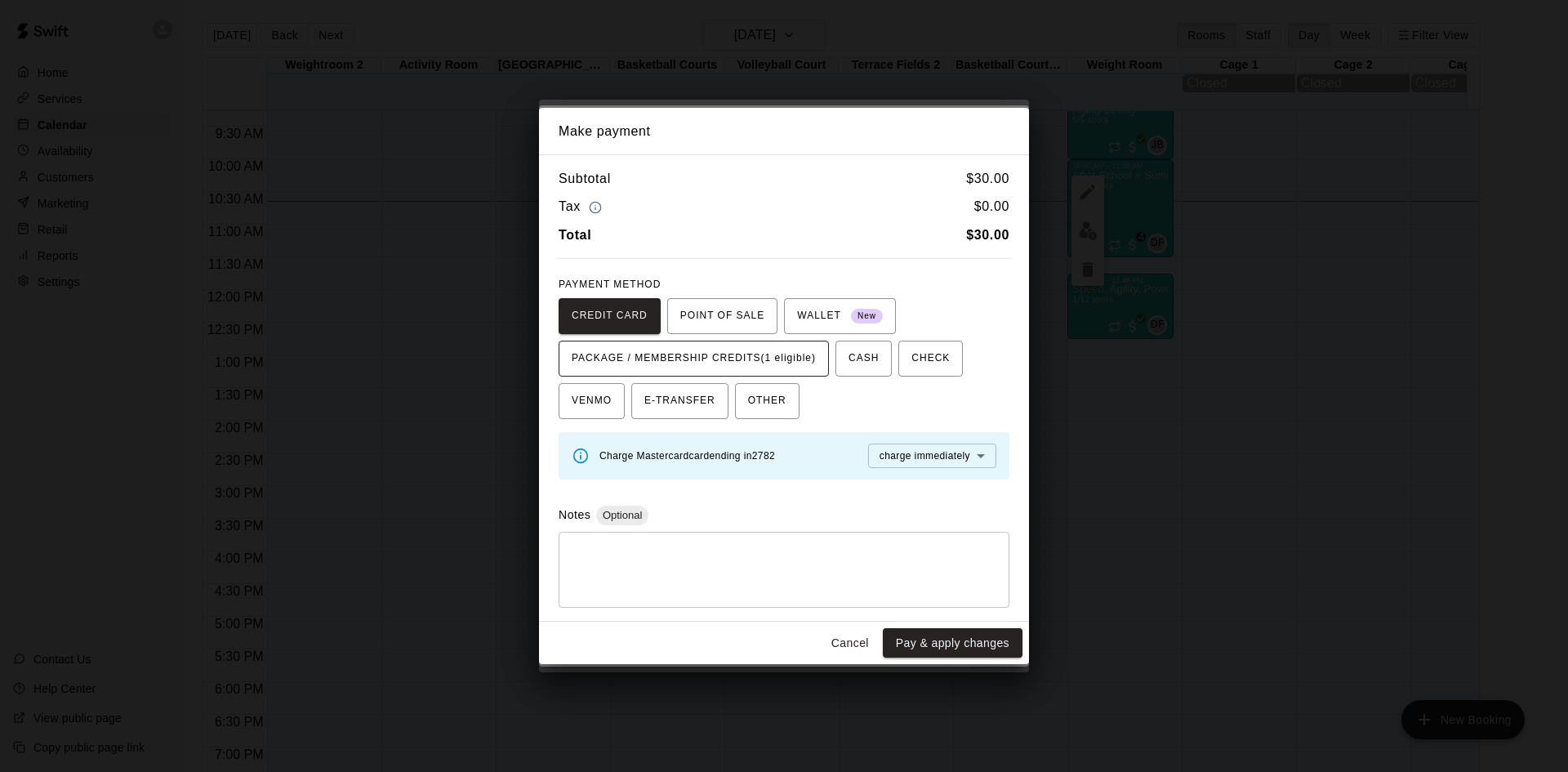
click at [807, 360] on span "PACKAGE / MEMBERSHIP CREDITS (1 eligible)" at bounding box center [693, 358] width 244 height 26
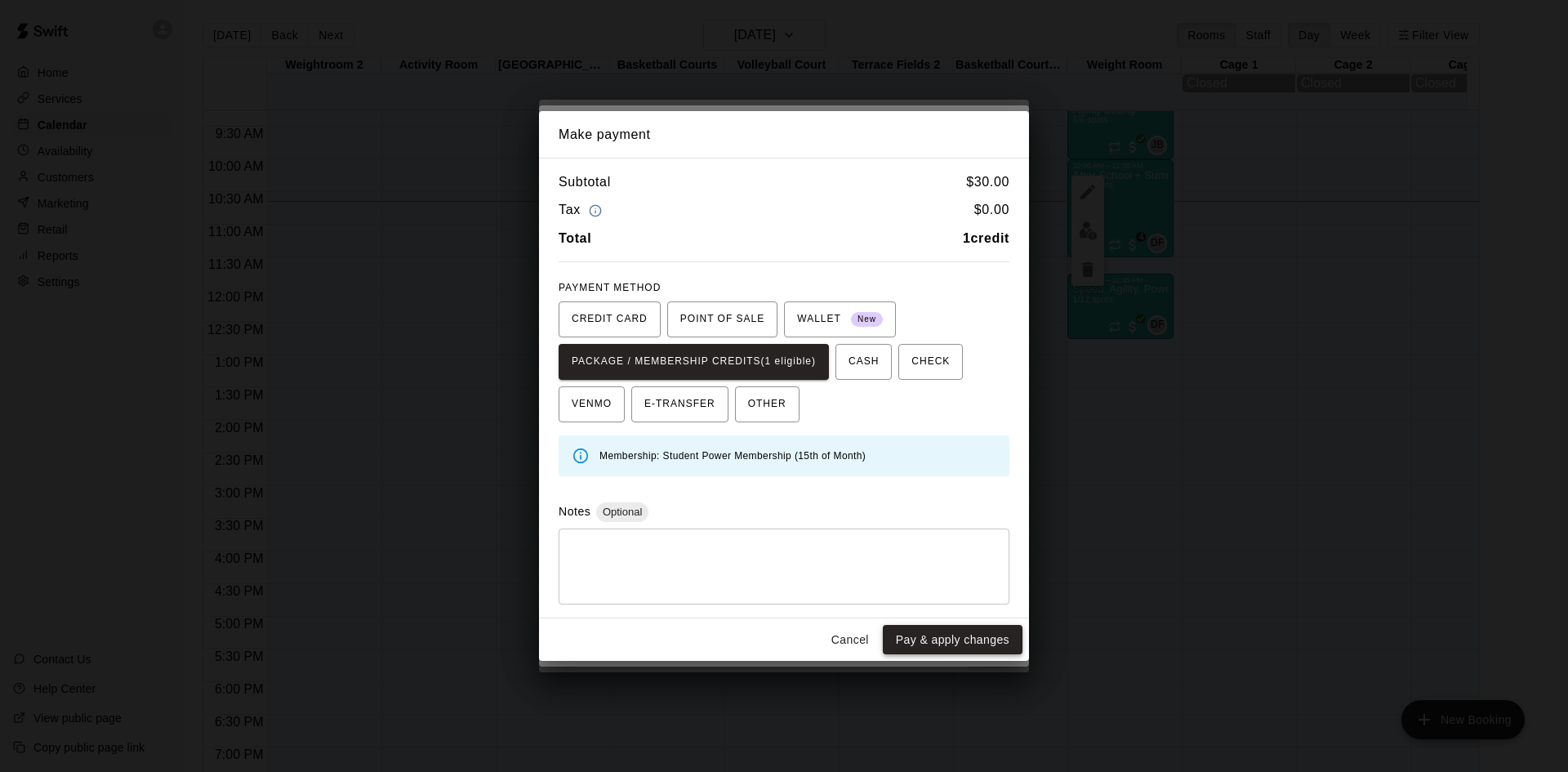
click at [953, 641] on button "Pay & apply changes" at bounding box center [952, 640] width 139 height 30
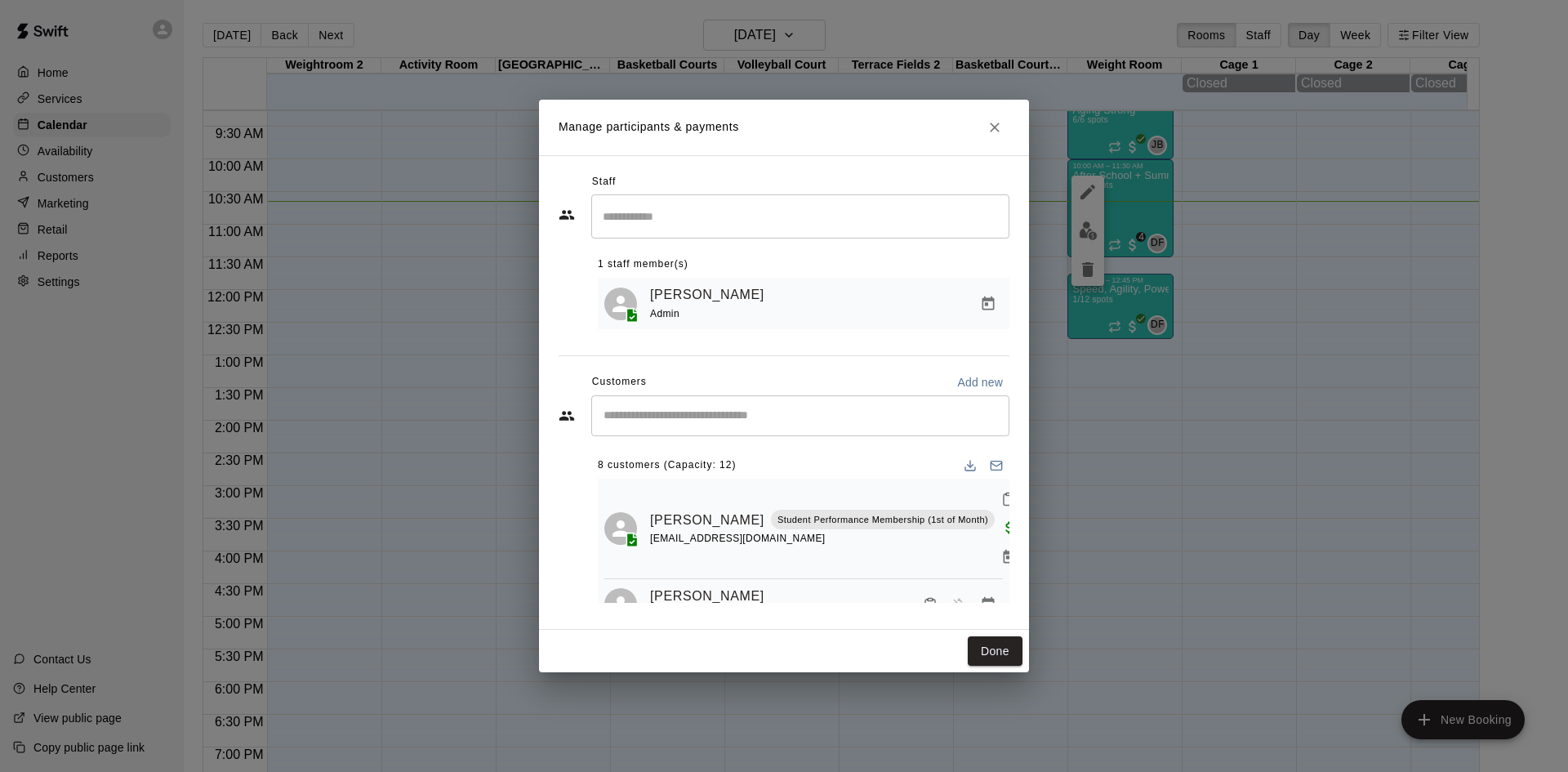
click at [844, 402] on div "​" at bounding box center [800, 416] width 418 height 41
type input "*********"
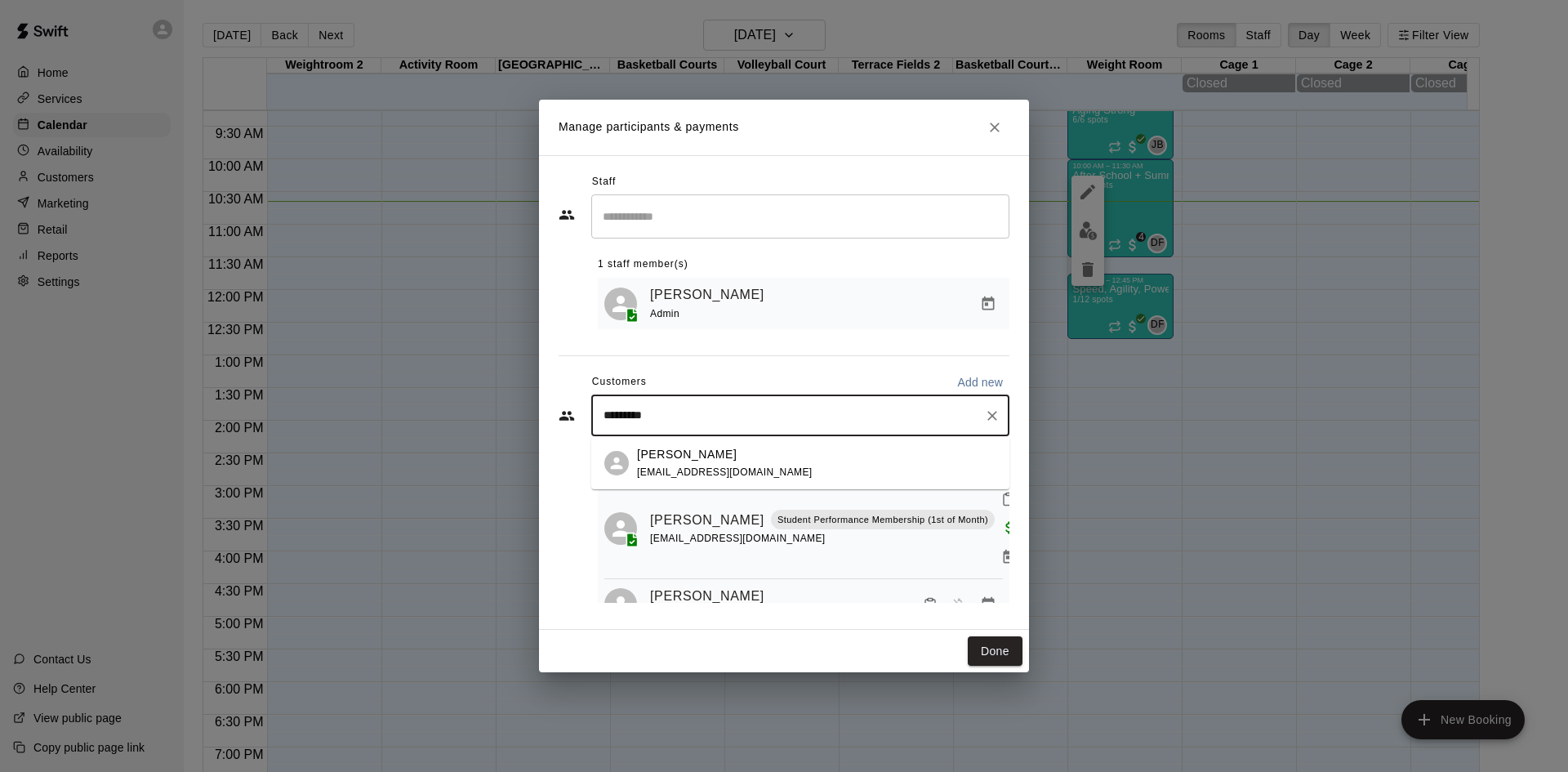
click at [701, 474] on span "[EMAIL_ADDRESS][DOMAIN_NAME]" at bounding box center [724, 472] width 176 height 12
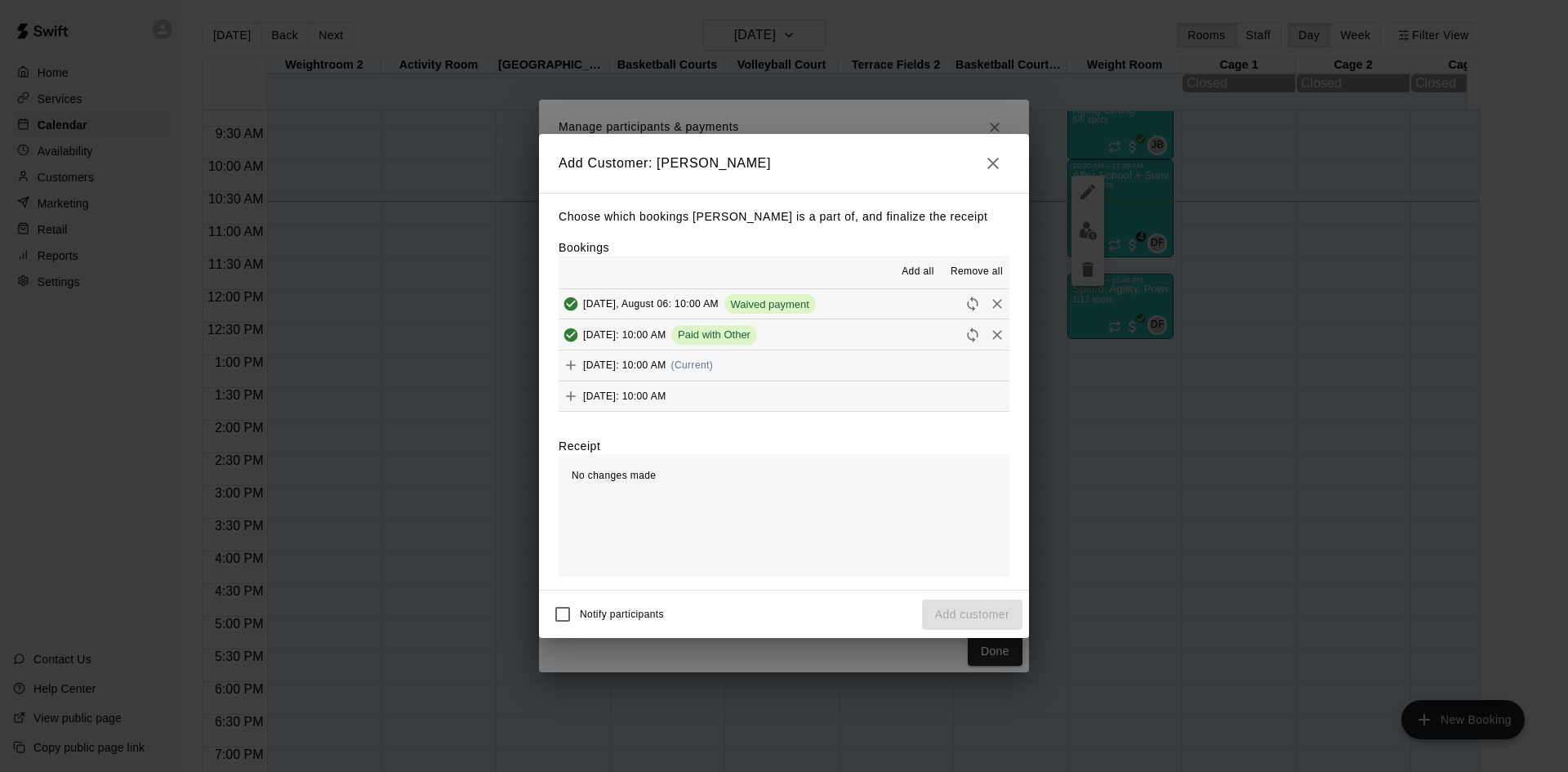
click at [713, 369] on span "(Current)" at bounding box center [692, 366] width 42 height 12
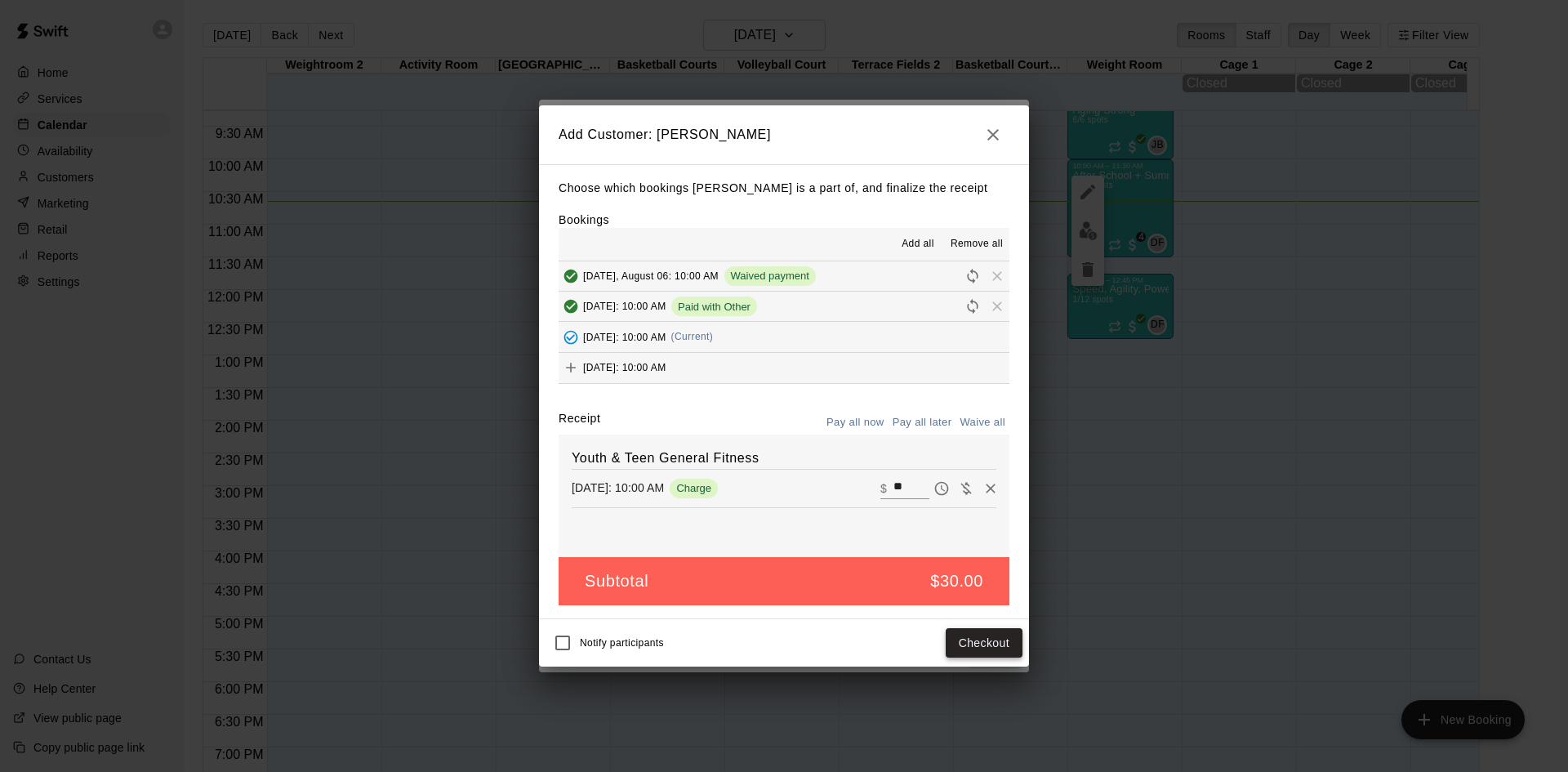
click at [1003, 649] on button "Checkout" at bounding box center [984, 644] width 77 height 30
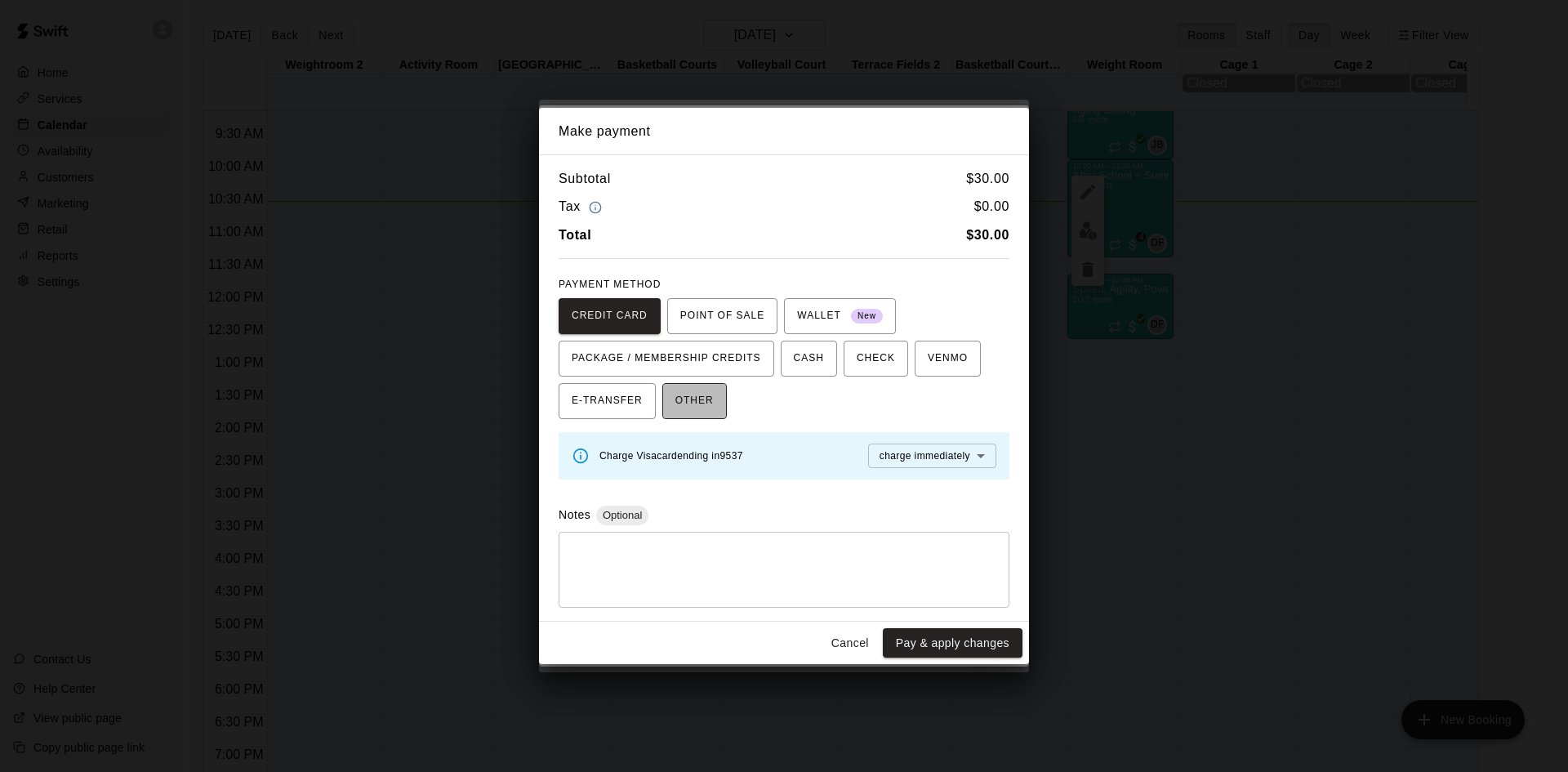
click at [690, 397] on span "OTHER" at bounding box center [694, 400] width 38 height 26
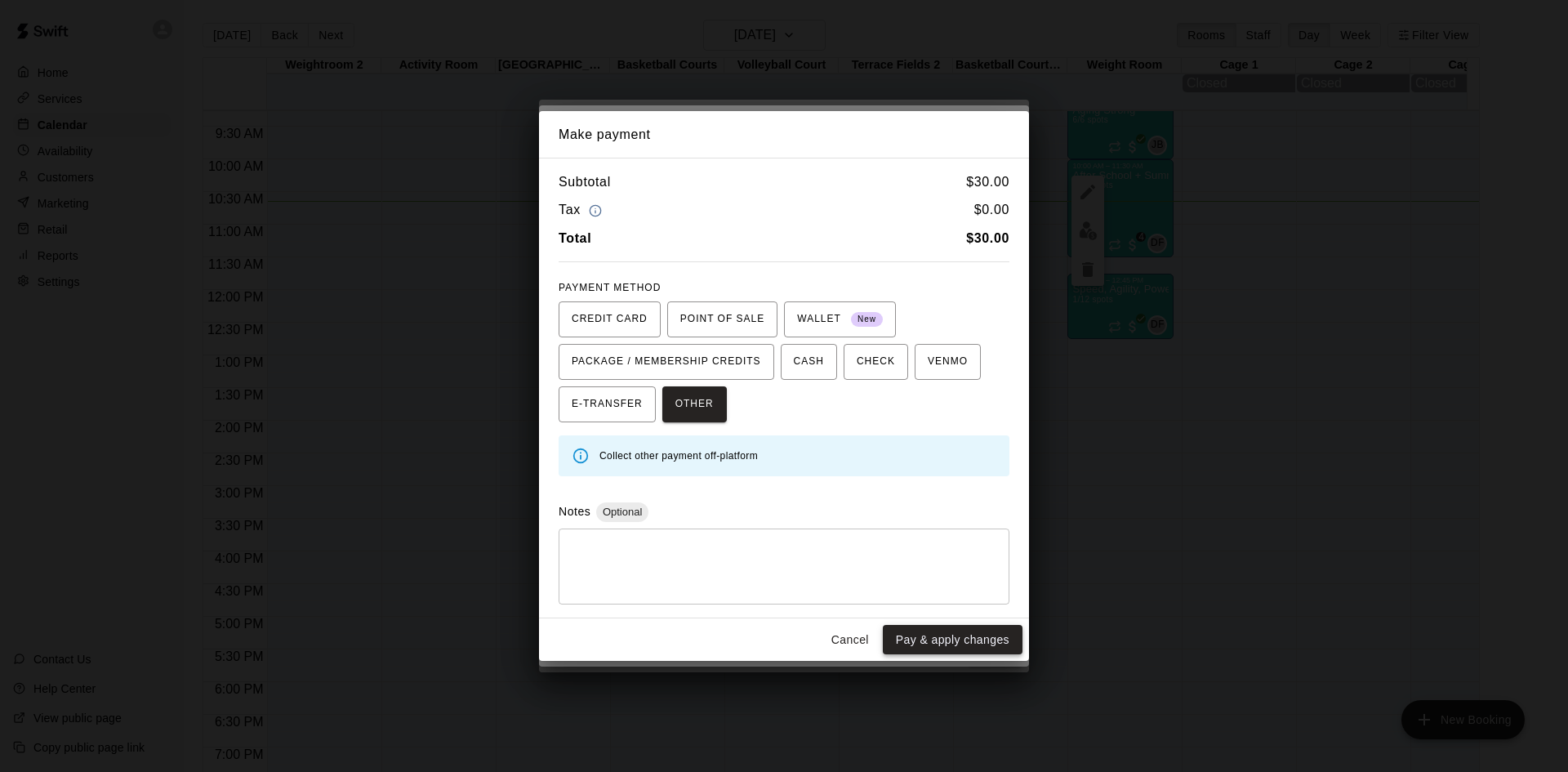
click at [1013, 641] on button "Pay & apply changes" at bounding box center [952, 640] width 139 height 30
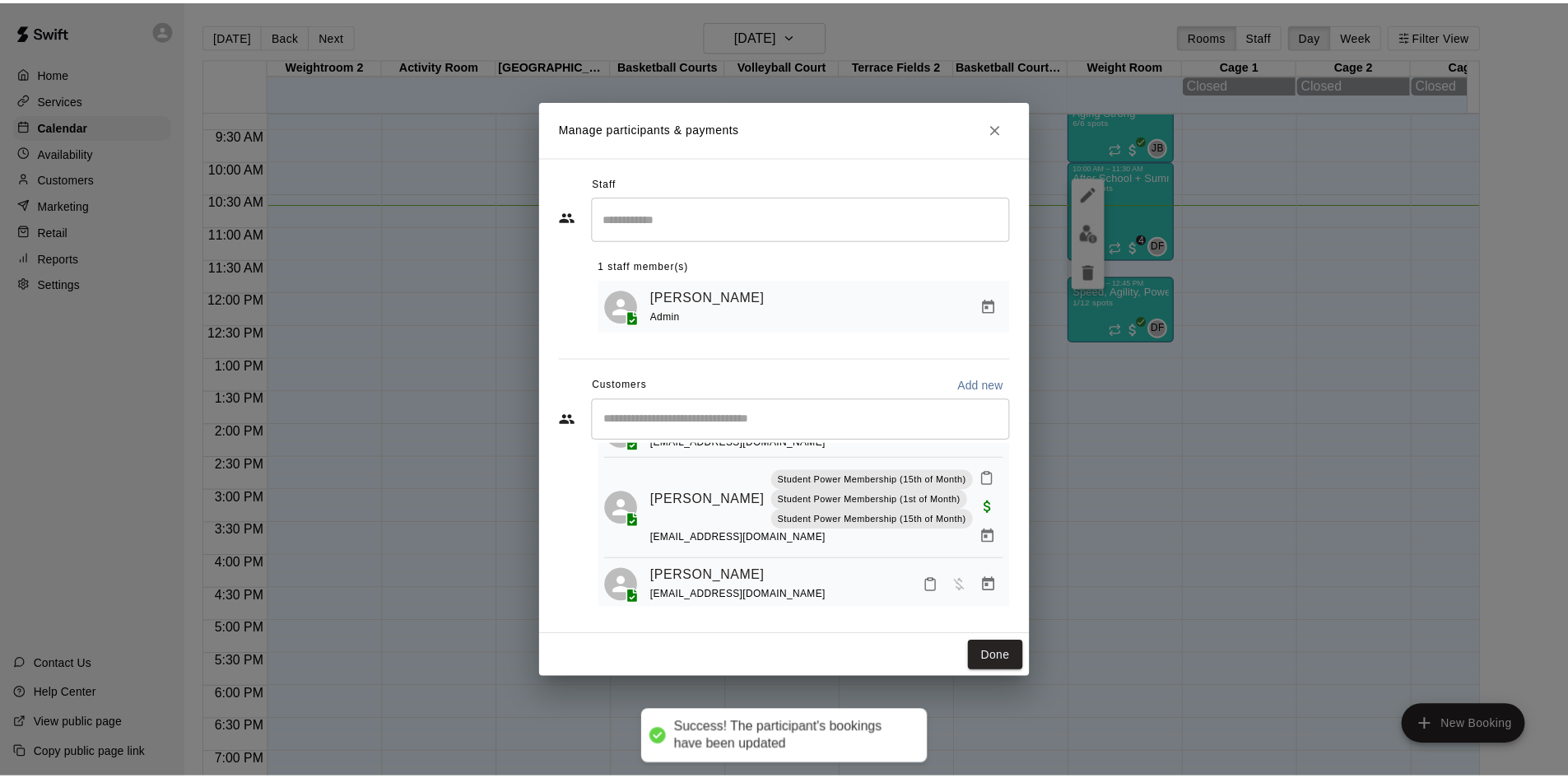
scroll to position [484, 0]
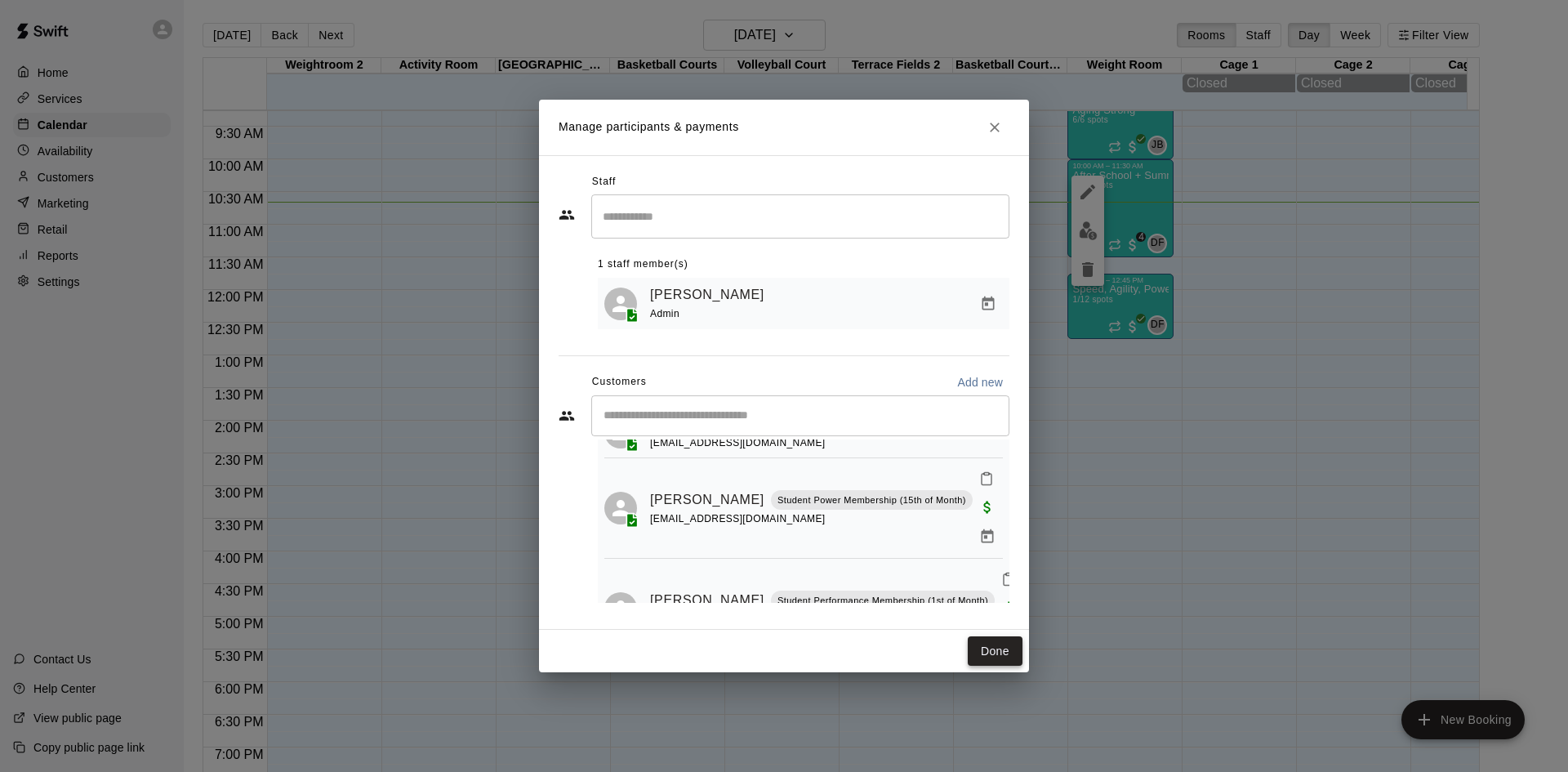
click at [996, 641] on button "Done" at bounding box center [995, 651] width 55 height 30
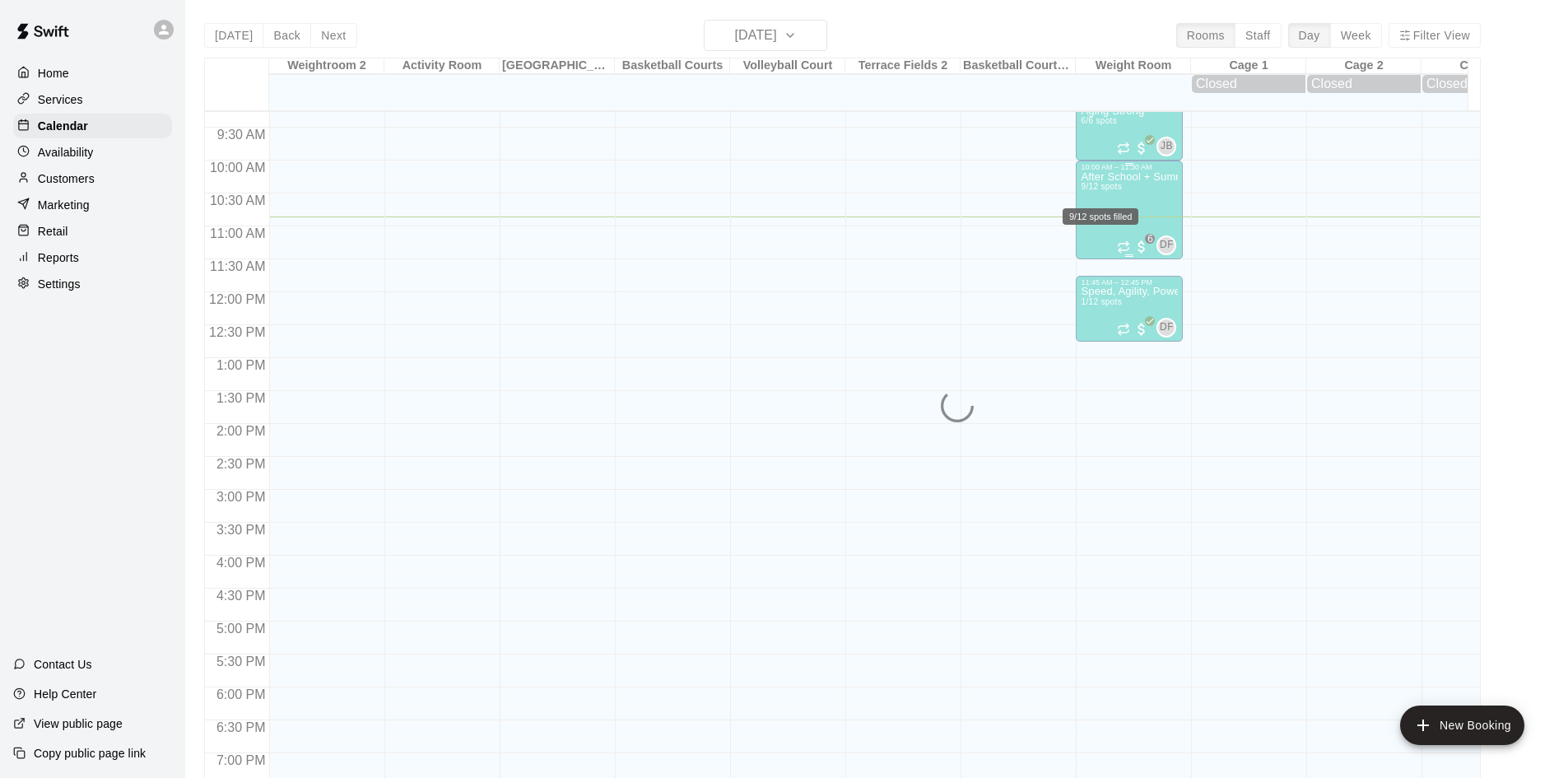
click at [1114, 191] on span "9/12 spots" at bounding box center [1101, 186] width 40 height 9
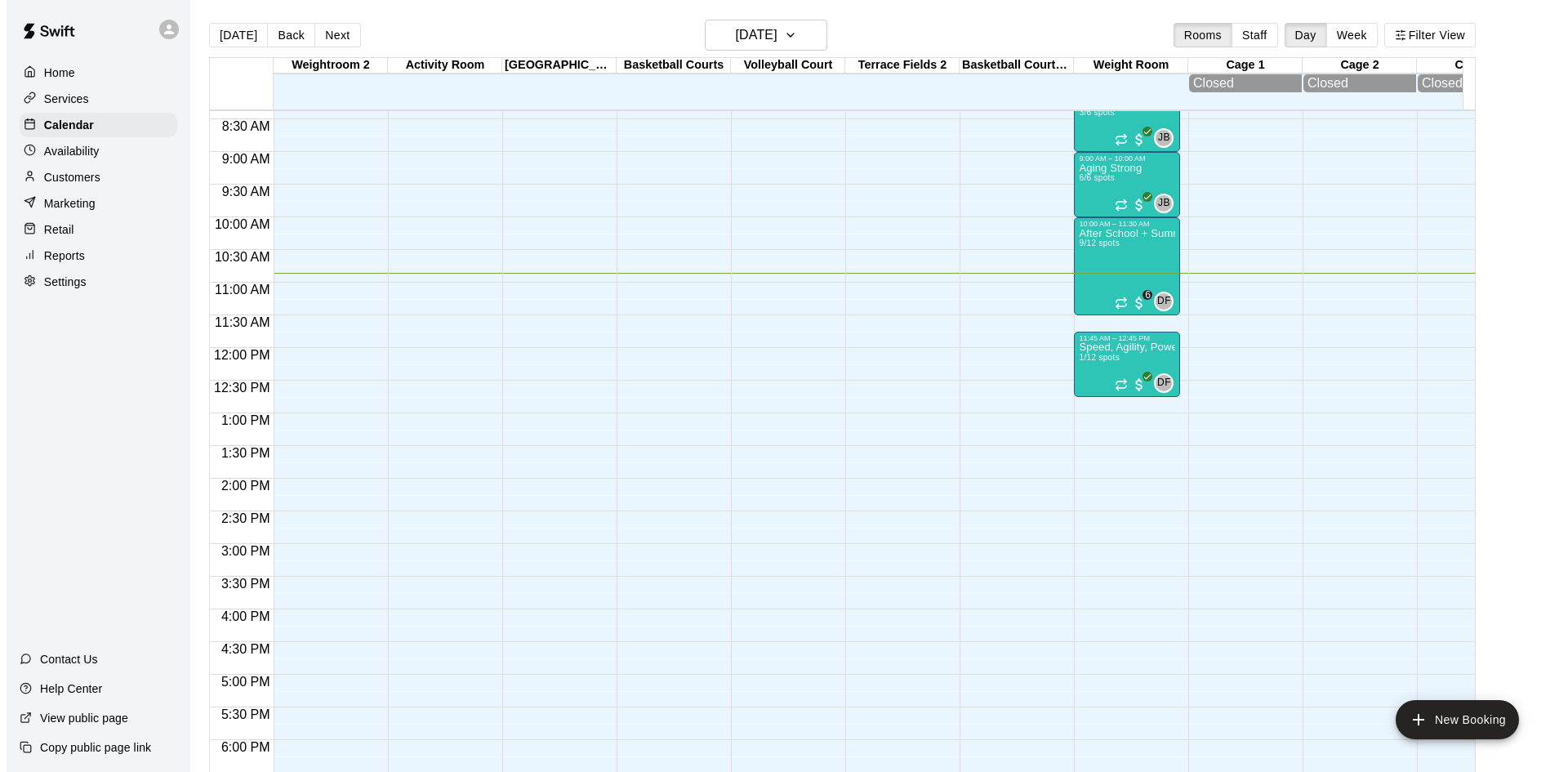
scroll to position [546, 0]
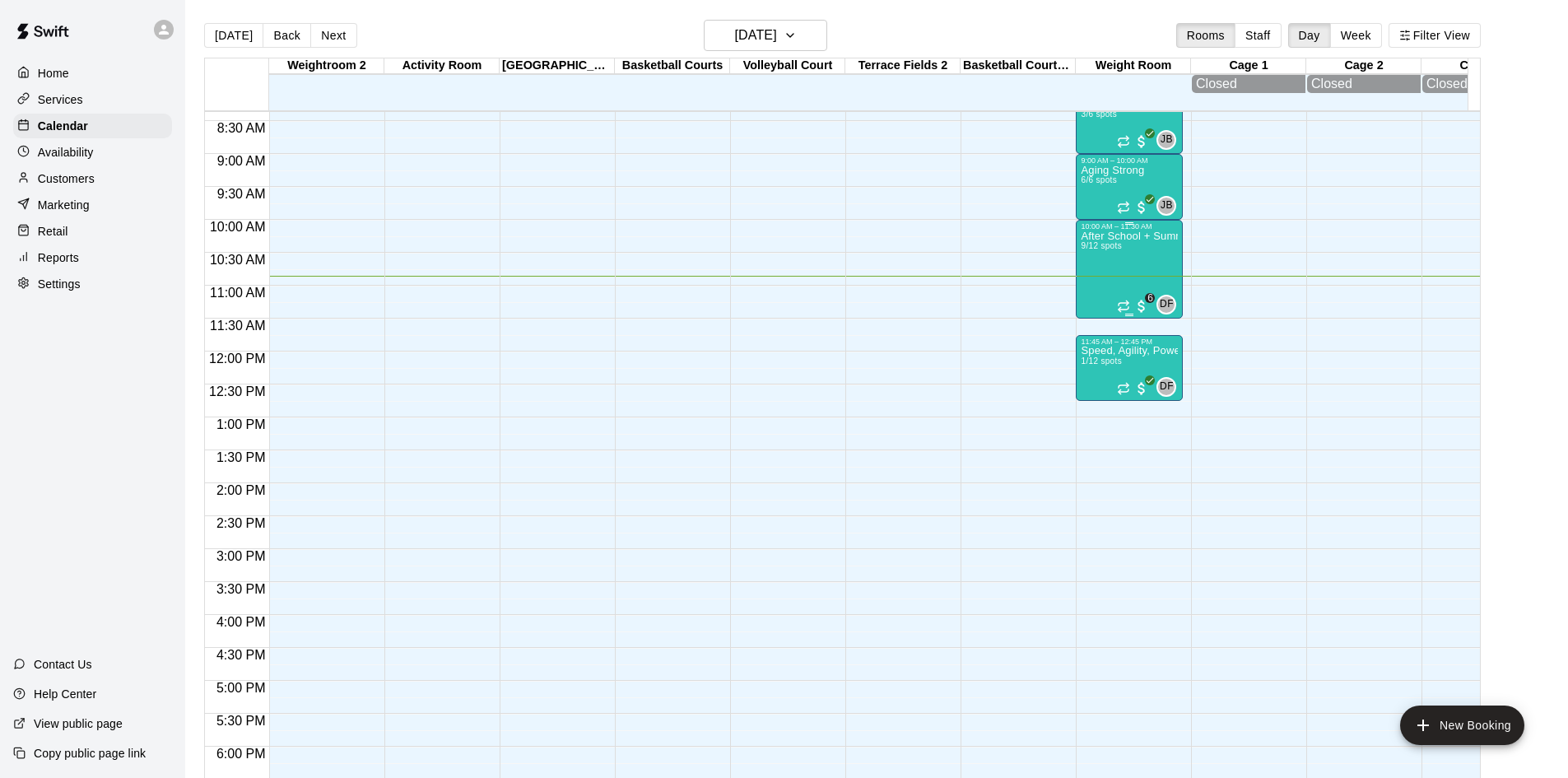
click at [1118, 265] on div "After School + Summer Fitness 9/12 spots" at bounding box center [1130, 620] width 97 height 778
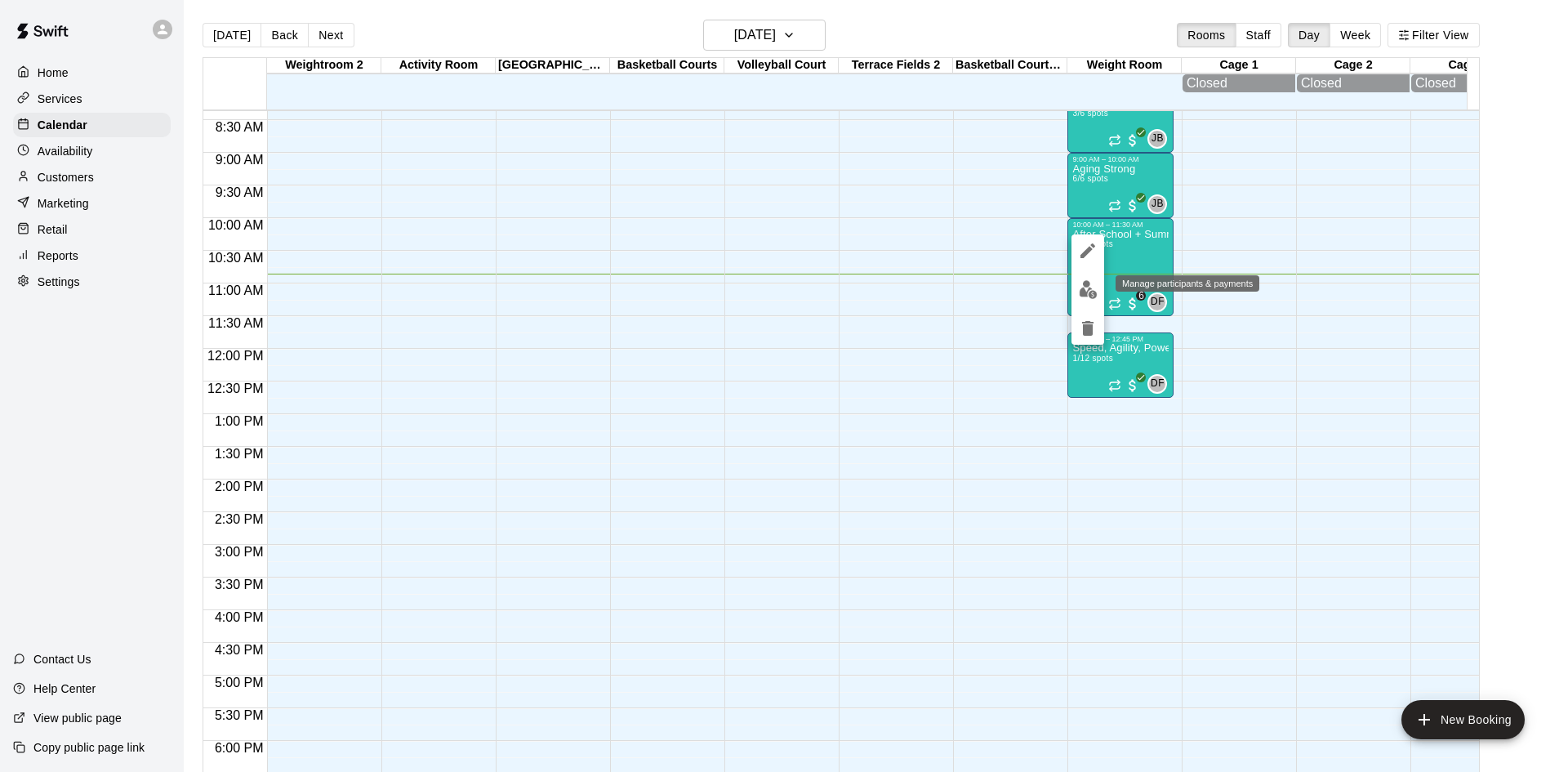
click at [1088, 295] on img "edit" at bounding box center [1088, 290] width 19 height 19
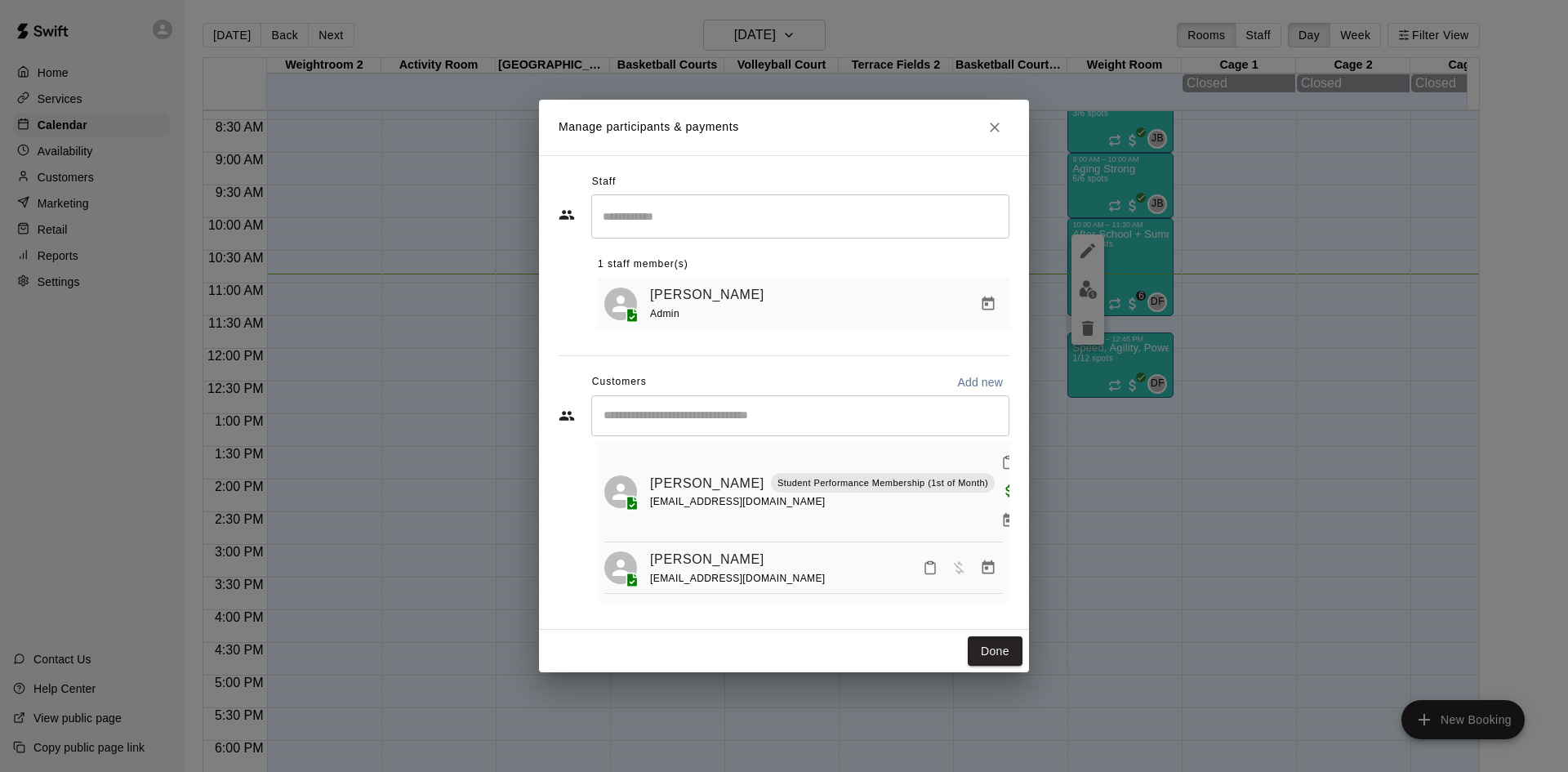
scroll to position [0, 0]
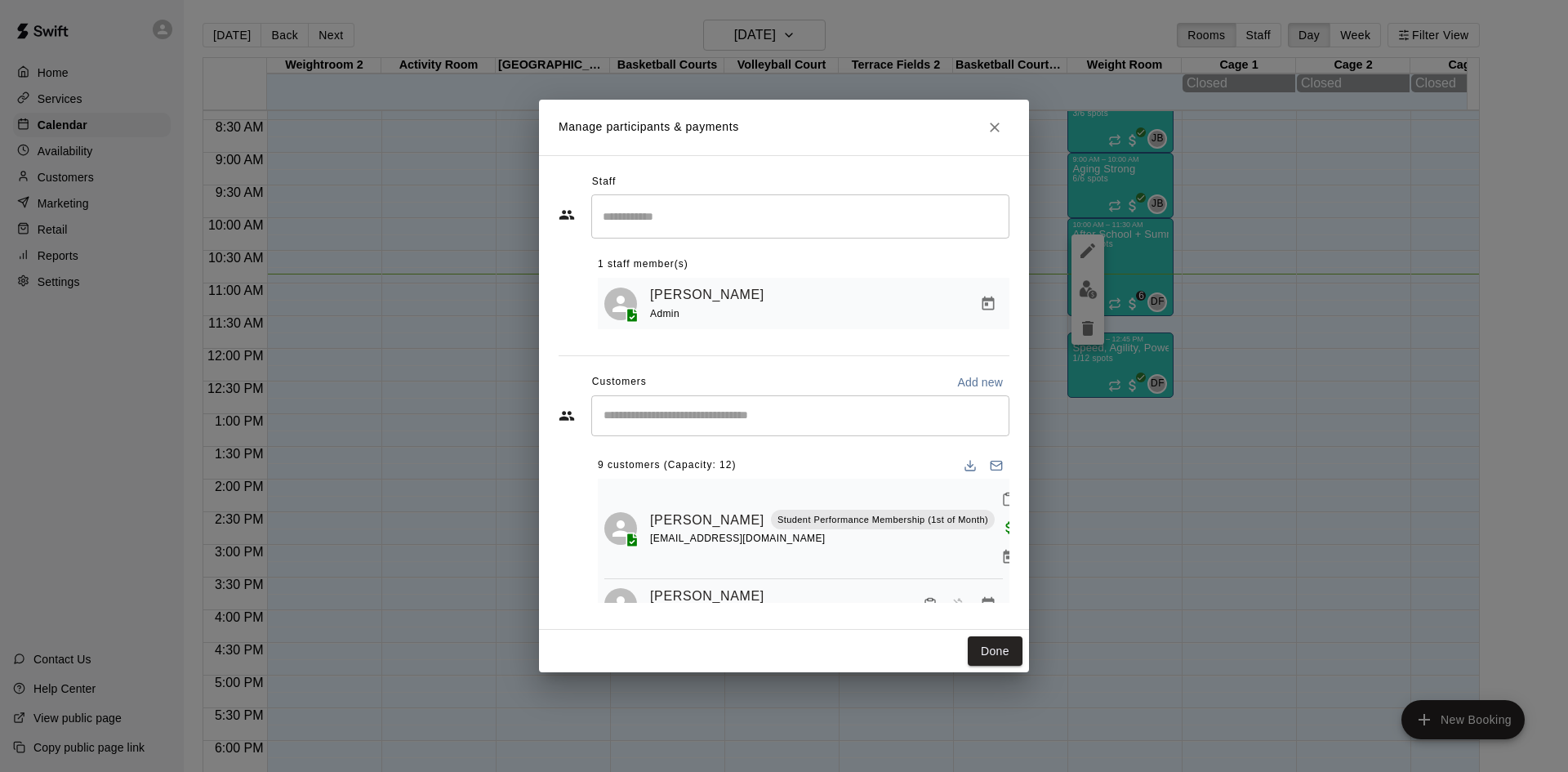
click at [721, 414] on input "Start typing to search customers..." at bounding box center [800, 416] width 404 height 16
type input "******"
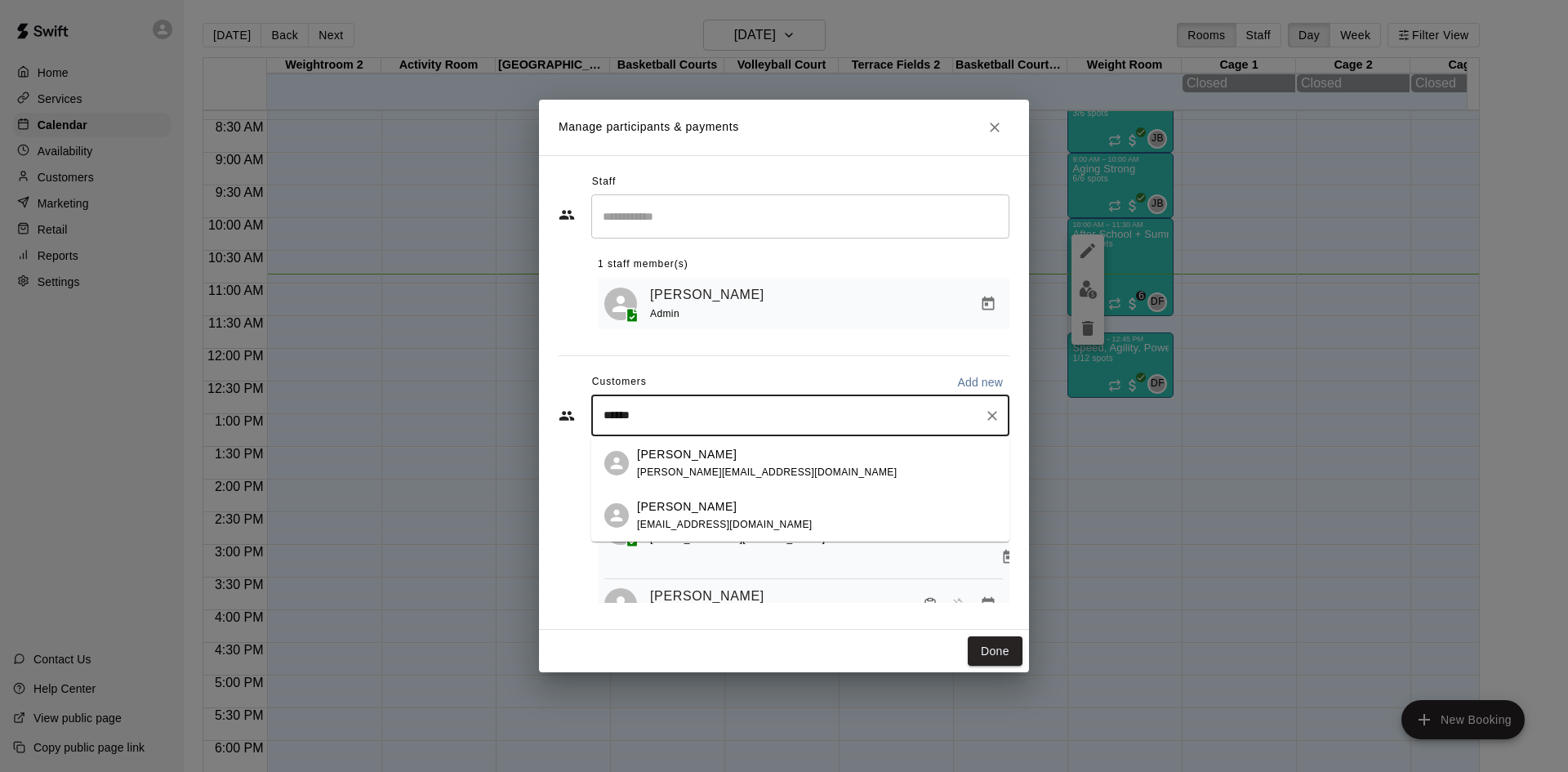
click at [724, 499] on div "Cole Campbell" at bounding box center [724, 507] width 176 height 17
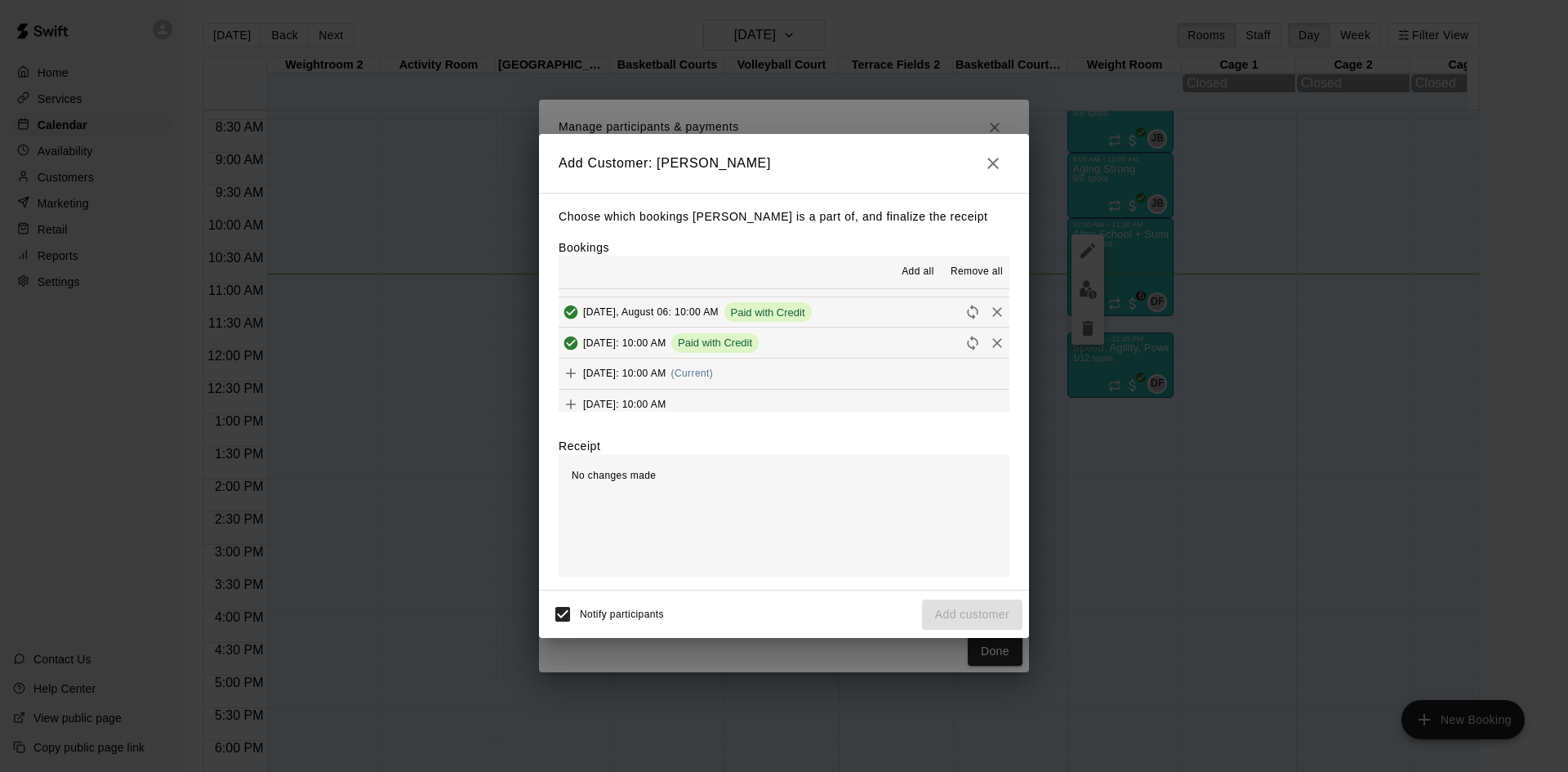
scroll to position [123, 0]
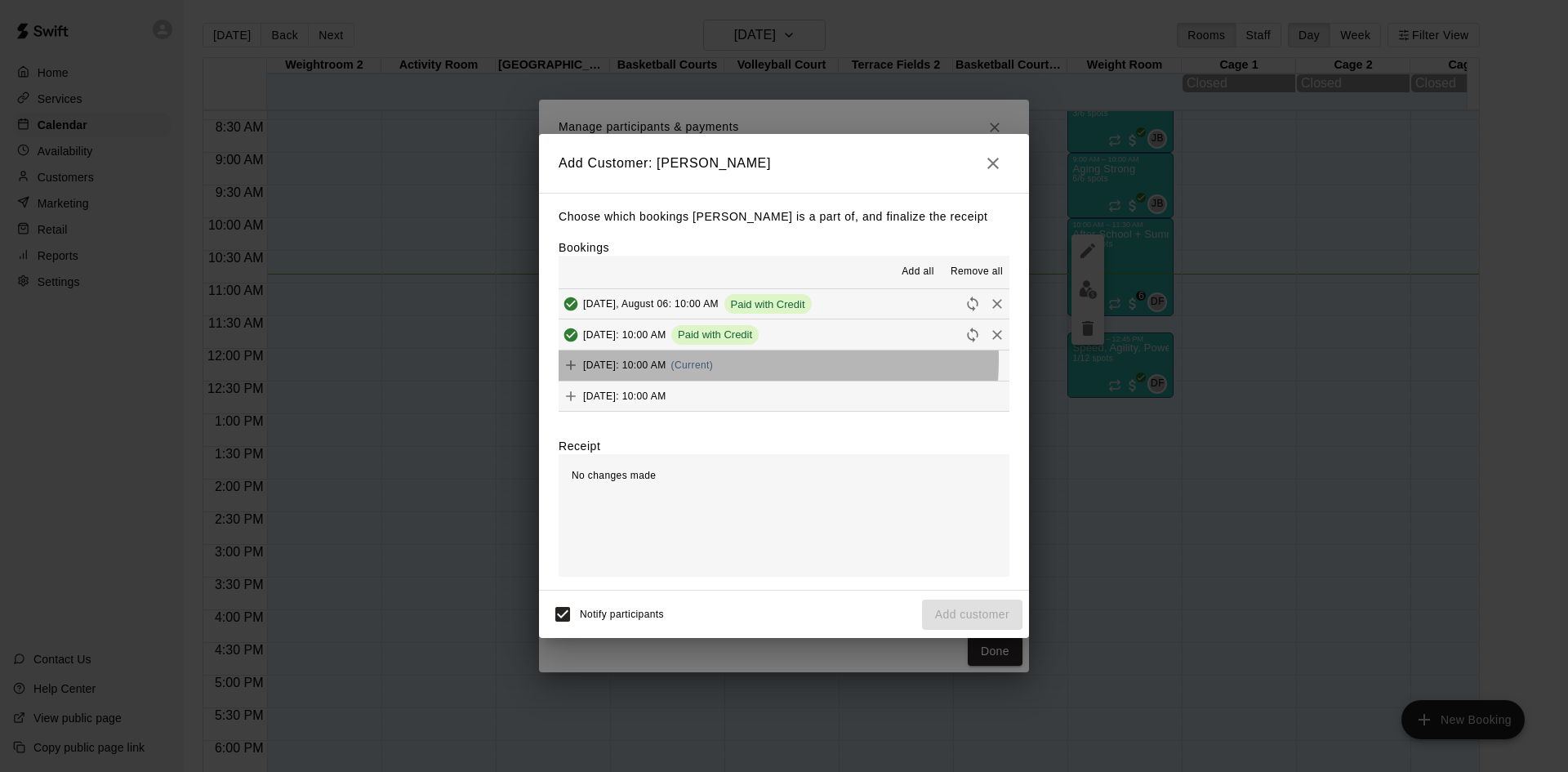
click at [666, 360] on span "[DATE]: 10:00 AM" at bounding box center [624, 366] width 84 height 12
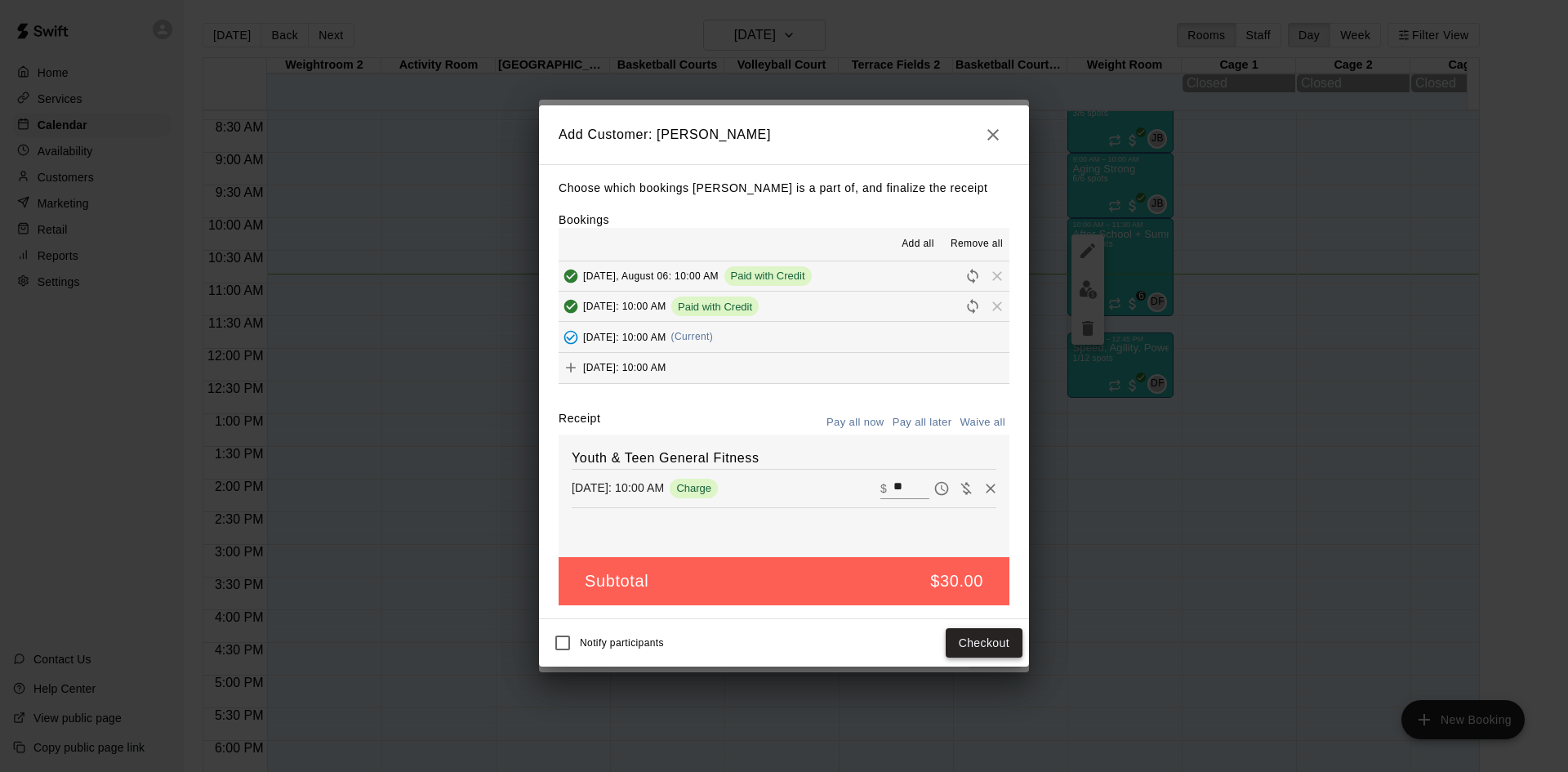
click at [960, 633] on button "Checkout" at bounding box center [984, 644] width 77 height 30
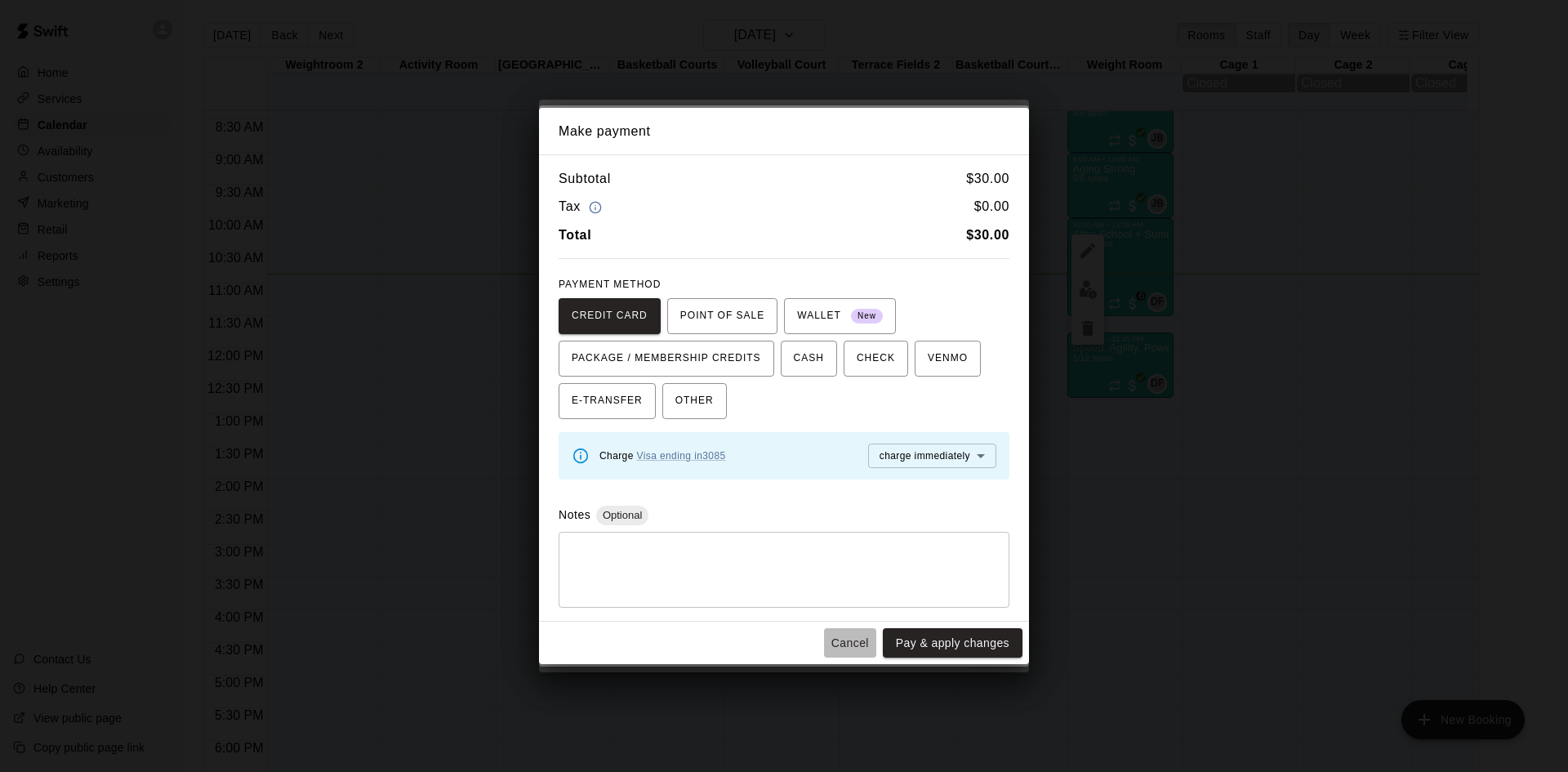
click at [855, 644] on button "Cancel" at bounding box center [850, 644] width 52 height 30
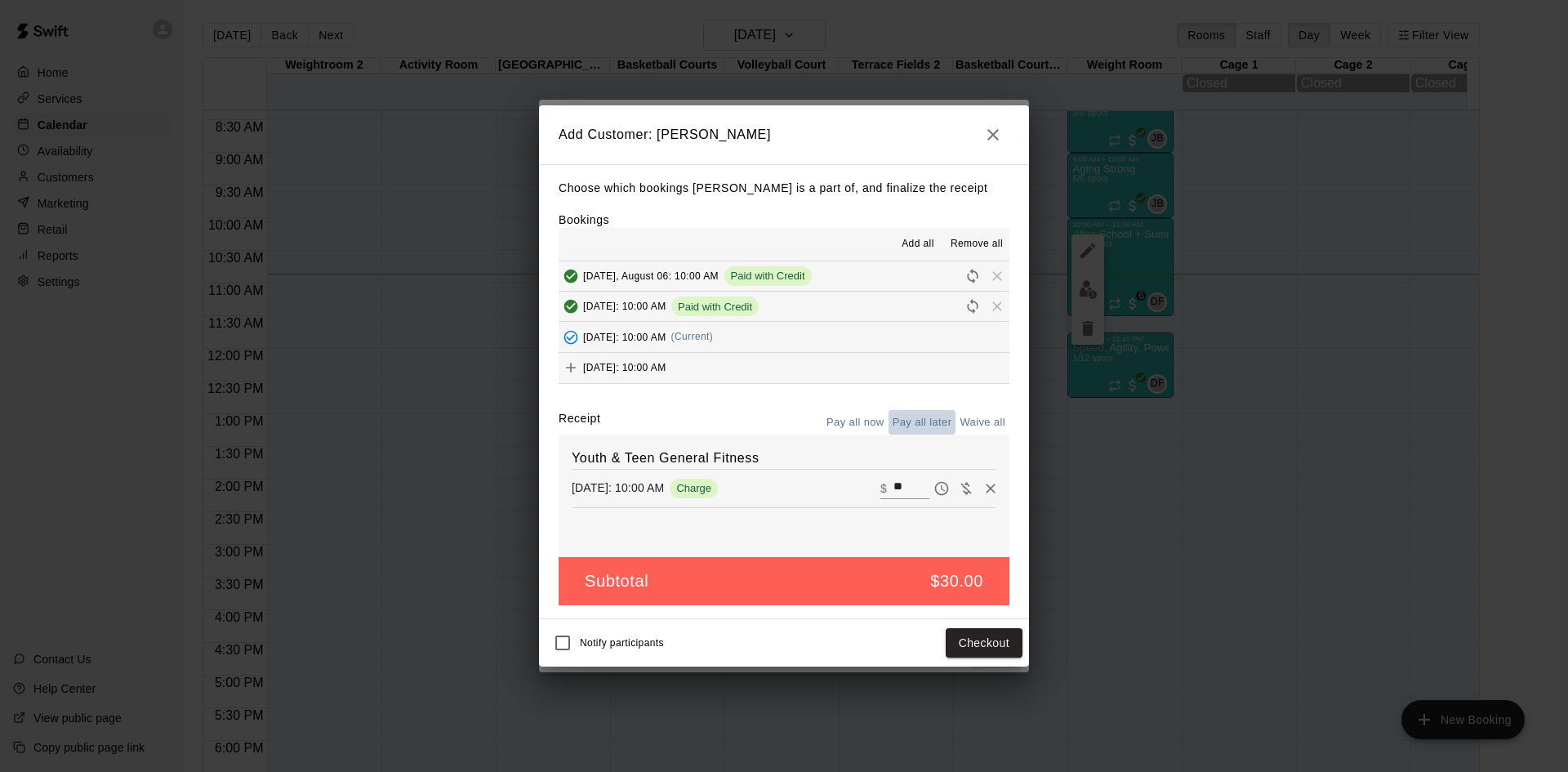
click at [917, 422] on button "Pay all later" at bounding box center [922, 422] width 68 height 25
click at [958, 648] on button "Add customer" at bounding box center [972, 644] width 100 height 30
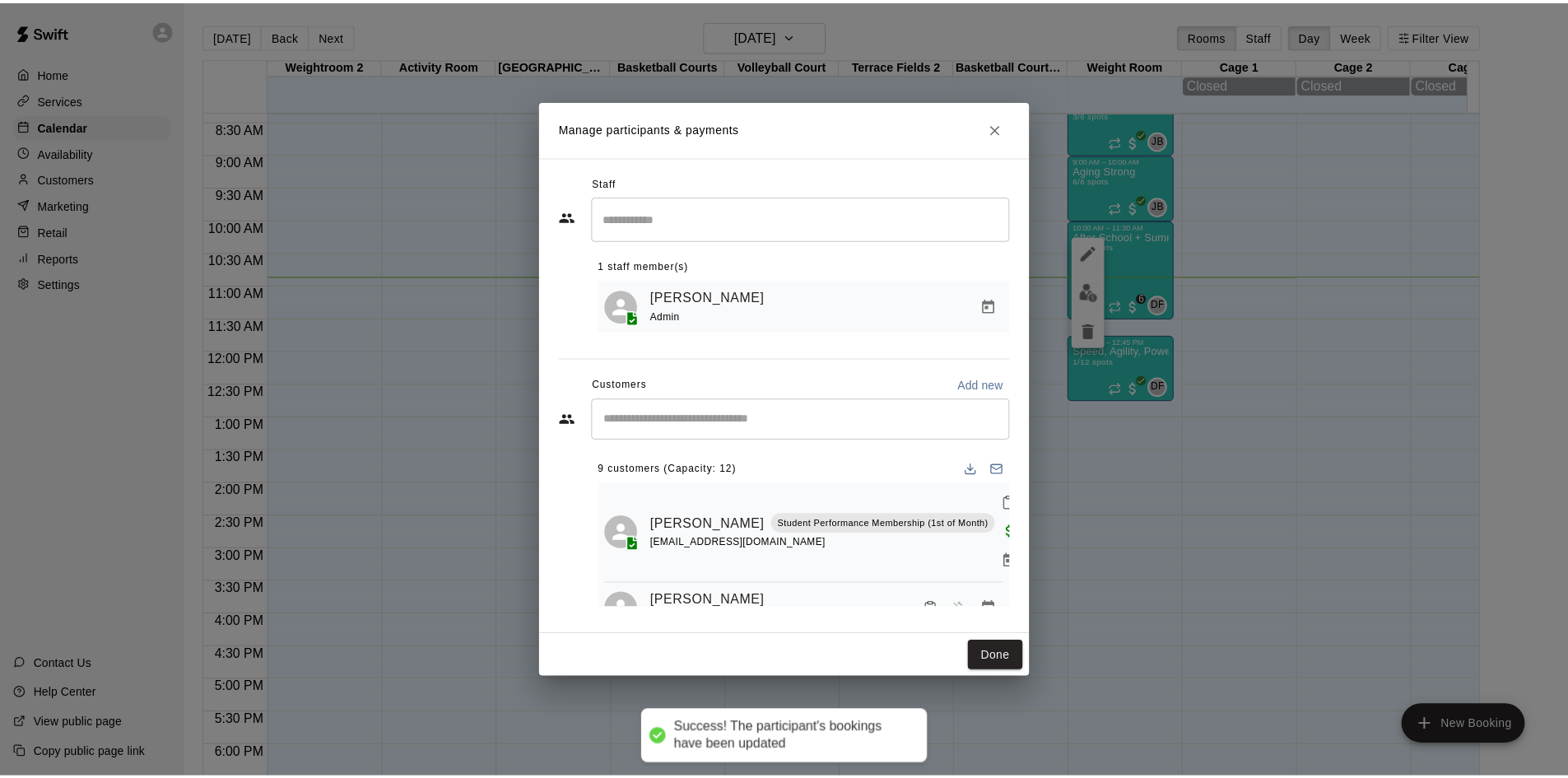
scroll to position [0, 0]
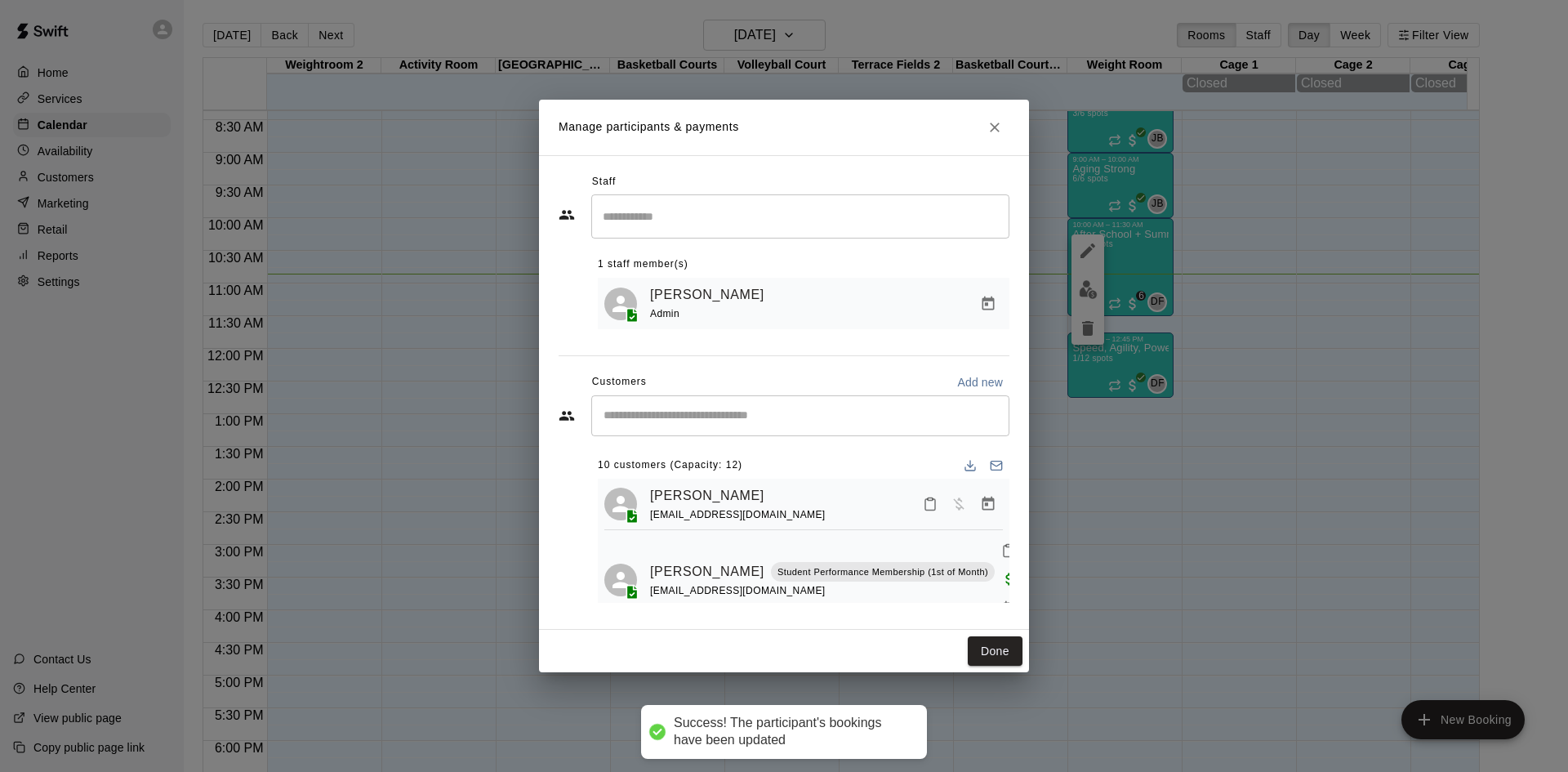
click at [860, 404] on div "​" at bounding box center [800, 416] width 418 height 41
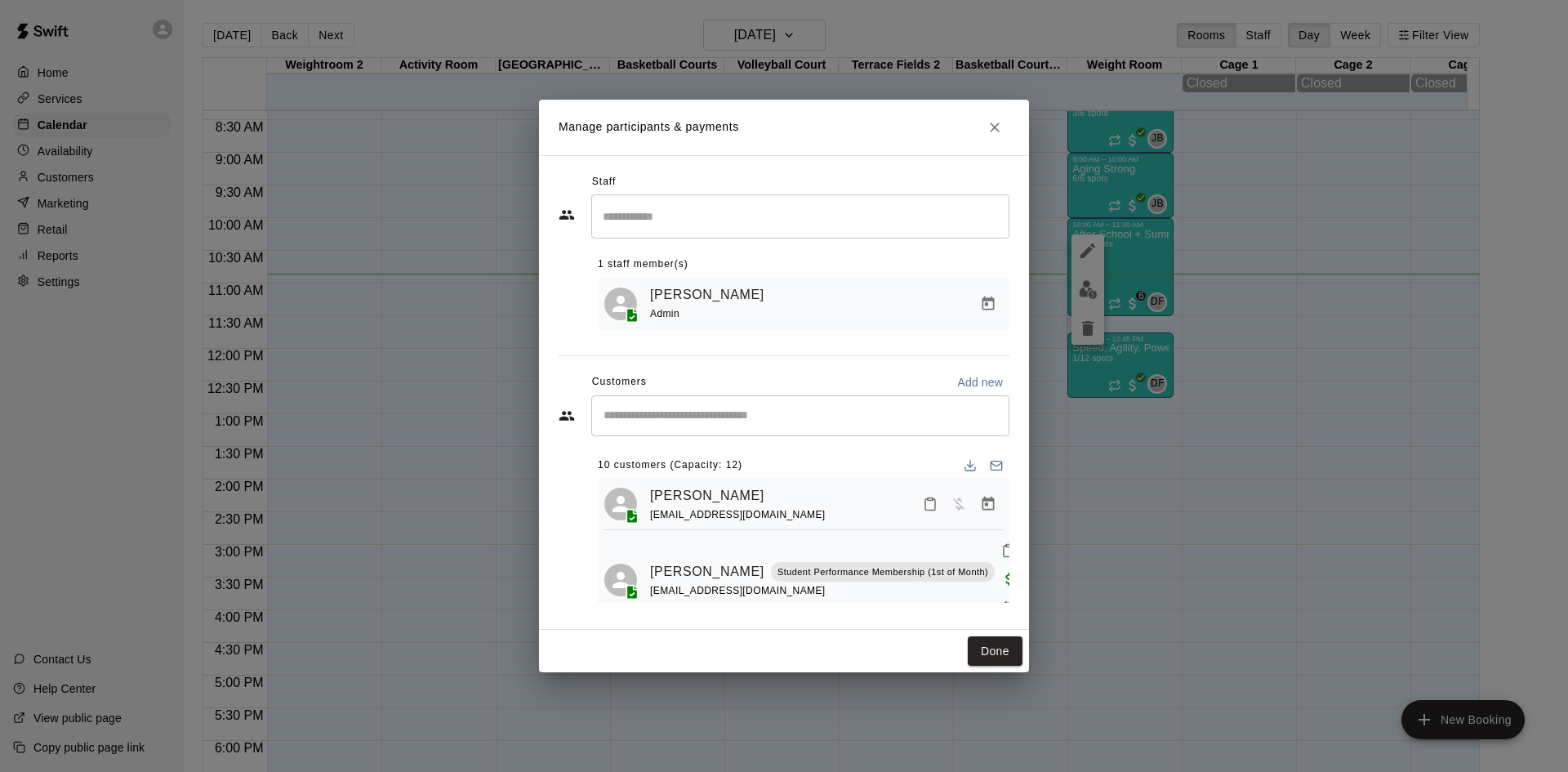
click at [871, 362] on div "Staff ​ 1 staff member(s) Daniel Flanick Admin Customers Add new ​ 10 customers…" at bounding box center [784, 392] width 451 height 447
click at [999, 653] on button "Done" at bounding box center [995, 651] width 55 height 30
